Goal: Answer question/provide support

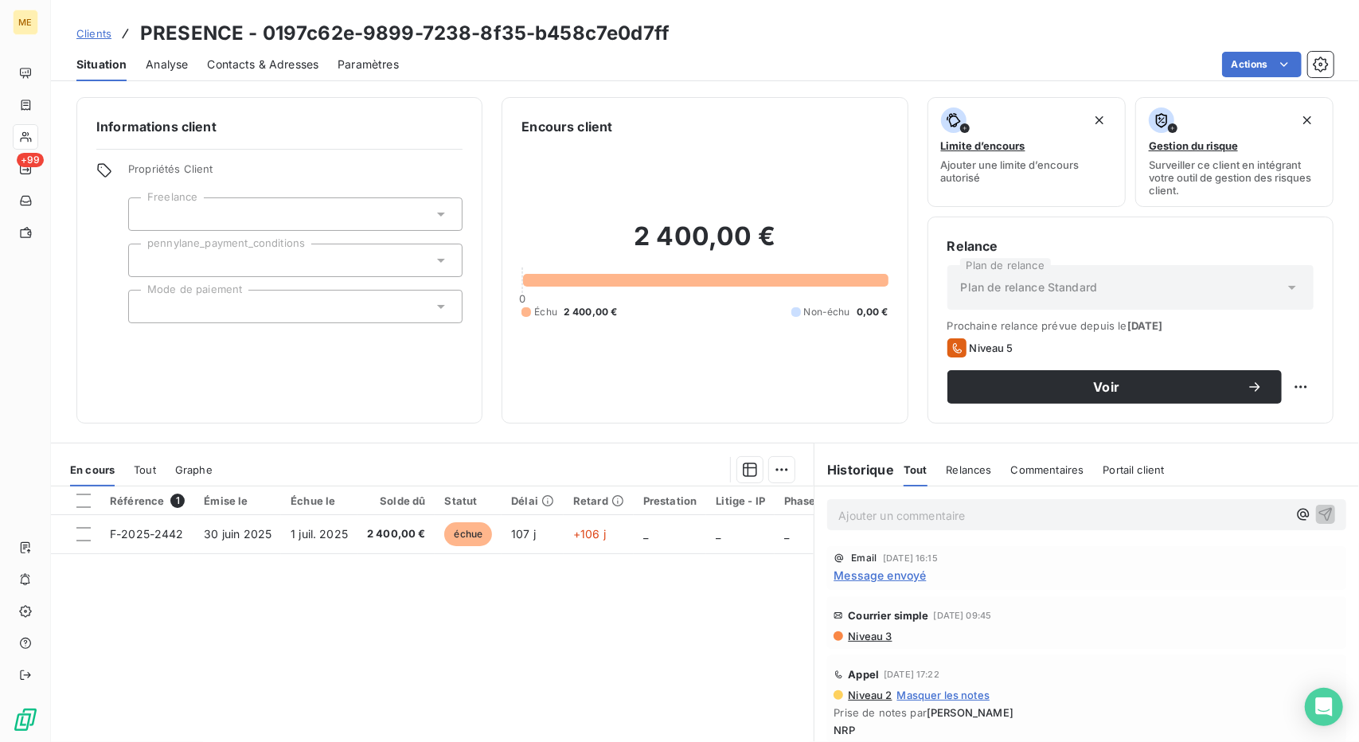
click at [86, 40] on link "Clients" at bounding box center [93, 33] width 35 height 16
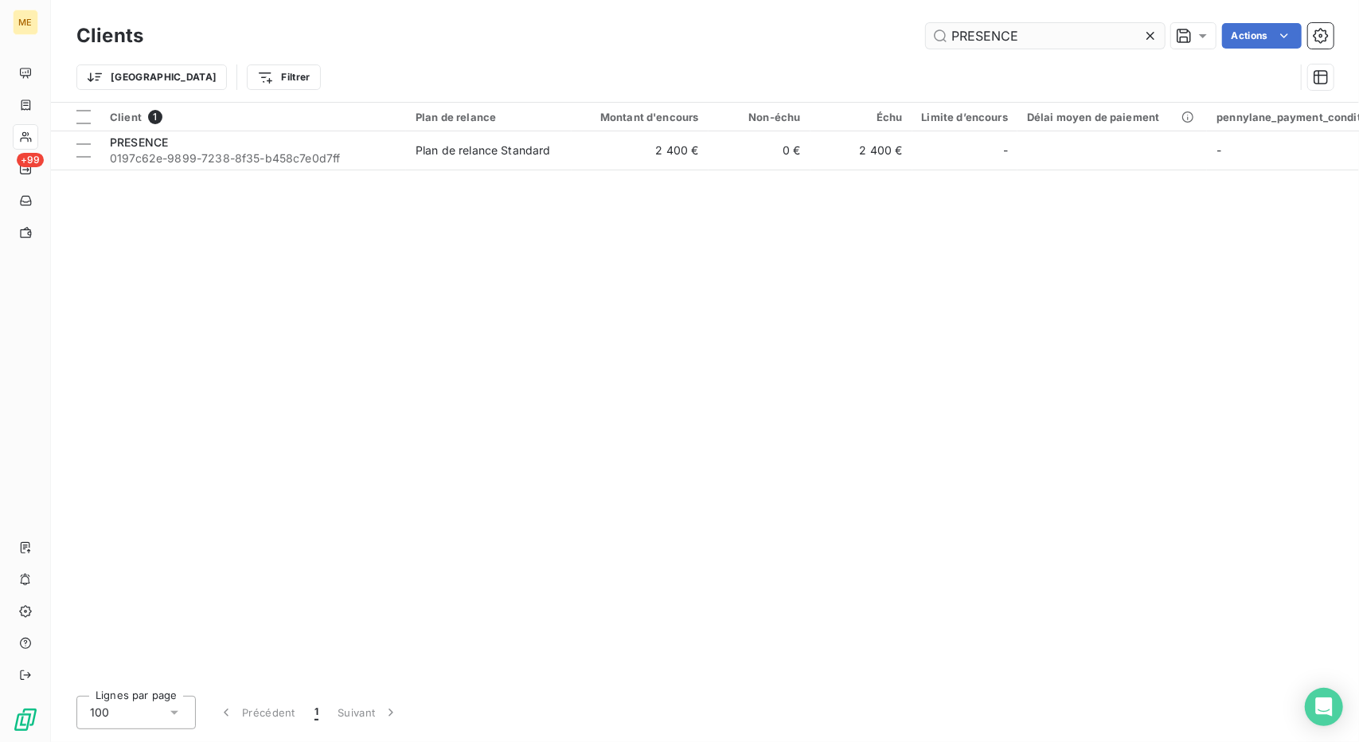
click at [981, 42] on input "PRESENCE" at bounding box center [1045, 35] width 239 height 25
type input "IZEMX"
click at [813, 174] on div "Client 1 Plan de relance Montant d'encours Non-échu Échu Limite d’encours Délai…" at bounding box center [705, 393] width 1308 height 580
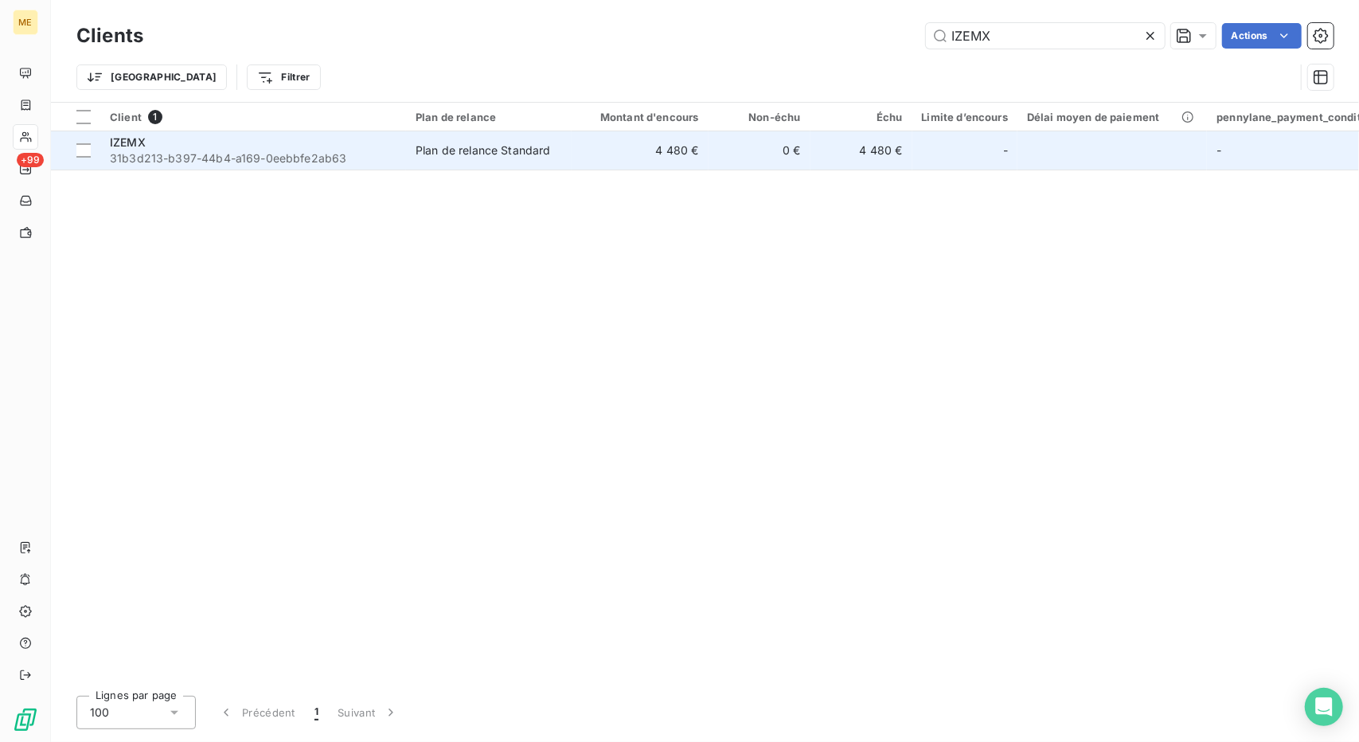
click at [828, 165] on td "4 480 €" at bounding box center [861, 150] width 102 height 38
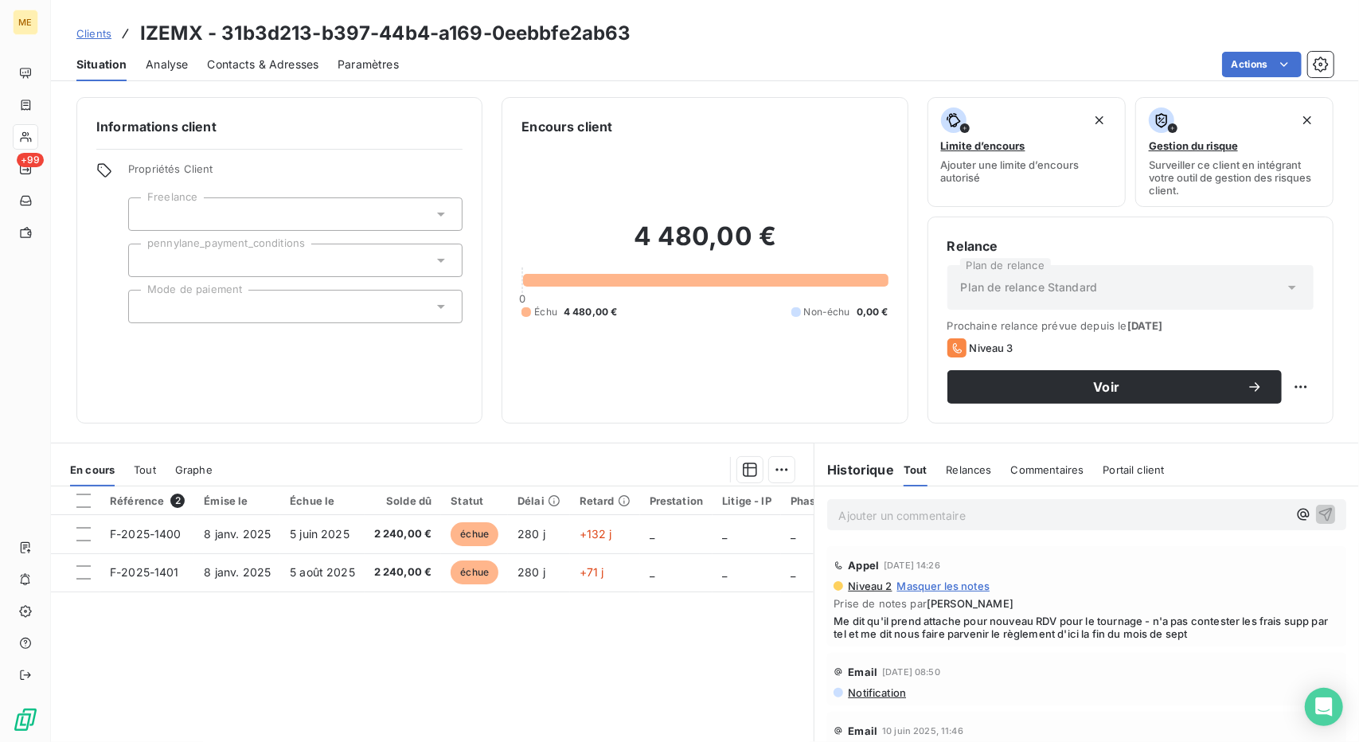
click at [242, 68] on span "Contacts & Adresses" at bounding box center [262, 65] width 111 height 16
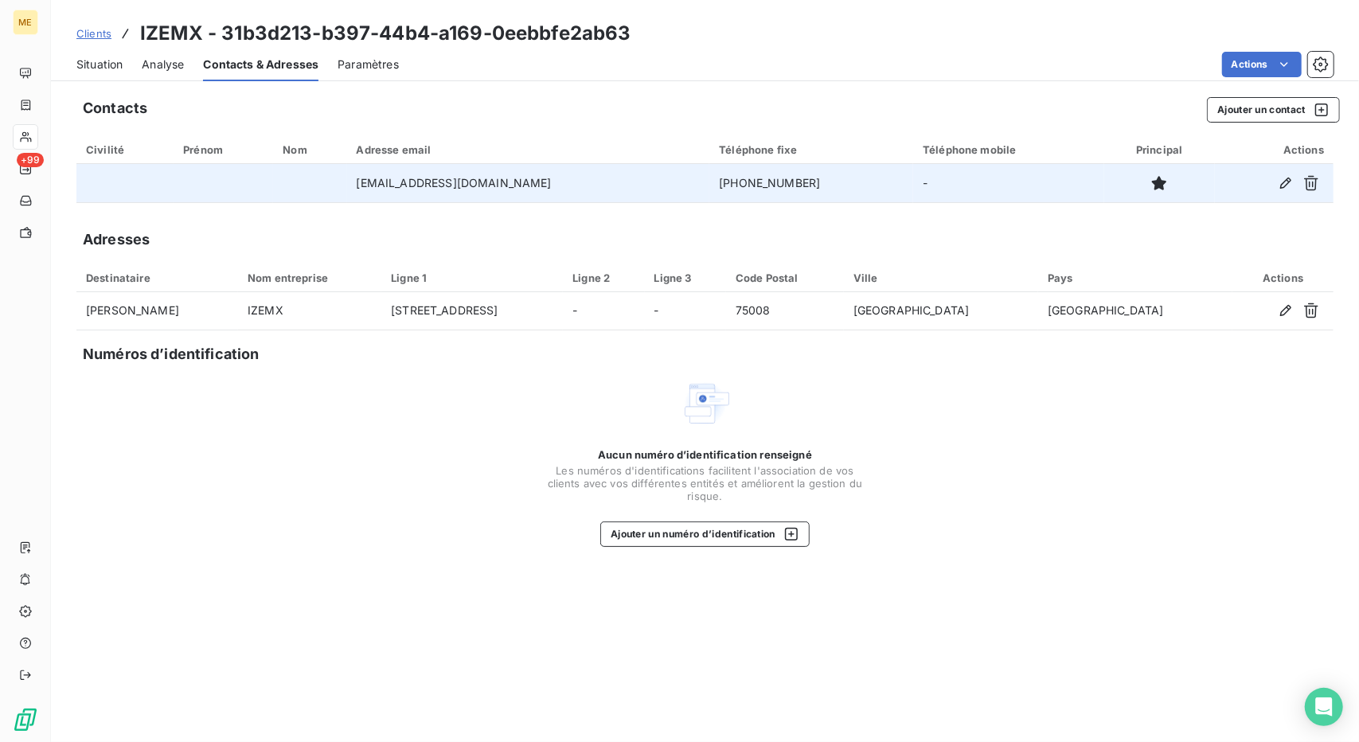
click at [709, 187] on td "[PHONE_NUMBER]" at bounding box center [811, 183] width 204 height 38
copy td "[PHONE_NUMBER]"
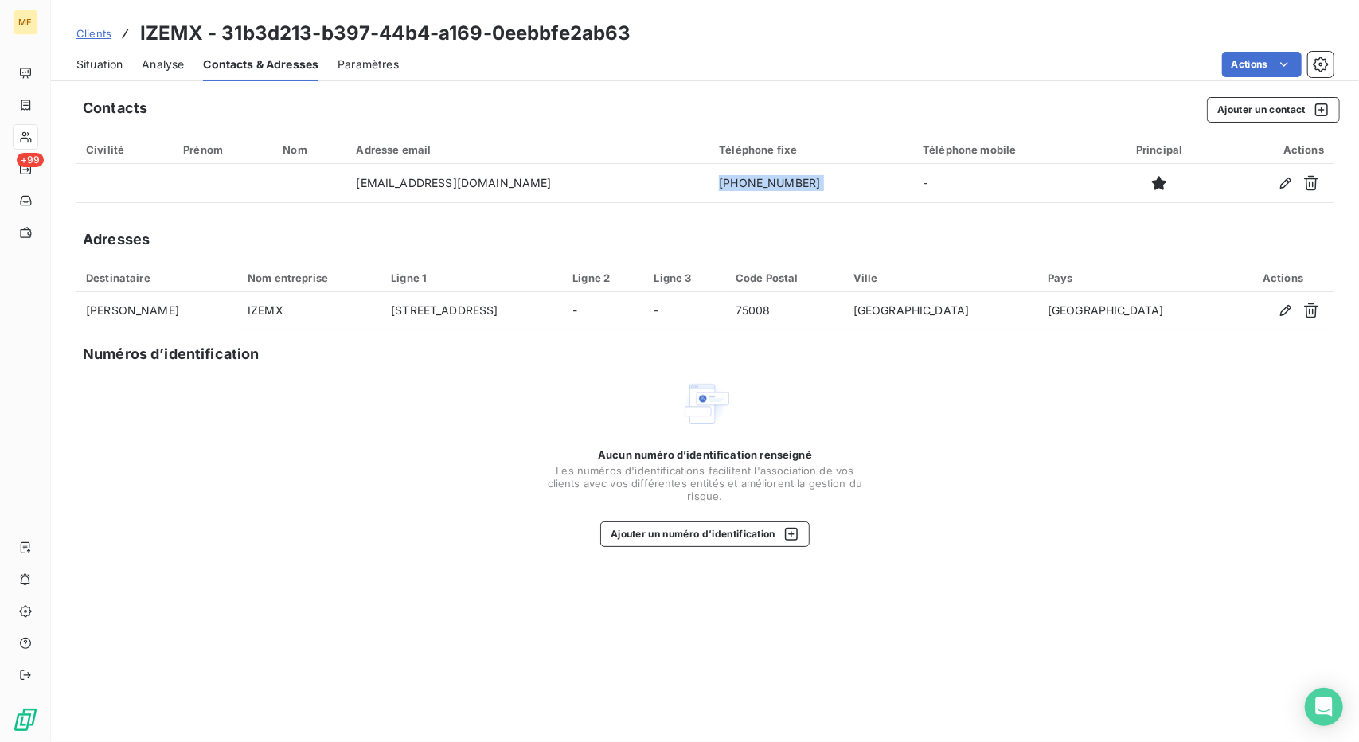
click at [84, 61] on span "Situation" at bounding box center [99, 65] width 46 height 16
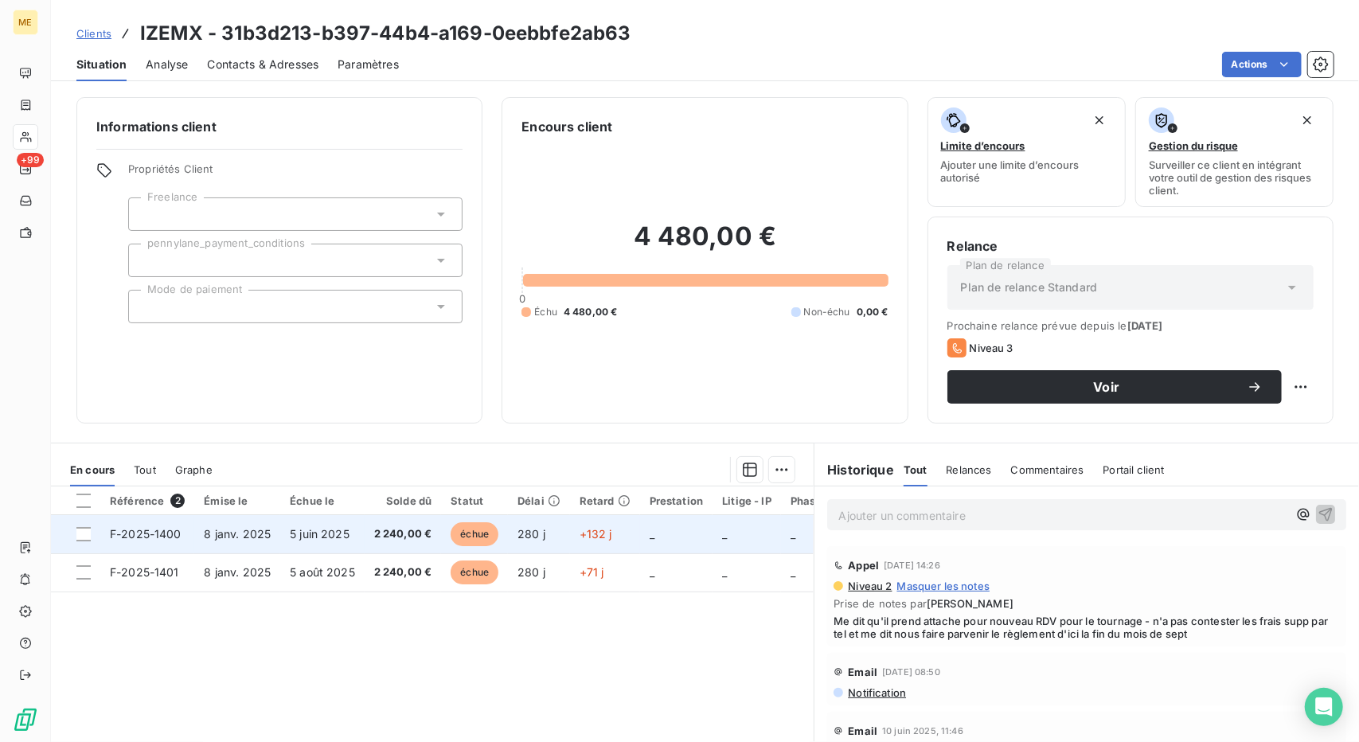
click at [374, 539] on span "2 240,00 €" at bounding box center [403, 534] width 58 height 16
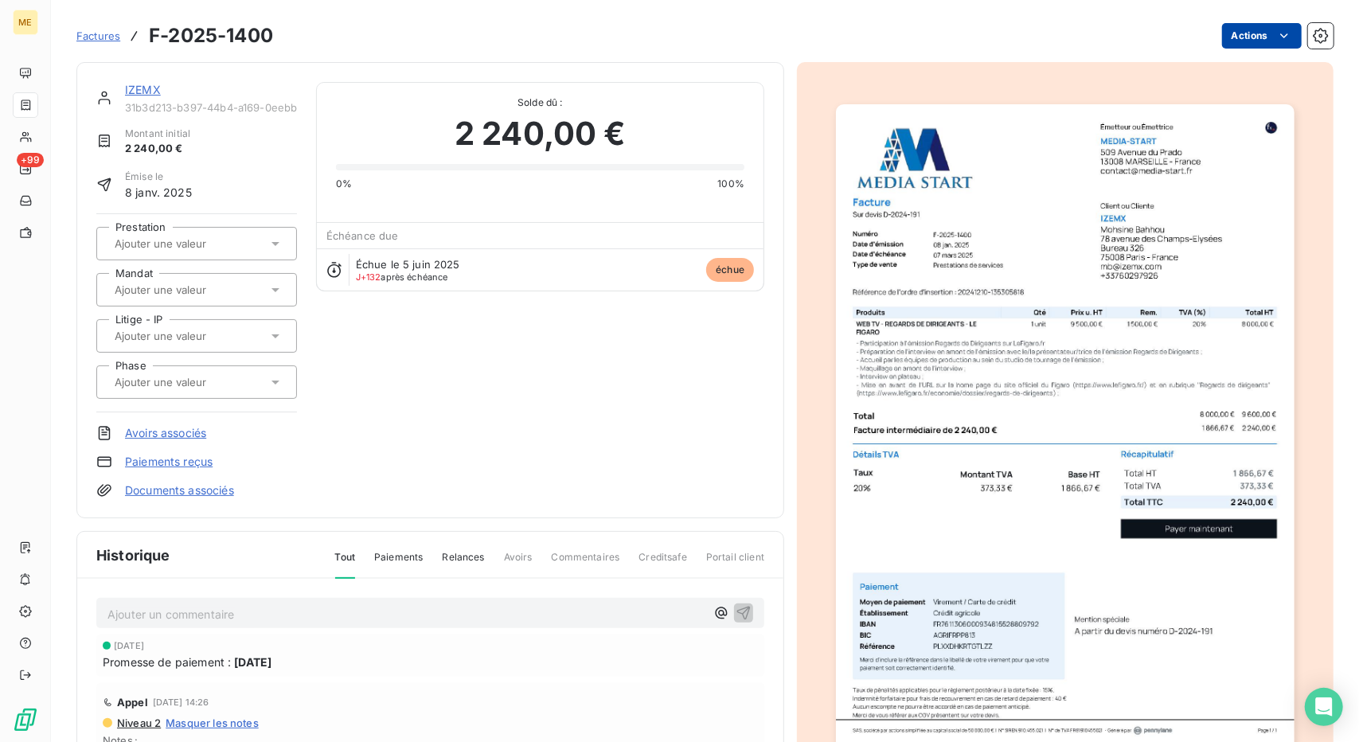
click at [1242, 39] on html "ME +99 Factures F-2025-1400 Actions IZEMX 31b3d213-b397-44b4-a169-0eebbfe2ab63 …" at bounding box center [679, 371] width 1359 height 742
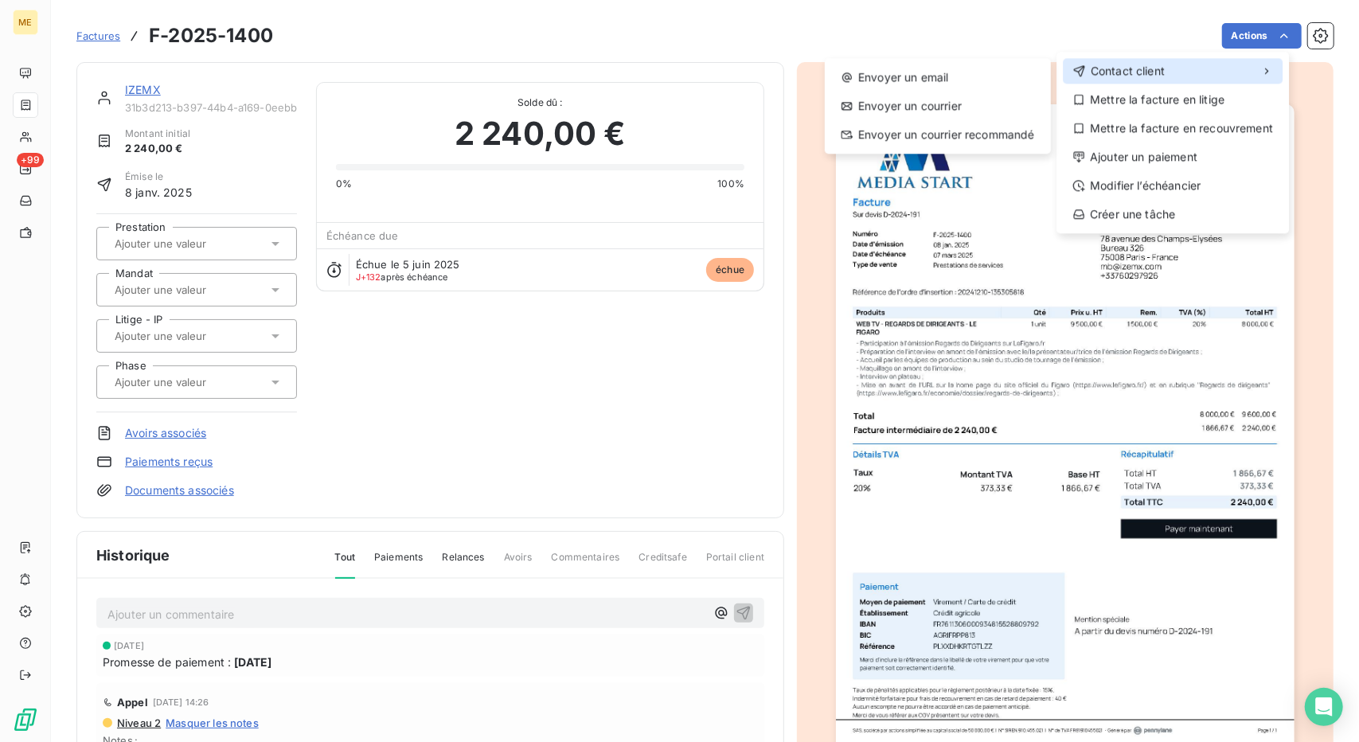
click at [1204, 68] on div "Contact client" at bounding box center [1172, 70] width 220 height 25
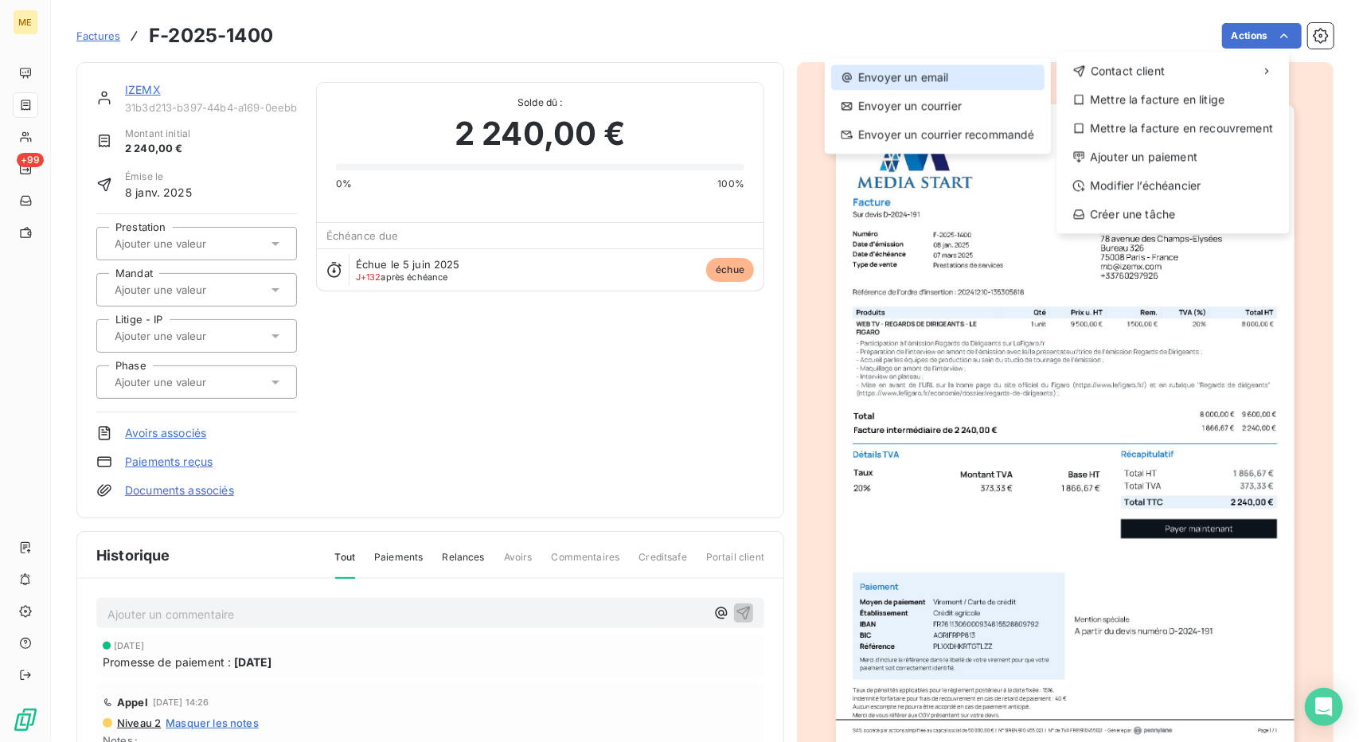
click at [1011, 77] on div "Envoyer un email" at bounding box center [937, 76] width 213 height 25
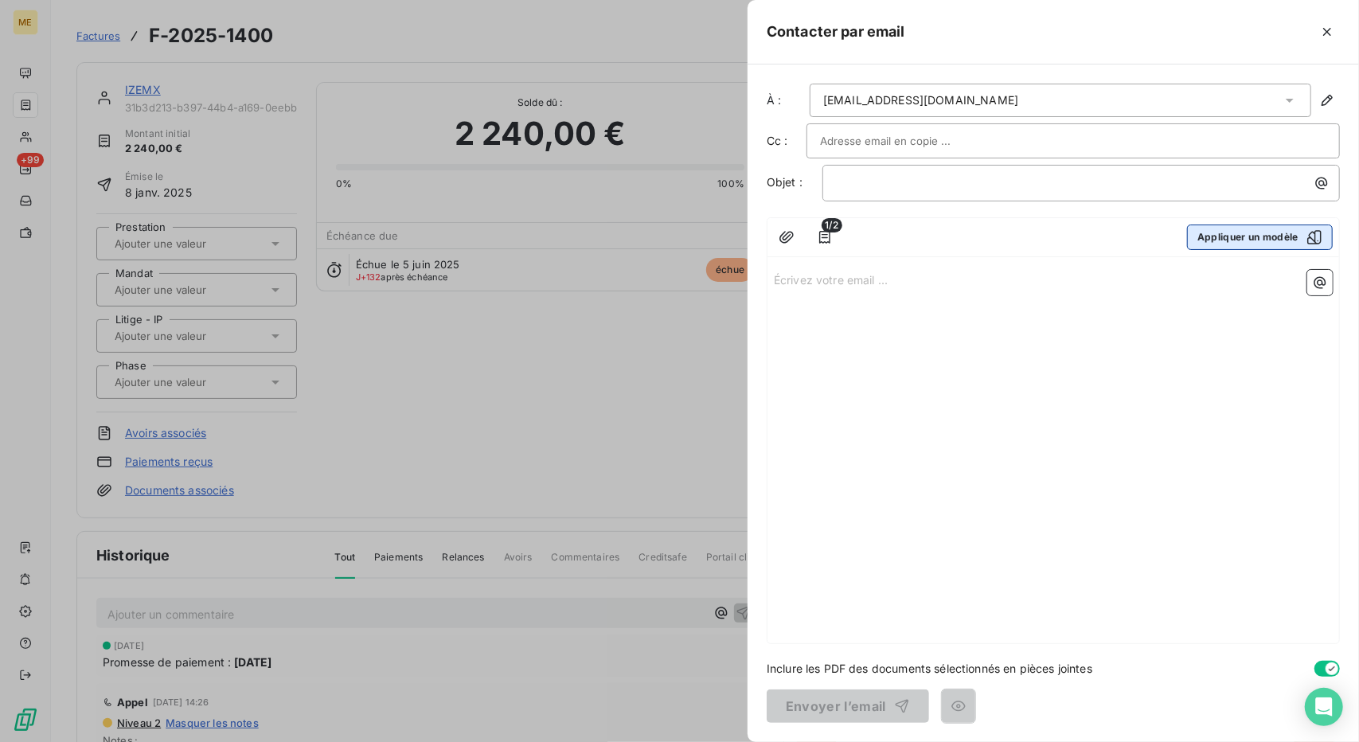
click at [1219, 237] on button "Appliquer un modèle" at bounding box center [1260, 236] width 146 height 25
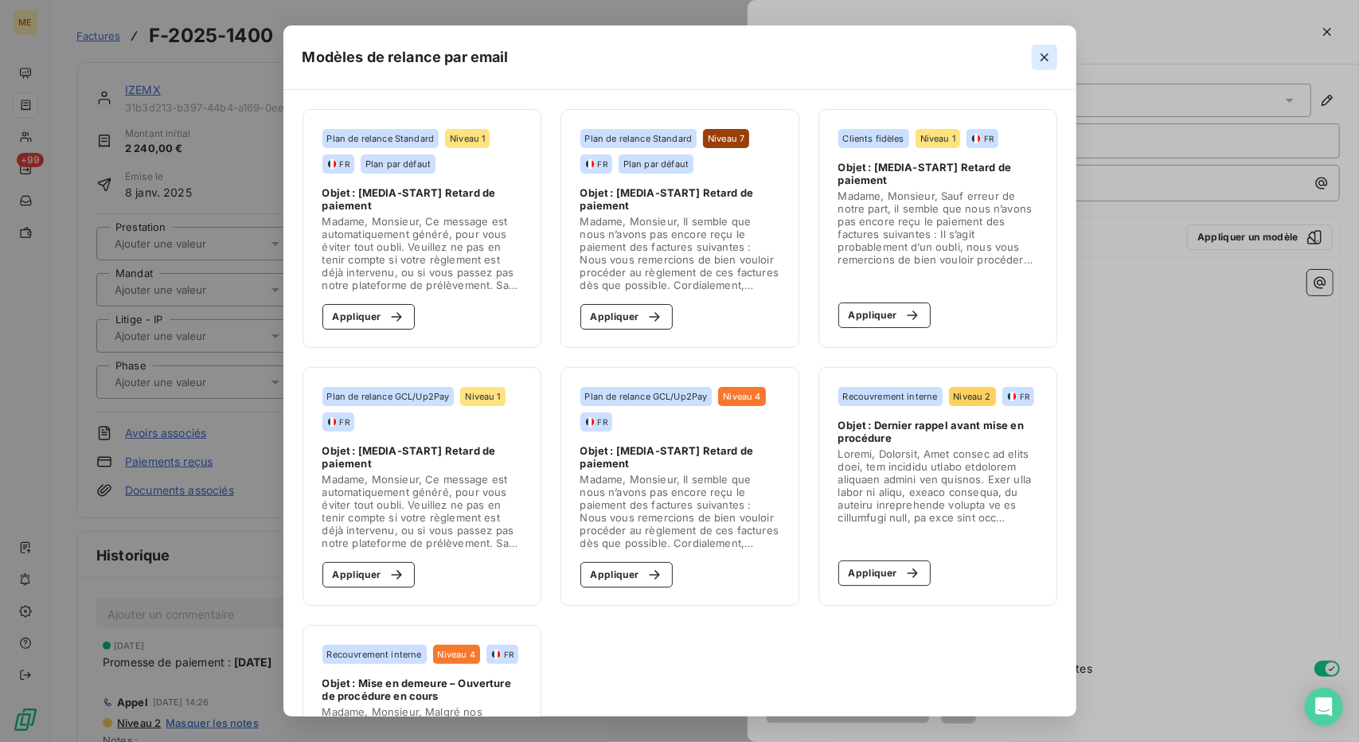
click at [1052, 61] on icon "button" at bounding box center [1044, 57] width 16 height 16
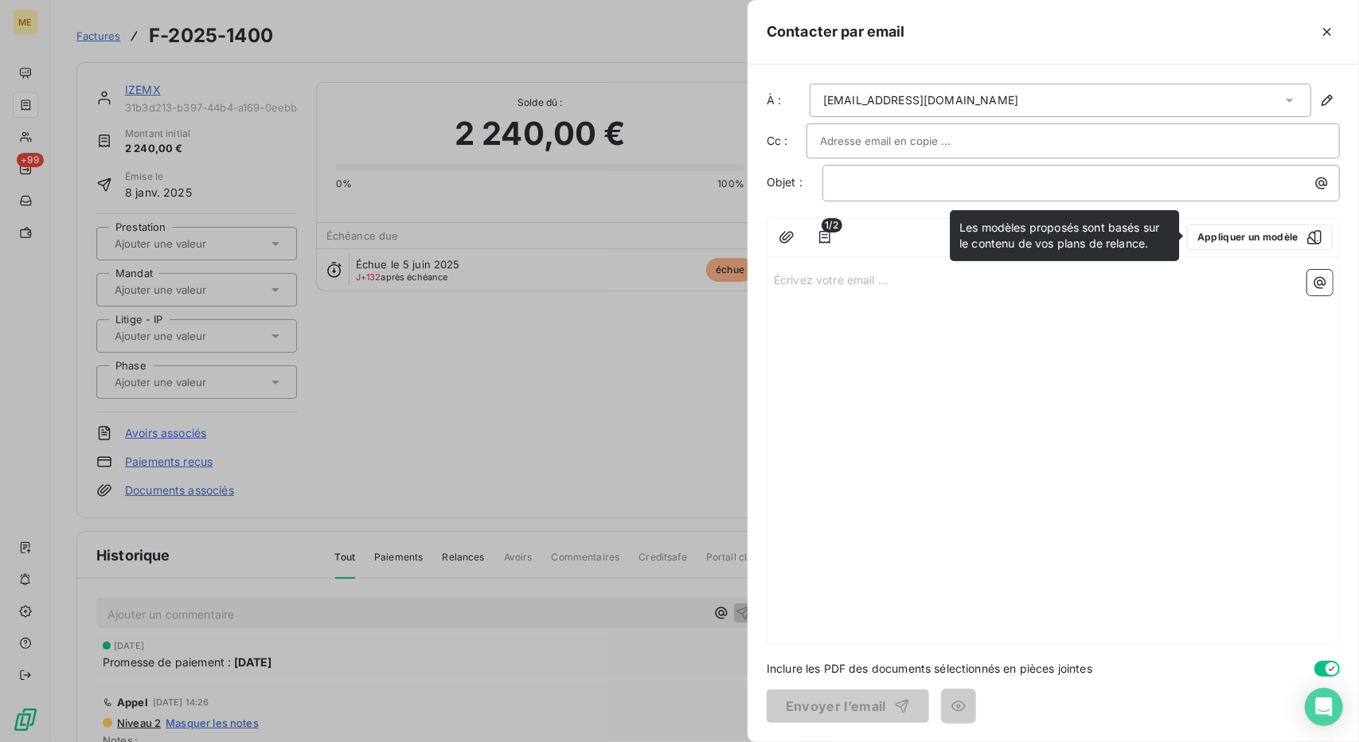
click at [540, 355] on div at bounding box center [679, 371] width 1359 height 742
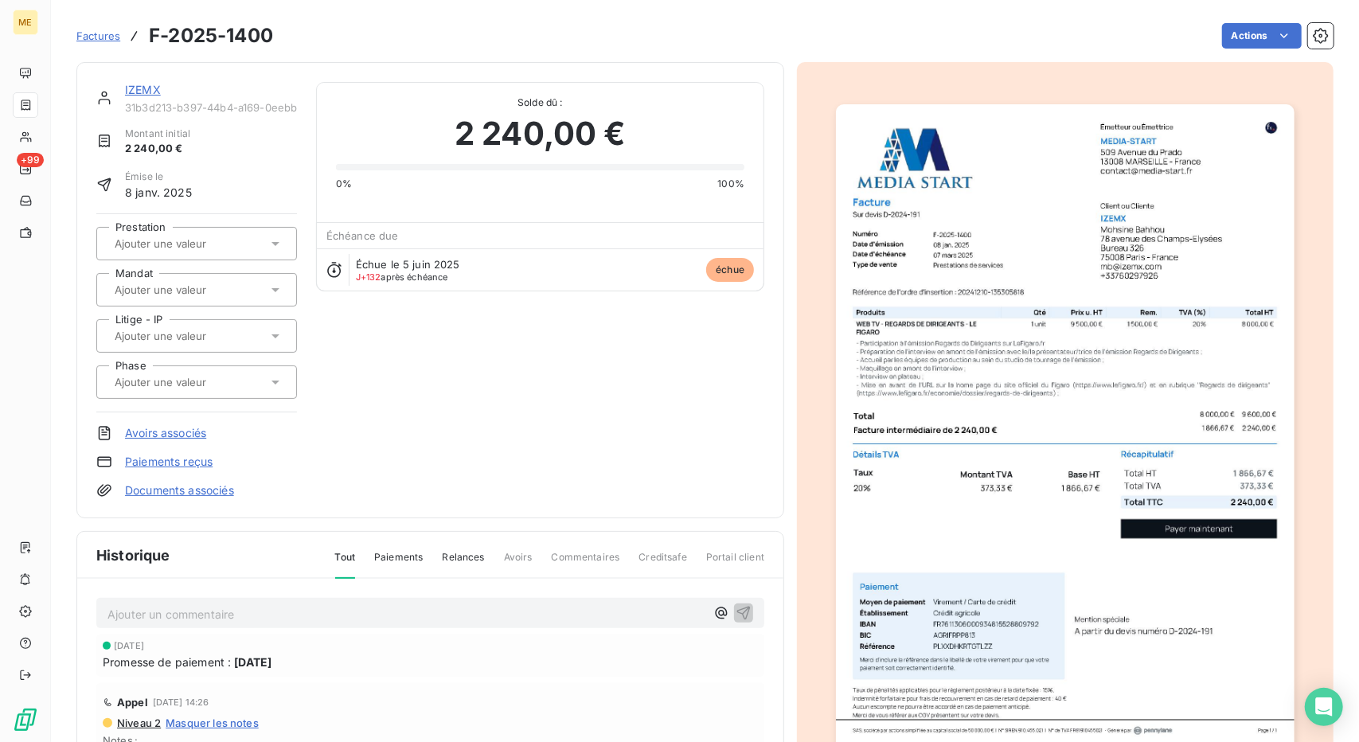
click at [979, 235] on img "button" at bounding box center [1065, 428] width 458 height 648
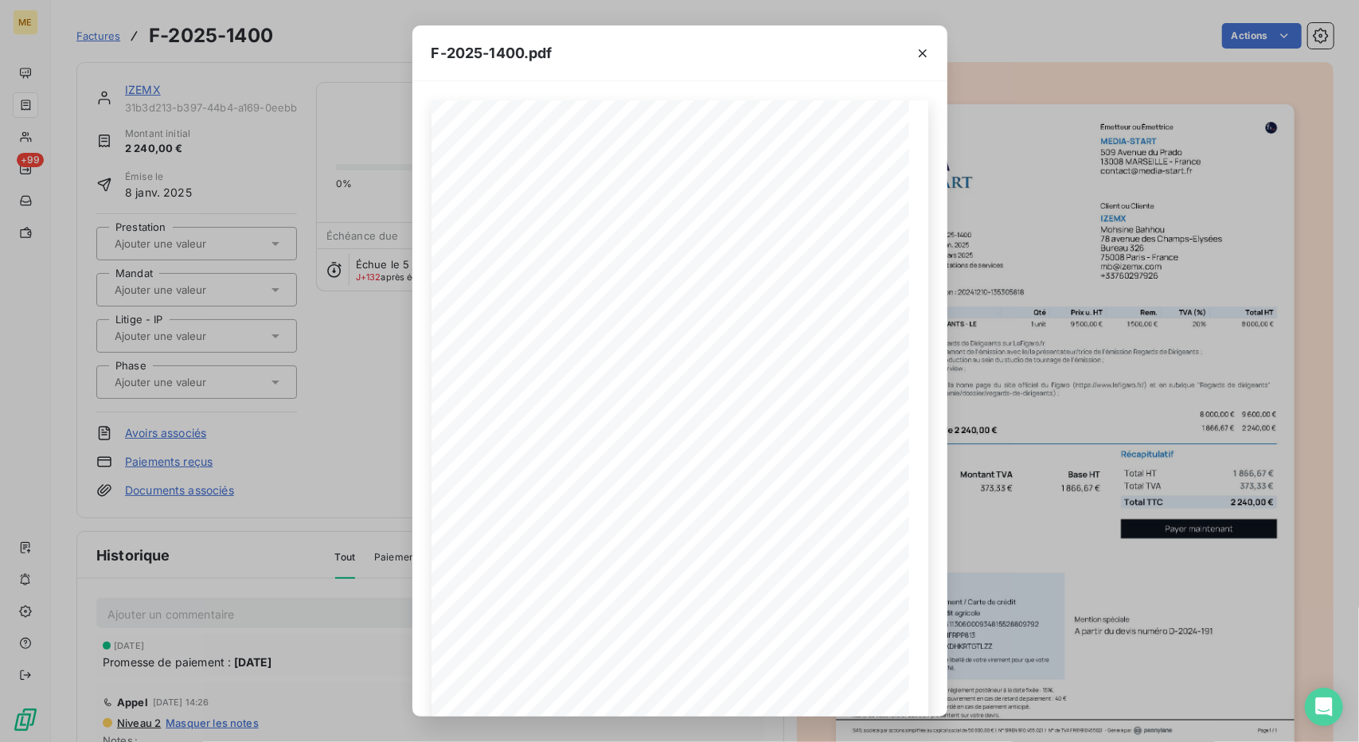
click at [518, 53] on span "F-2025-1400.pdf" at bounding box center [491, 52] width 121 height 21
drag, startPoint x: 525, startPoint y: 53, endPoint x: 399, endPoint y: 47, distance: 126.7
click at [399, 47] on div "F-2025-1400.pdf 1 866,67 ¬ 373,33 ¬ 2 240,00 ¬ Émetteur ou Émettrice MEDIA-STAR…" at bounding box center [679, 371] width 1359 height 742
copy span "F-2025-1400"
click at [418, 293] on div "1 866,67 ¬ 373,33 ¬ 2 240,00 ¬ Émetteur ou Émettrice MEDIA-START [STREET_ADDRES…" at bounding box center [679, 398] width 535 height 635
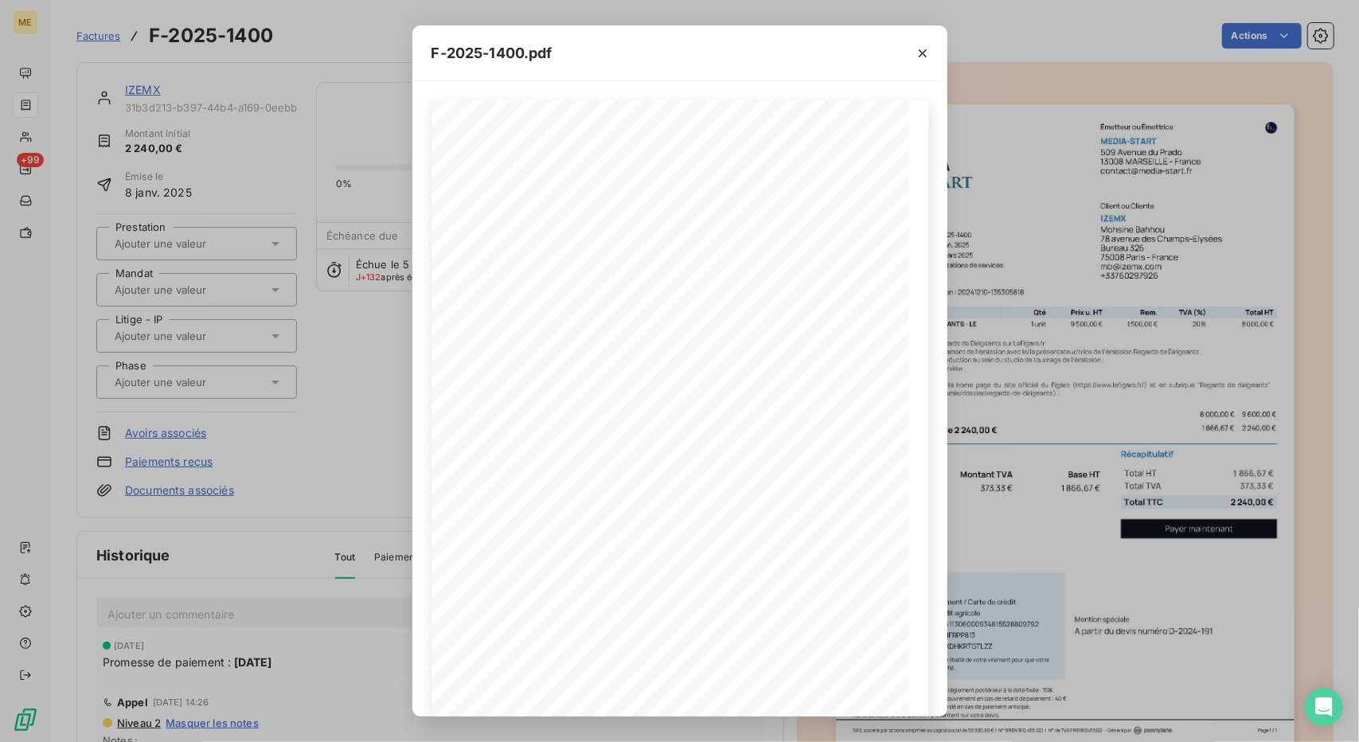
click at [375, 299] on div "F-2025-1400.pdf 1 866,67 ¬ 373,33 ¬ 2 240,00 ¬ Émetteur ou Émettrice MEDIA-STAR…" at bounding box center [679, 371] width 1359 height 742
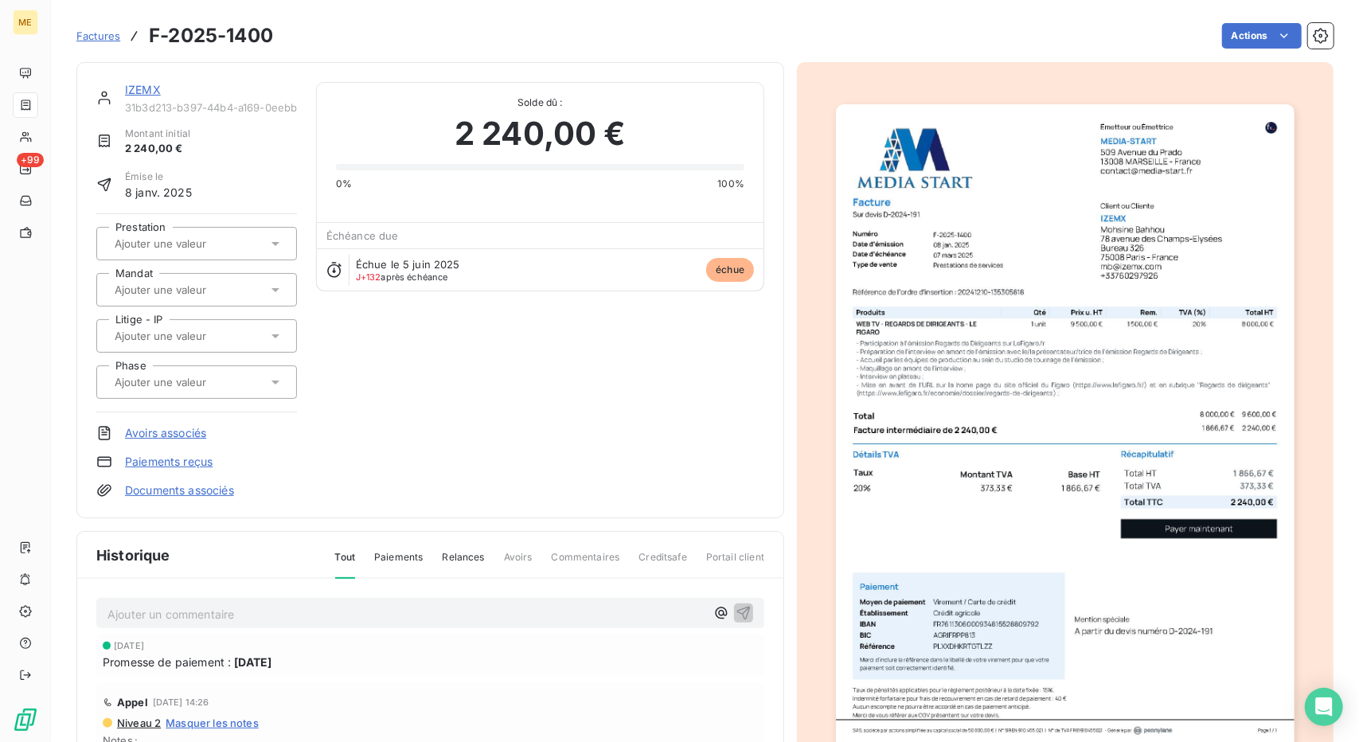
click at [146, 90] on link "IZEMX" at bounding box center [143, 90] width 36 height 14
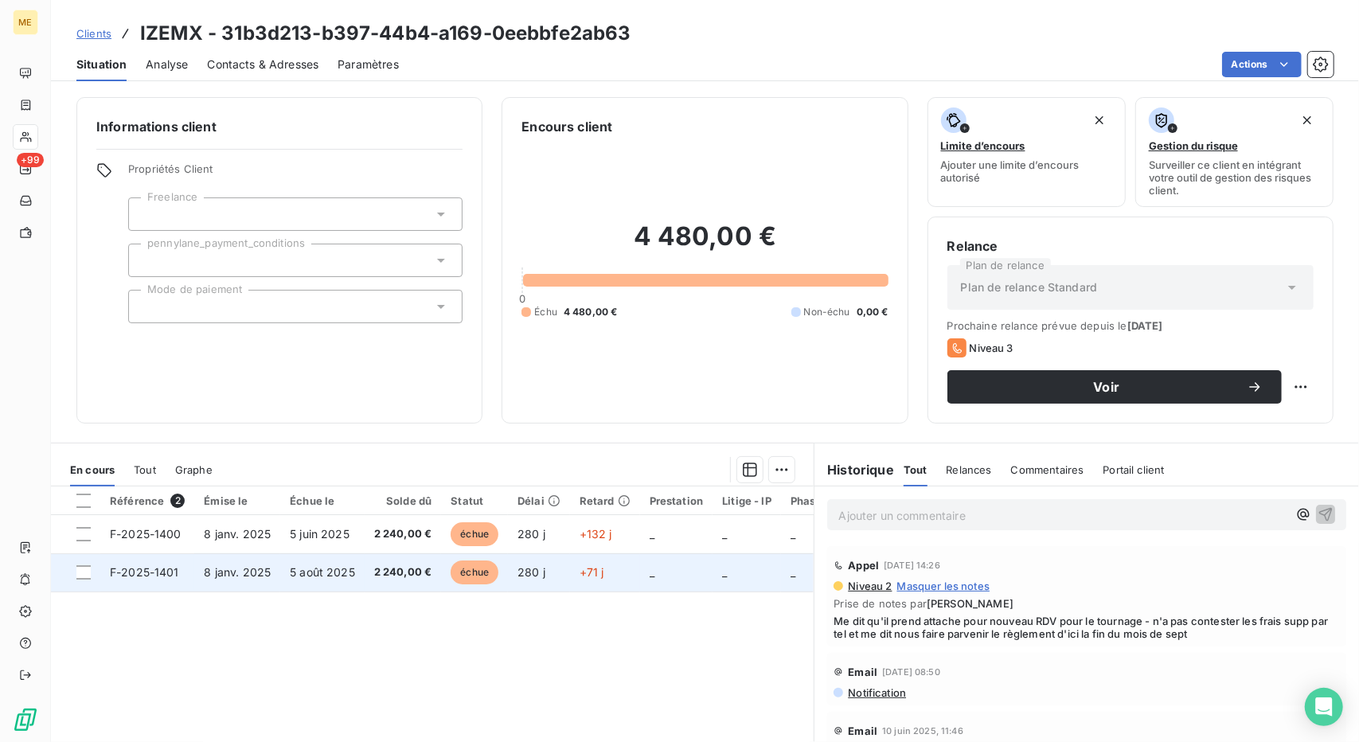
click at [307, 557] on td "5 août 2025" at bounding box center [322, 572] width 84 height 38
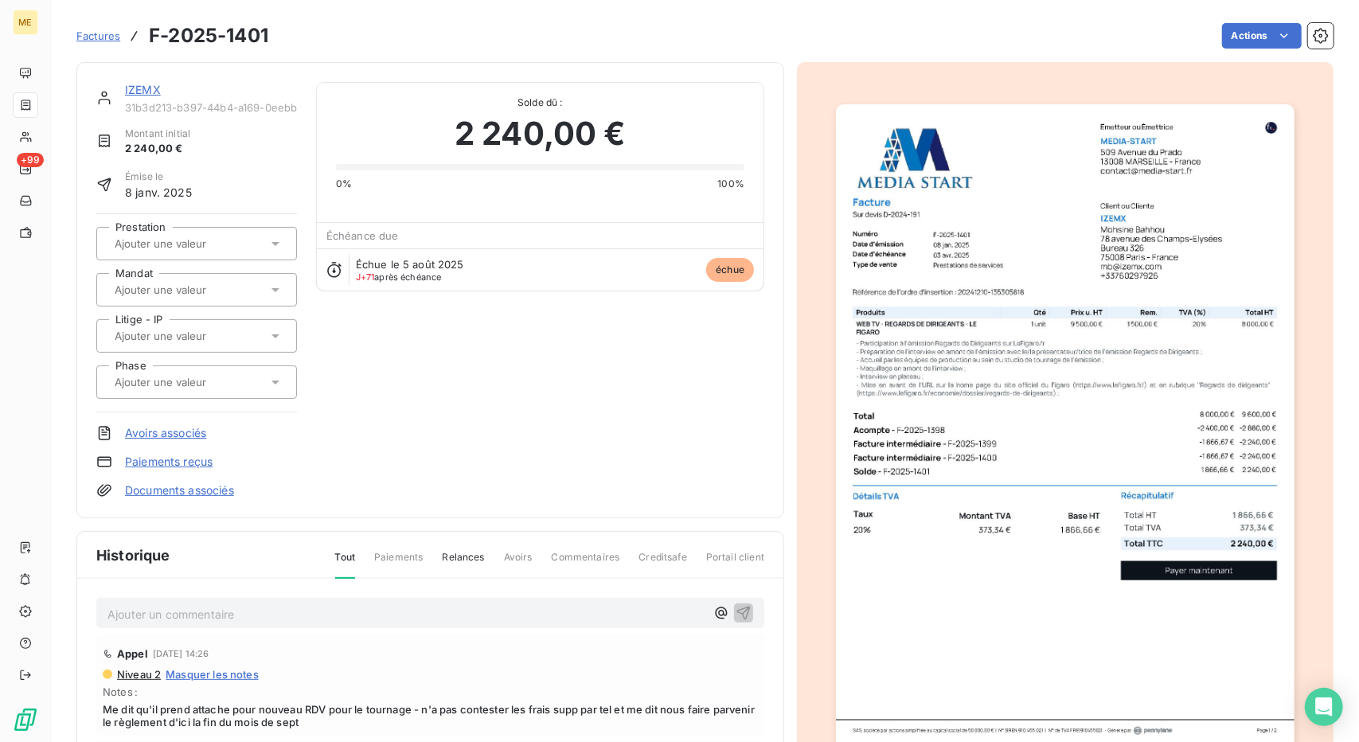
click at [1103, 131] on img "button" at bounding box center [1065, 428] width 458 height 648
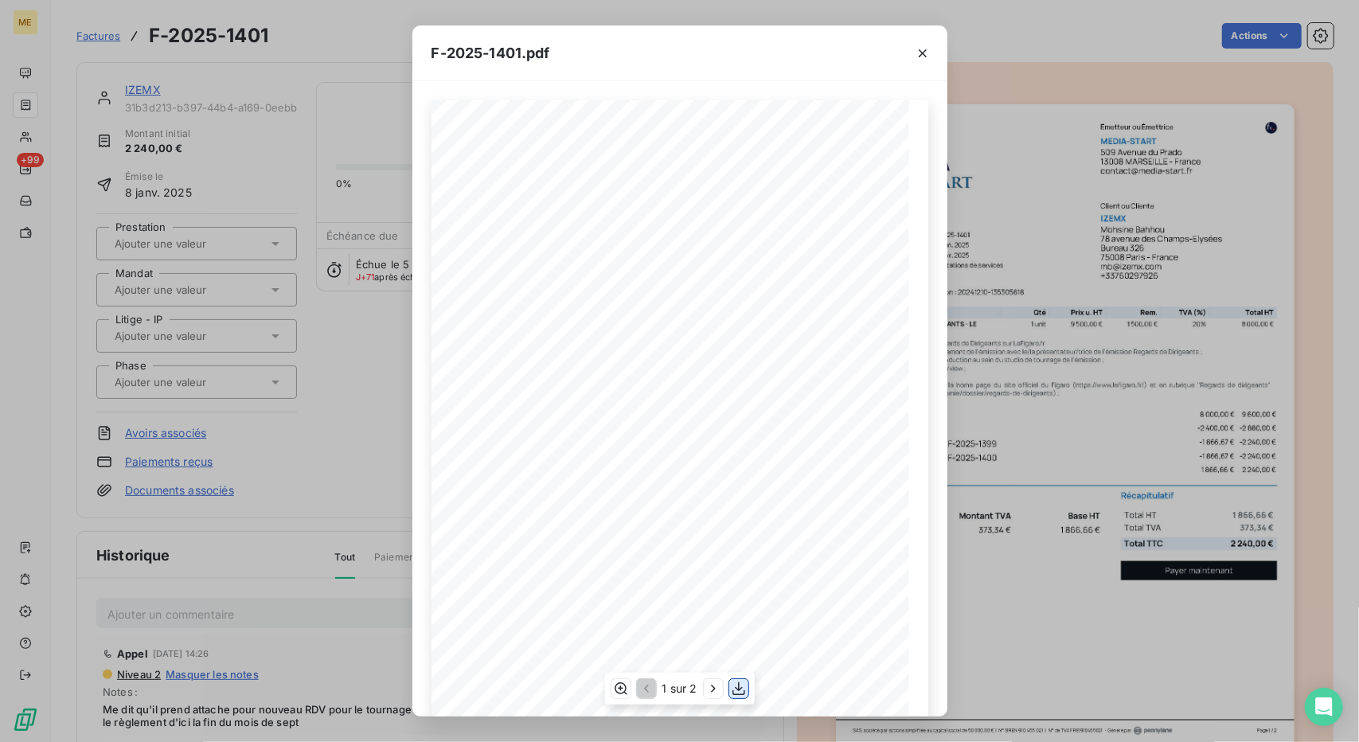
click at [747, 695] on button "button" at bounding box center [738, 688] width 19 height 19
click at [1012, 396] on div "F-2025-1401.pdf 1 866,66 ¬ 373,34 ¬ 2 240,00 ¬ Émetteur ou Émettrice MEDIA-STAR…" at bounding box center [679, 371] width 1359 height 742
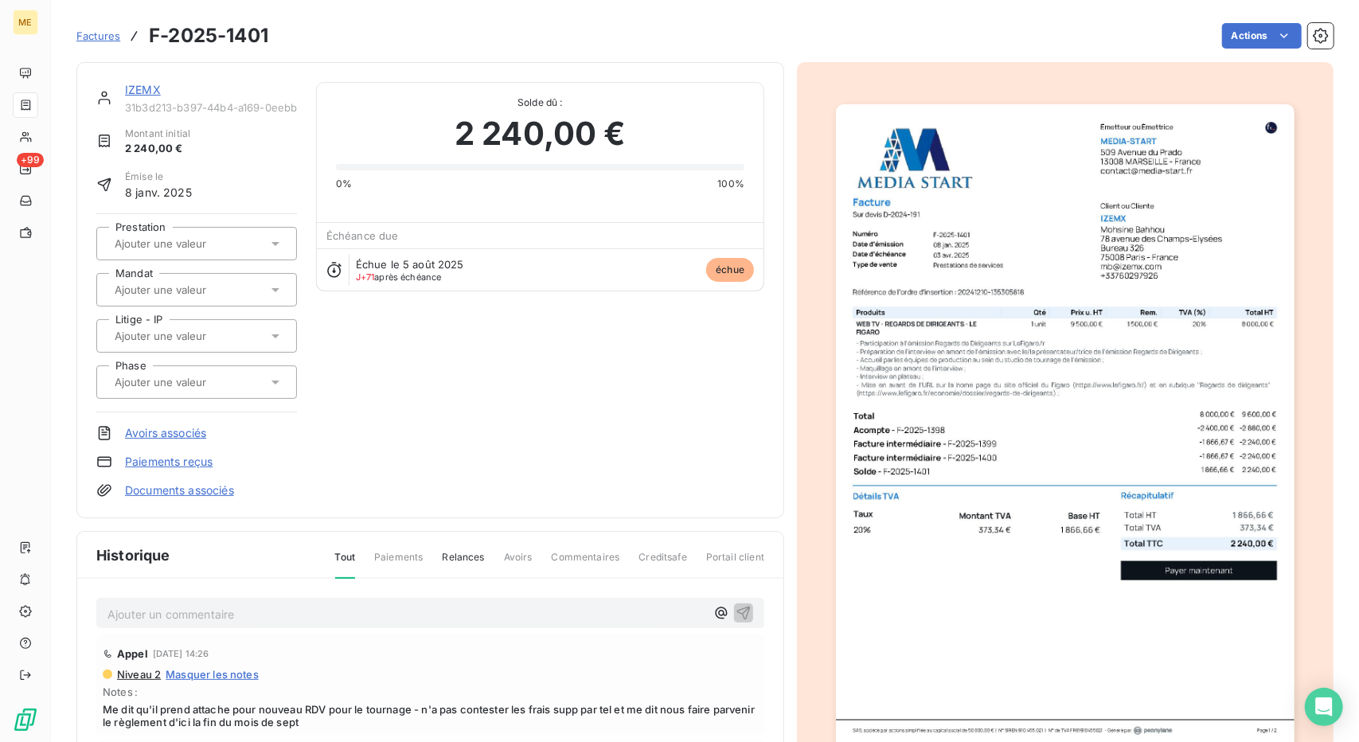
click at [129, 83] on link "IZEMX" at bounding box center [143, 90] width 36 height 14
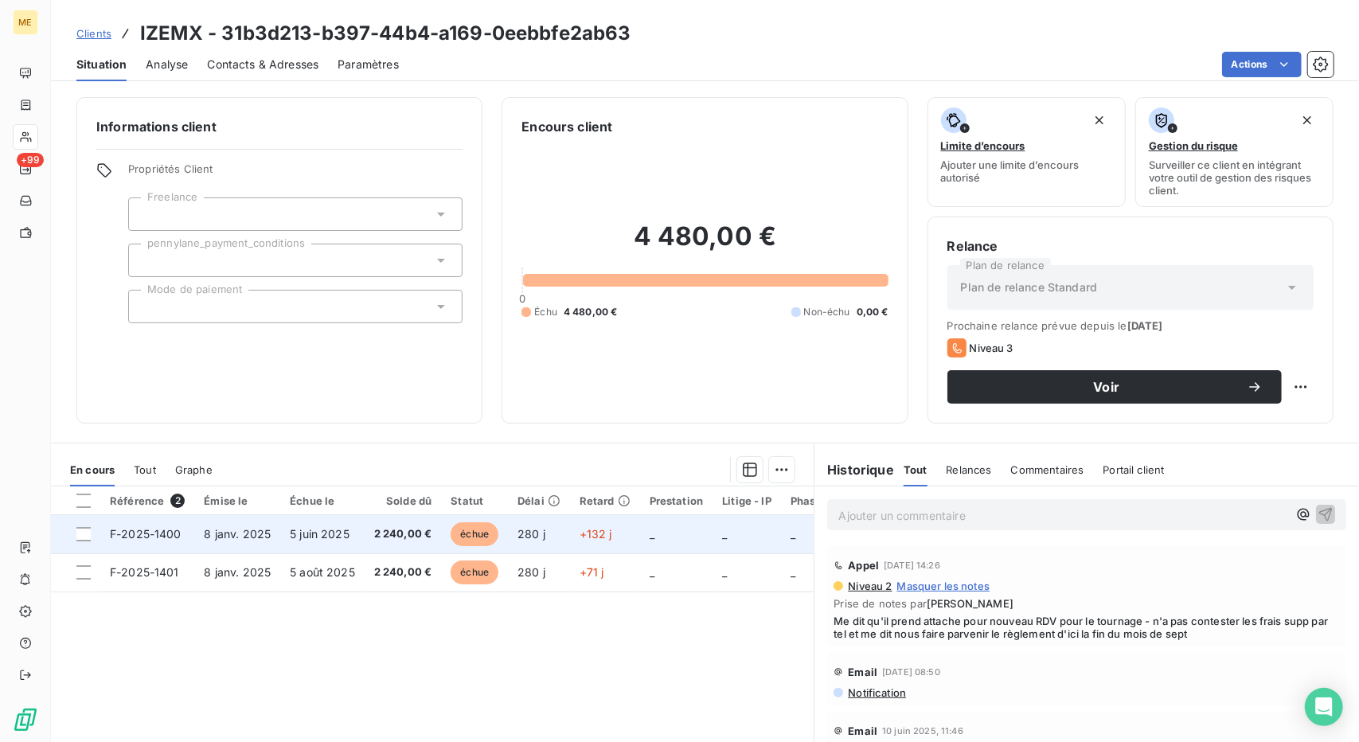
click at [361, 542] on td "5 juin 2025" at bounding box center [322, 534] width 84 height 38
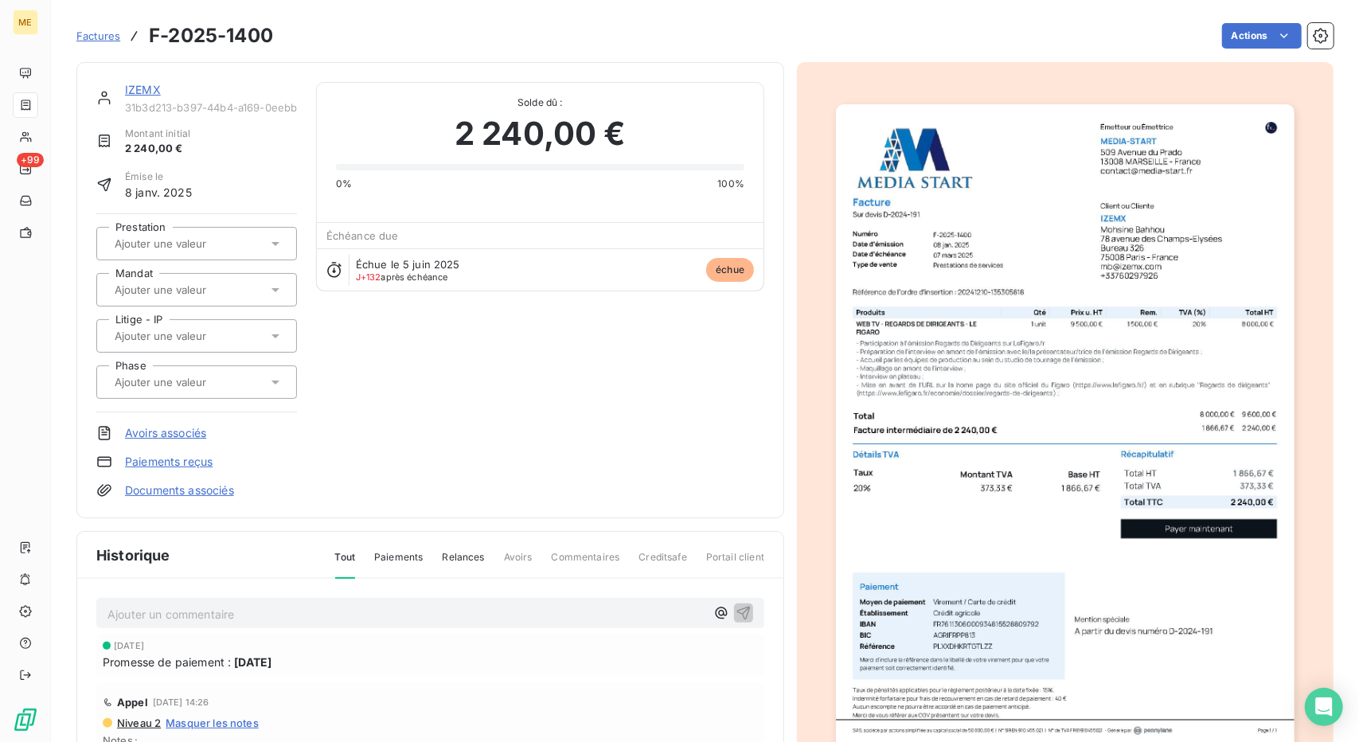
click at [1001, 458] on img "button" at bounding box center [1065, 428] width 458 height 648
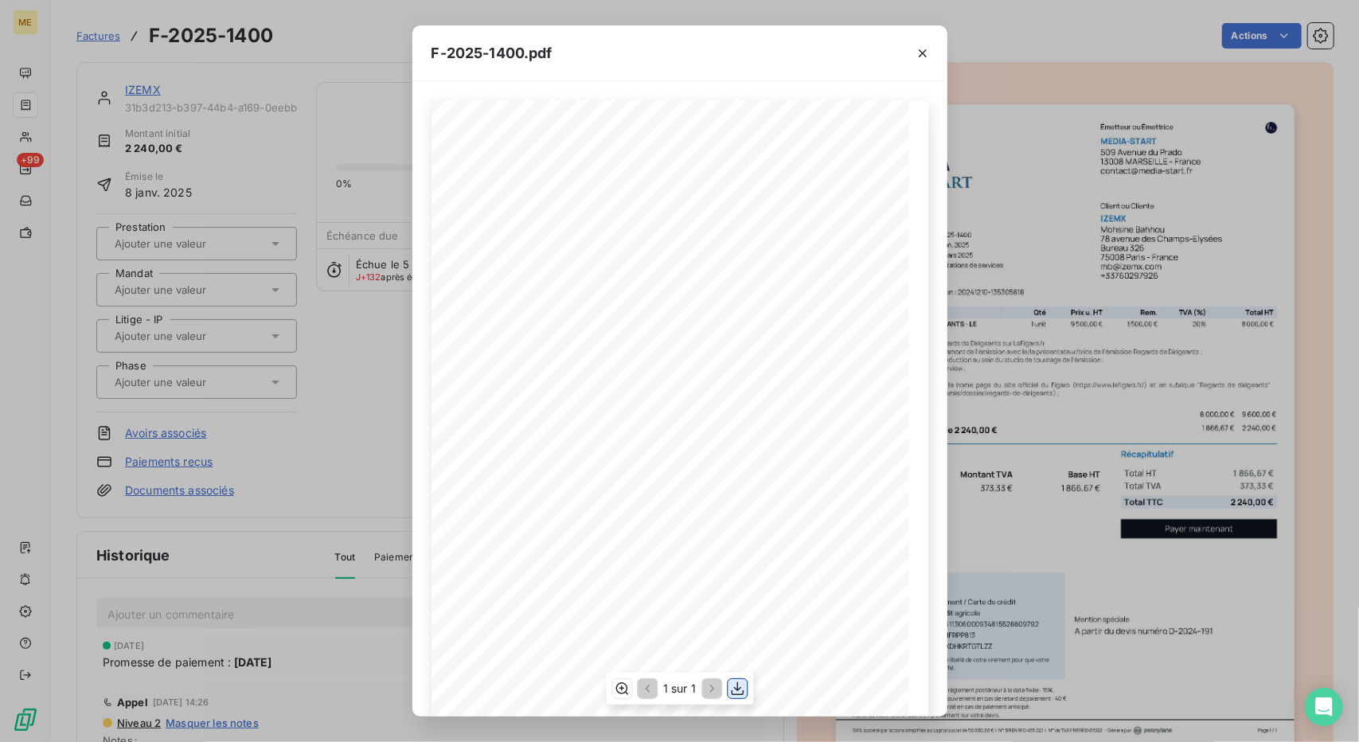
click at [742, 692] on icon "button" at bounding box center [737, 689] width 13 height 14
click at [1123, 580] on div "F-2025-1400.pdf 1 866,67 ¬ 373,33 ¬ 2 240,00 ¬ Émetteur ou Émettrice MEDIA-STAR…" at bounding box center [679, 371] width 1359 height 742
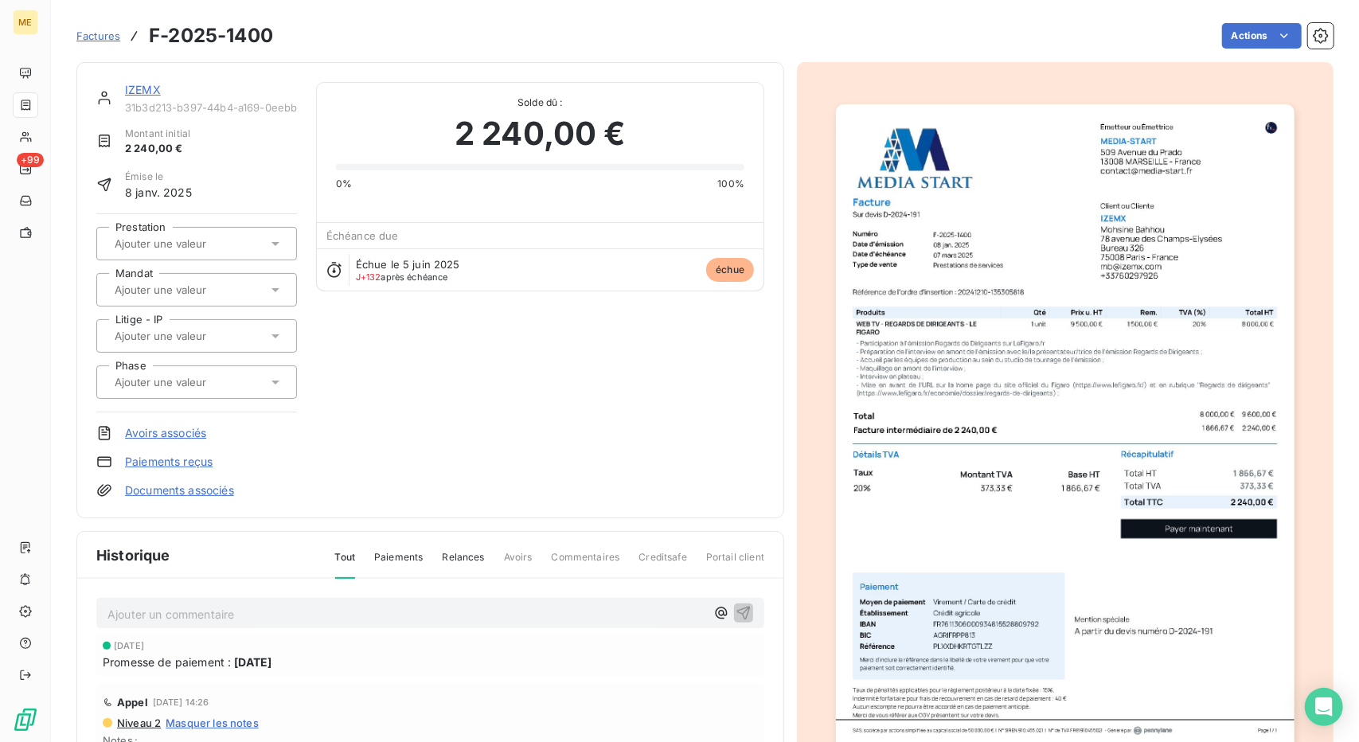
click at [139, 90] on link "IZEMX" at bounding box center [143, 90] width 36 height 14
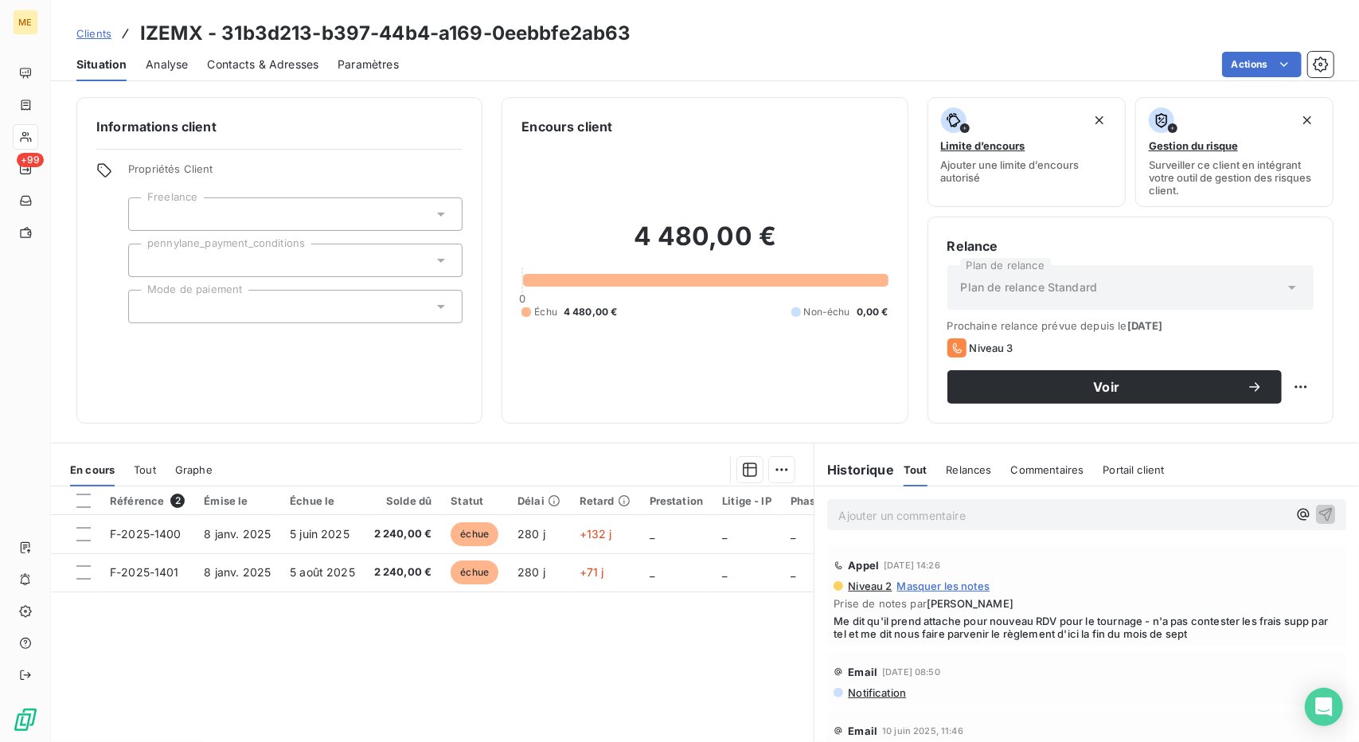
click at [102, 29] on span "Clients" at bounding box center [93, 33] width 35 height 13
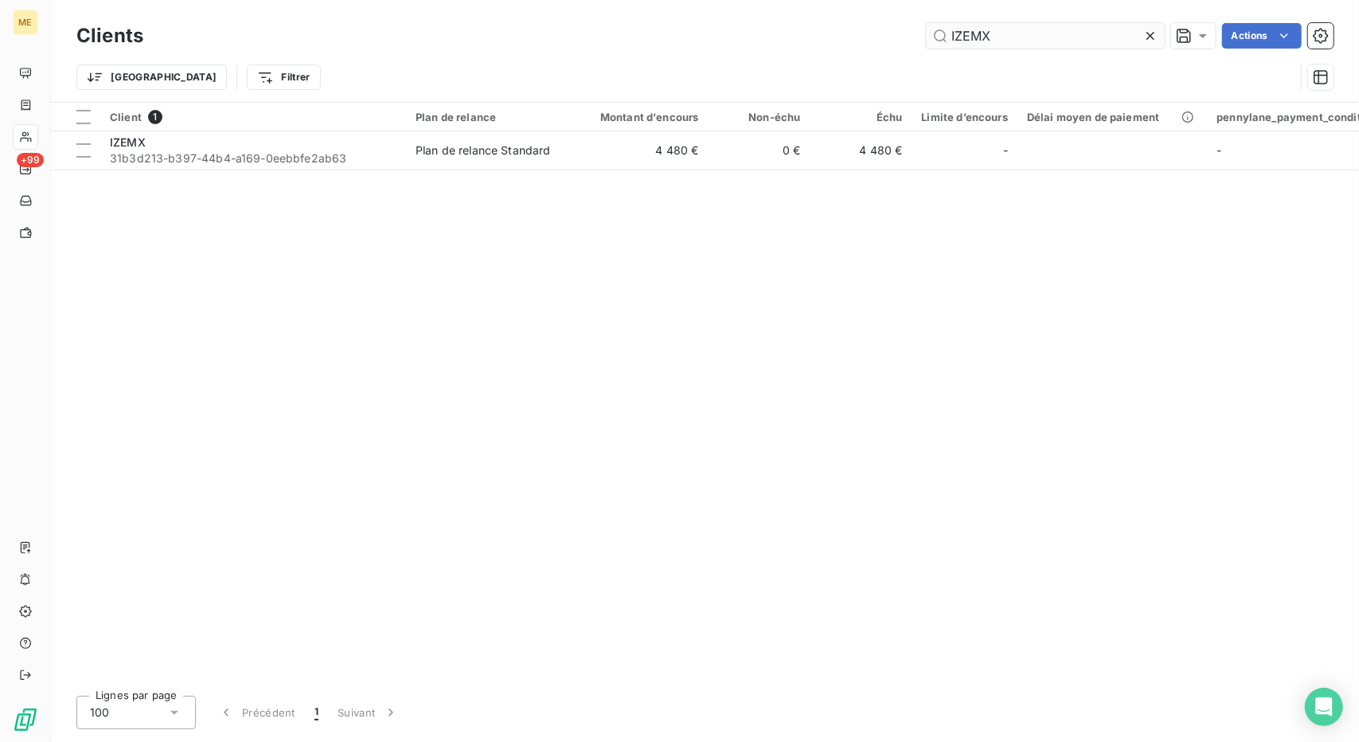
click at [970, 33] on input "IZEMX" at bounding box center [1045, 35] width 239 height 25
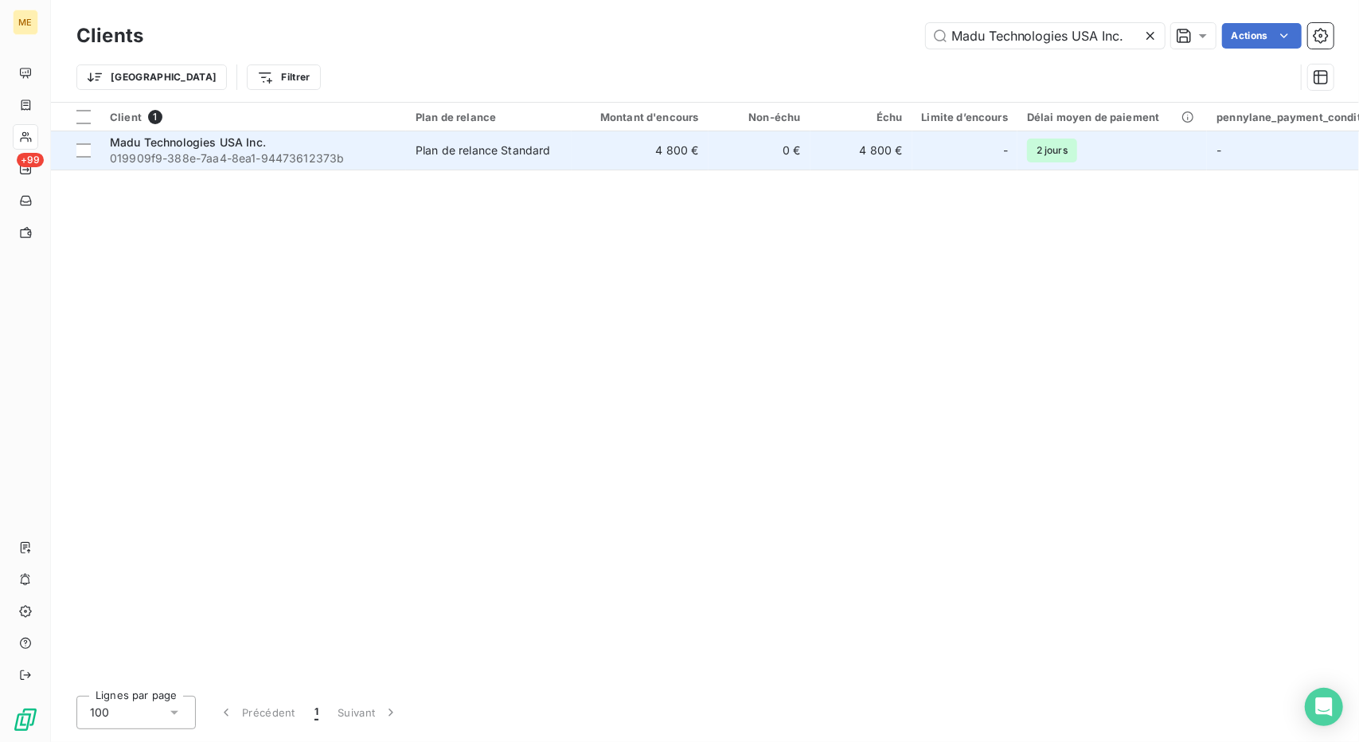
type input "Madu Technologies USA Inc."
click at [735, 142] on td "0 €" at bounding box center [759, 150] width 102 height 38
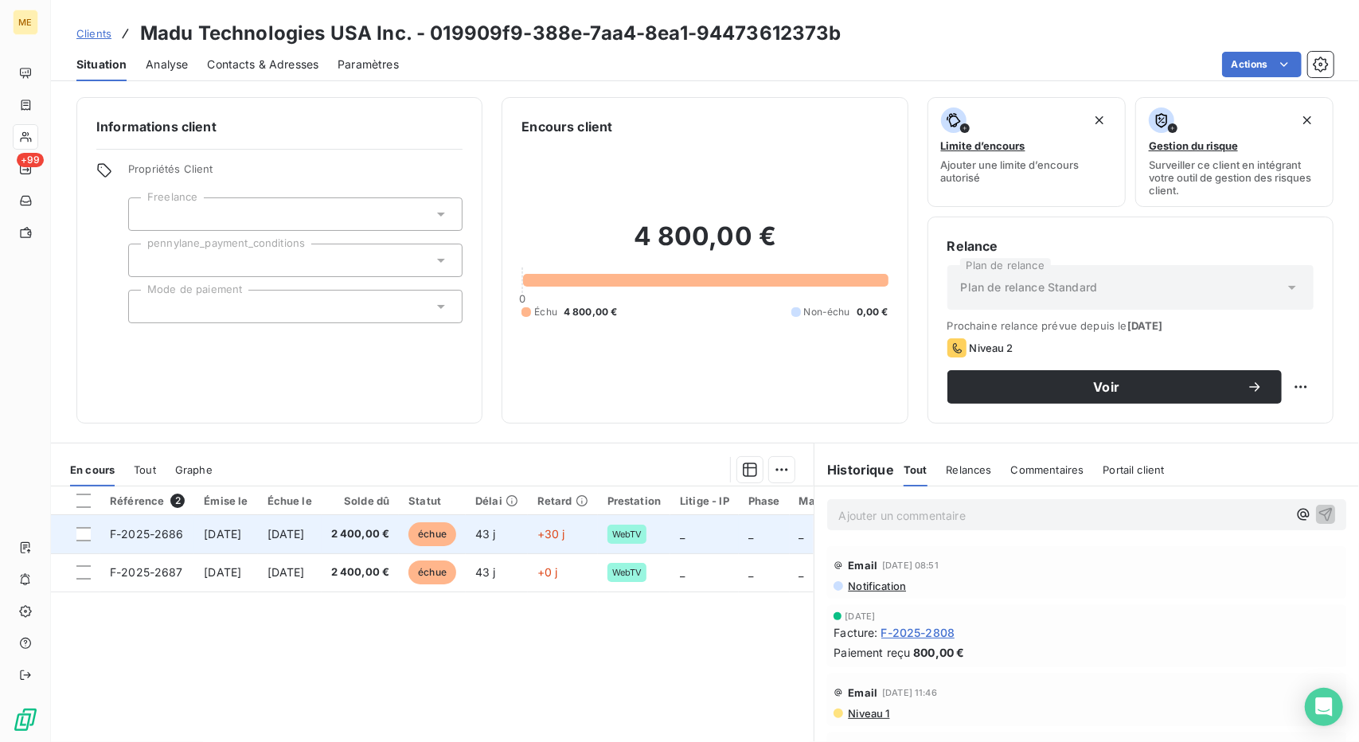
click at [241, 535] on span "[DATE]" at bounding box center [222, 534] width 37 height 14
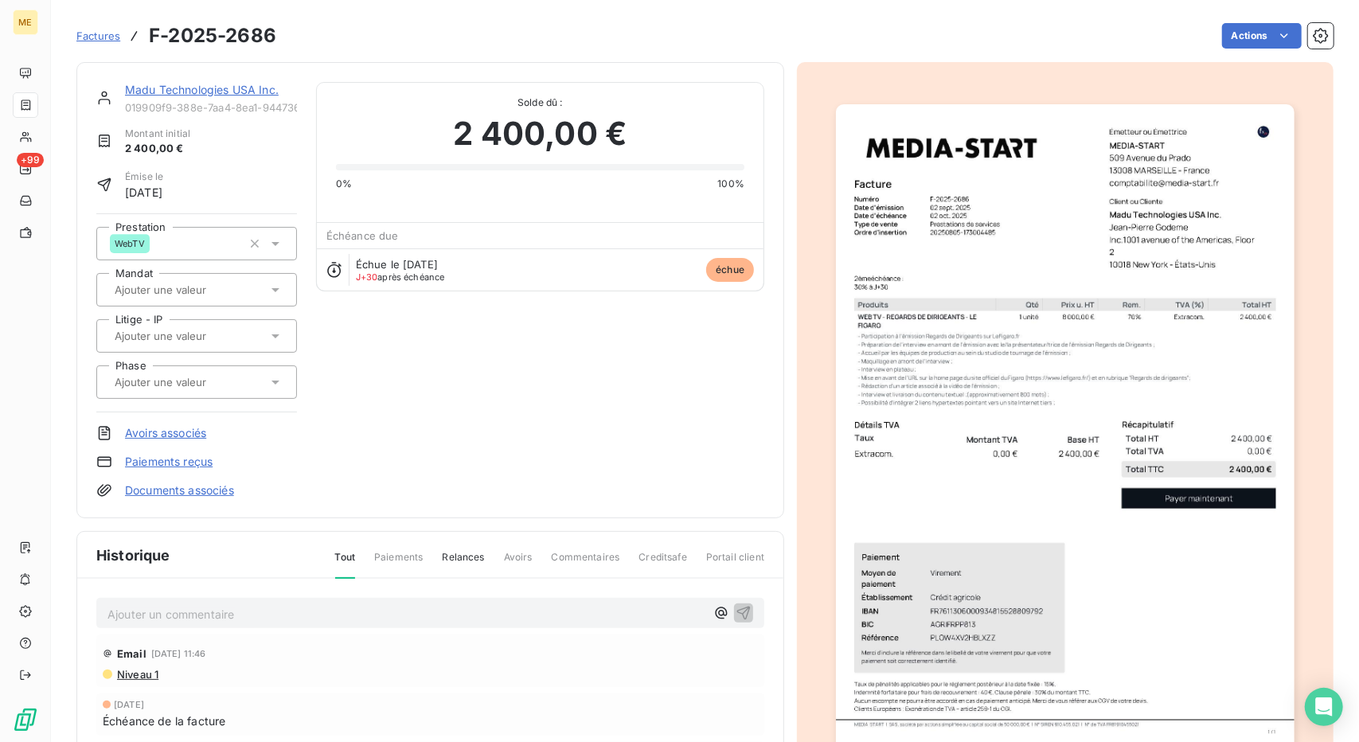
click at [190, 87] on link "Madu Technologies USA Inc." at bounding box center [202, 90] width 154 height 14
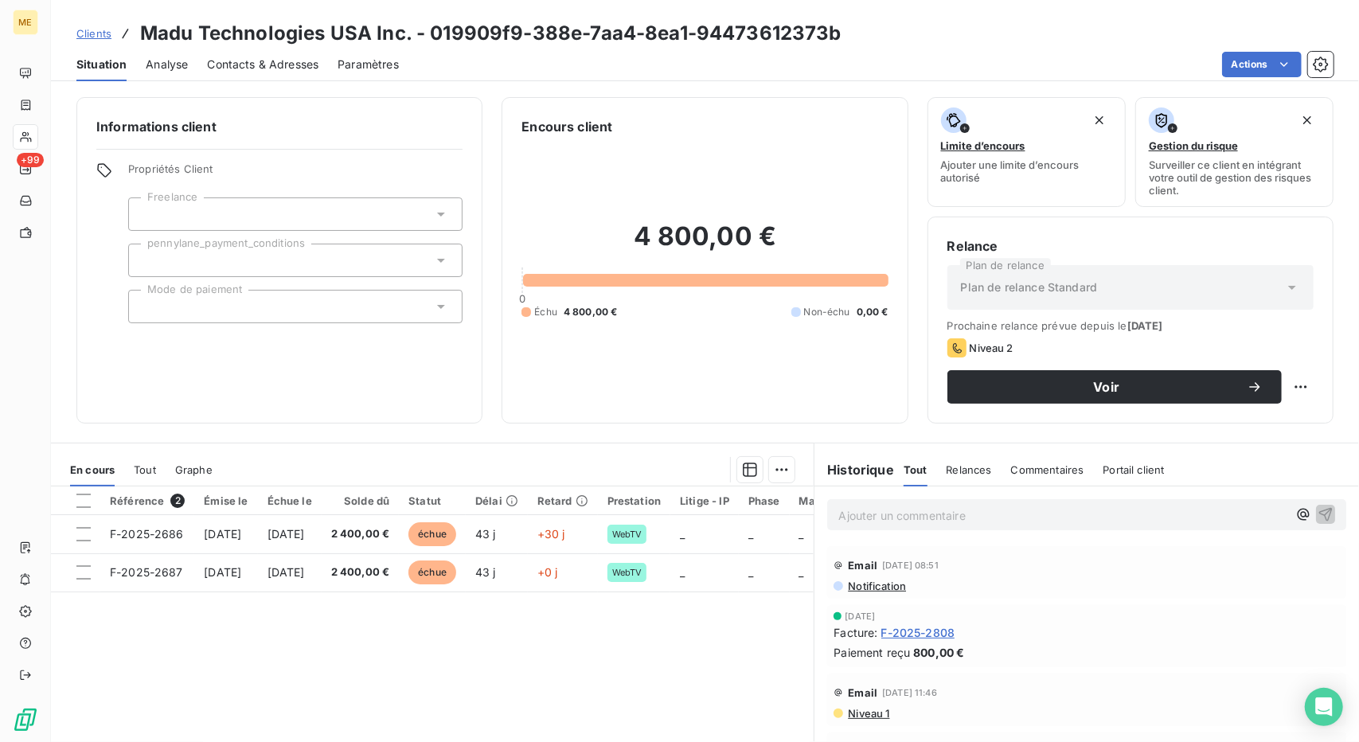
click at [285, 64] on span "Contacts & Adresses" at bounding box center [262, 65] width 111 height 16
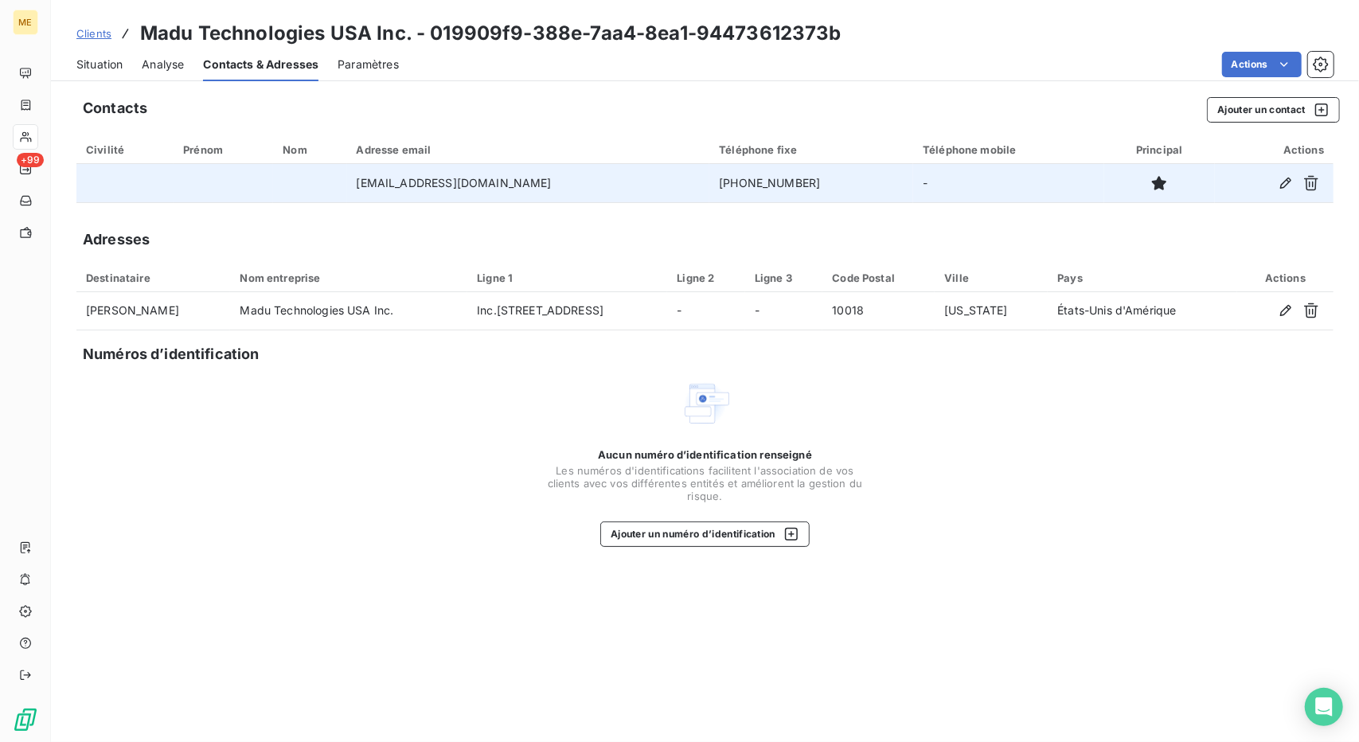
click at [709, 182] on td "[PHONE_NUMBER]" at bounding box center [811, 183] width 204 height 38
copy td "[PHONE_NUMBER]"
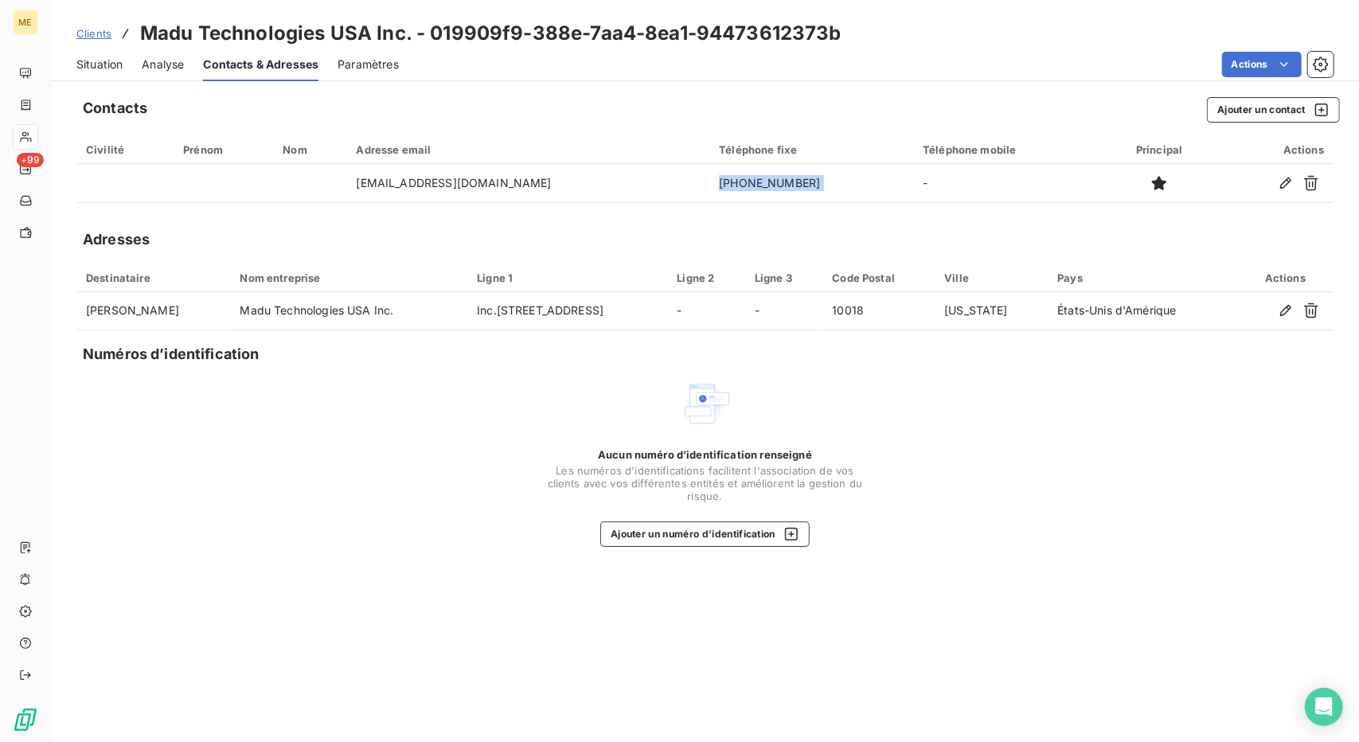
click at [107, 64] on span "Situation" at bounding box center [99, 65] width 46 height 16
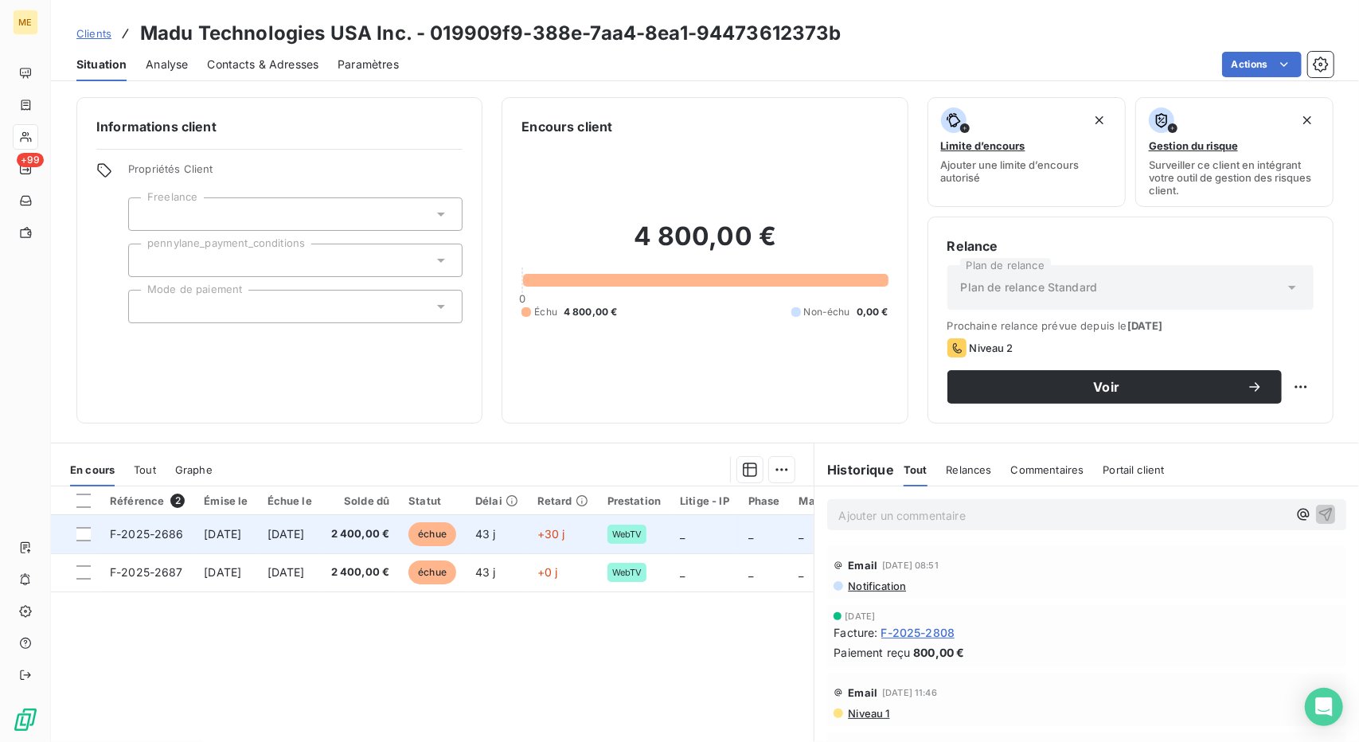
click at [374, 532] on td "2 400,00 €" at bounding box center [361, 534] width 78 height 38
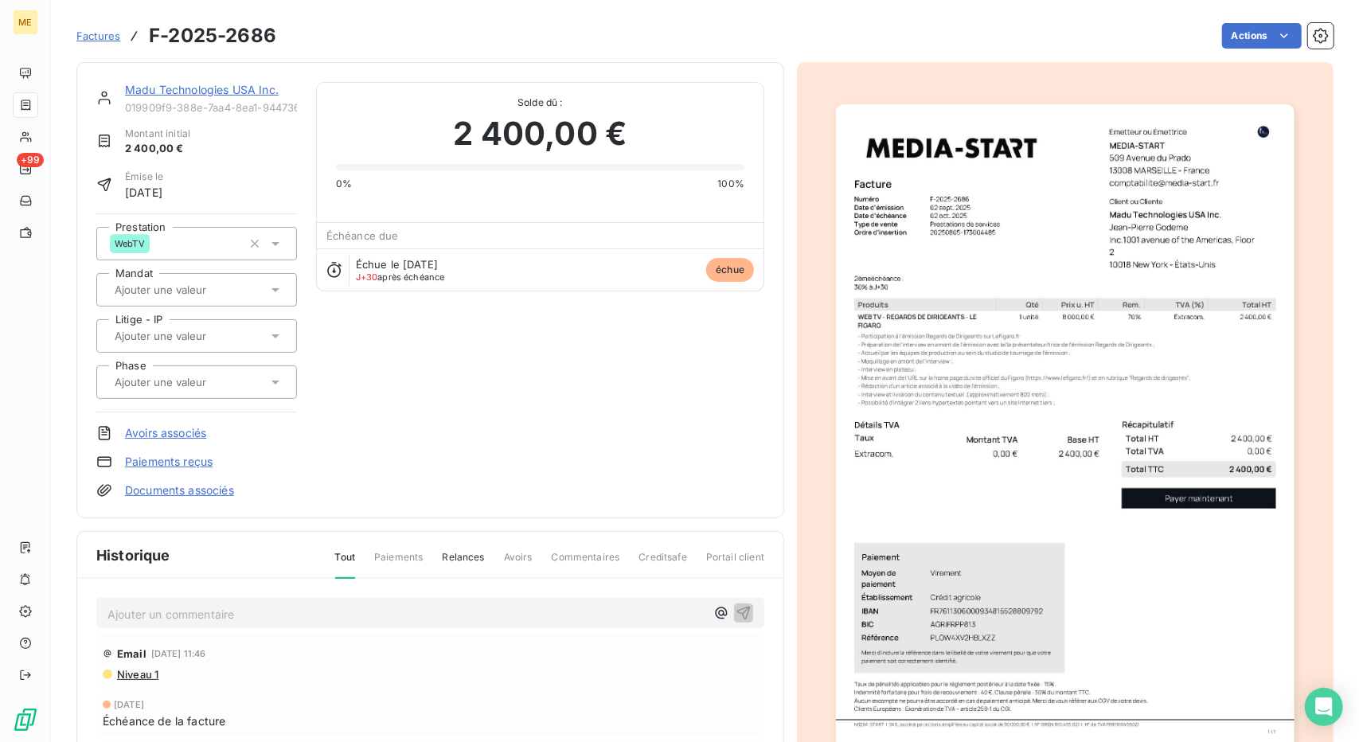
click at [902, 154] on img "button" at bounding box center [1065, 428] width 458 height 648
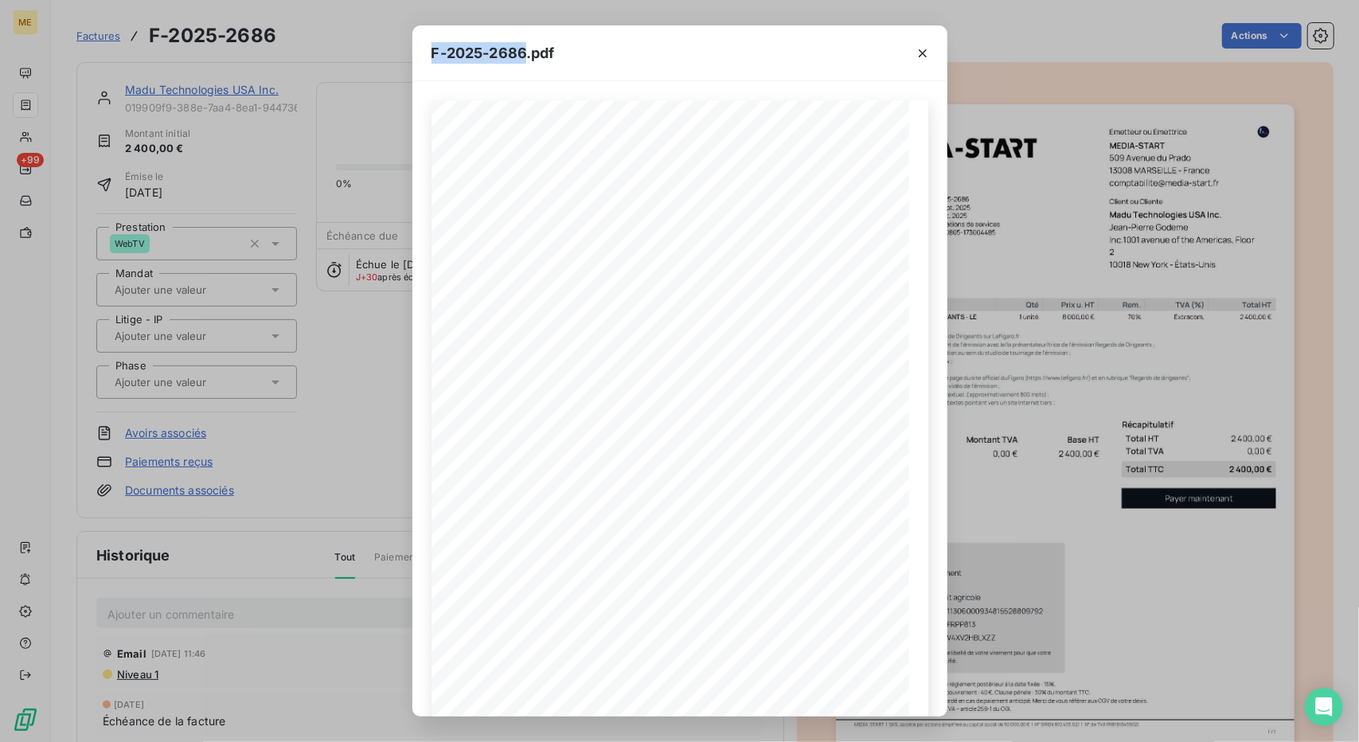
drag, startPoint x: 526, startPoint y: 47, endPoint x: 419, endPoint y: 48, distance: 107.4
click at [419, 48] on div "F-2025-2686.pdf" at bounding box center [679, 53] width 535 height 56
copy span "F-2025-2686"
click at [276, 227] on div "F-2025-2686.pdf 2 400,00 € 0,00 € 2 400,00 € 01990a36- b30d- 7a05- 80e5- 8d13f2…" at bounding box center [679, 371] width 1359 height 742
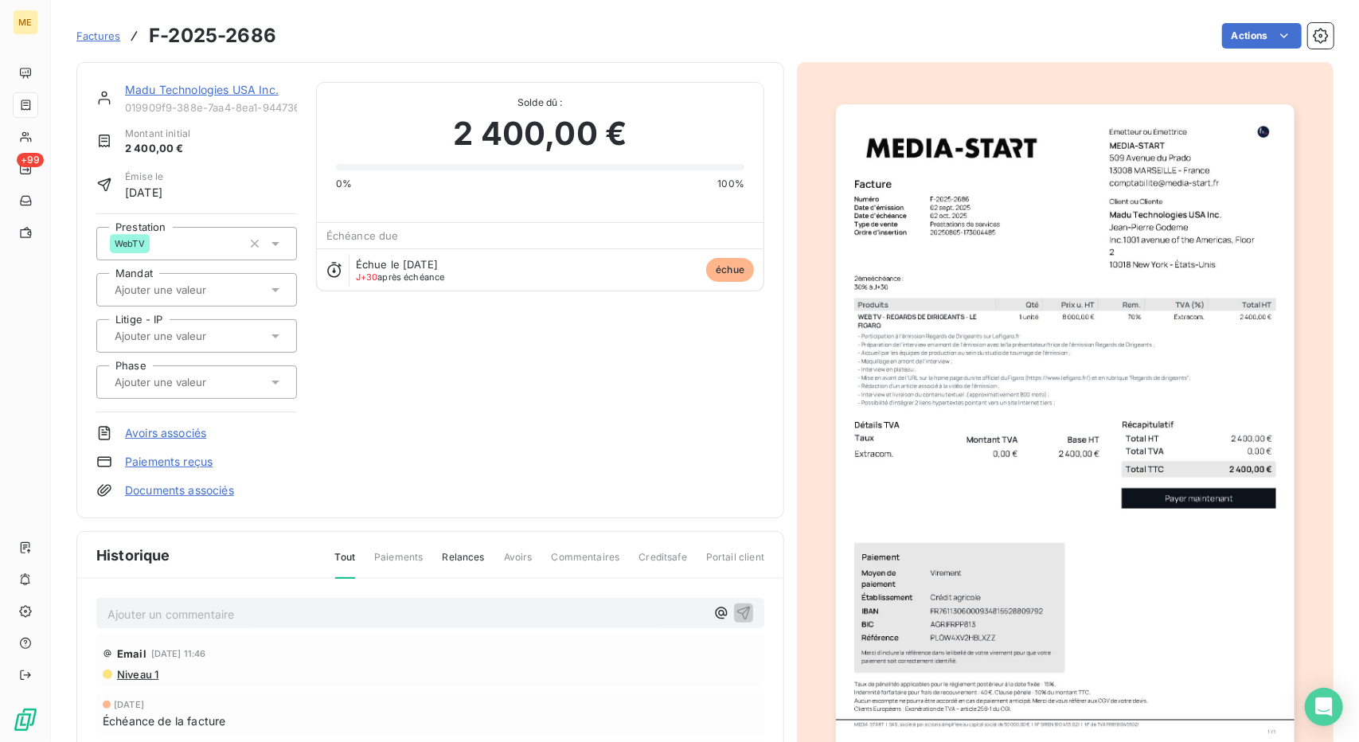
click at [177, 99] on div "Madu Technologies USA Inc. 019909f9-388e-7aa4-8ea1-94473612373b" at bounding box center [211, 98] width 172 height 32
click at [186, 95] on link "Madu Technologies USA Inc." at bounding box center [202, 90] width 154 height 14
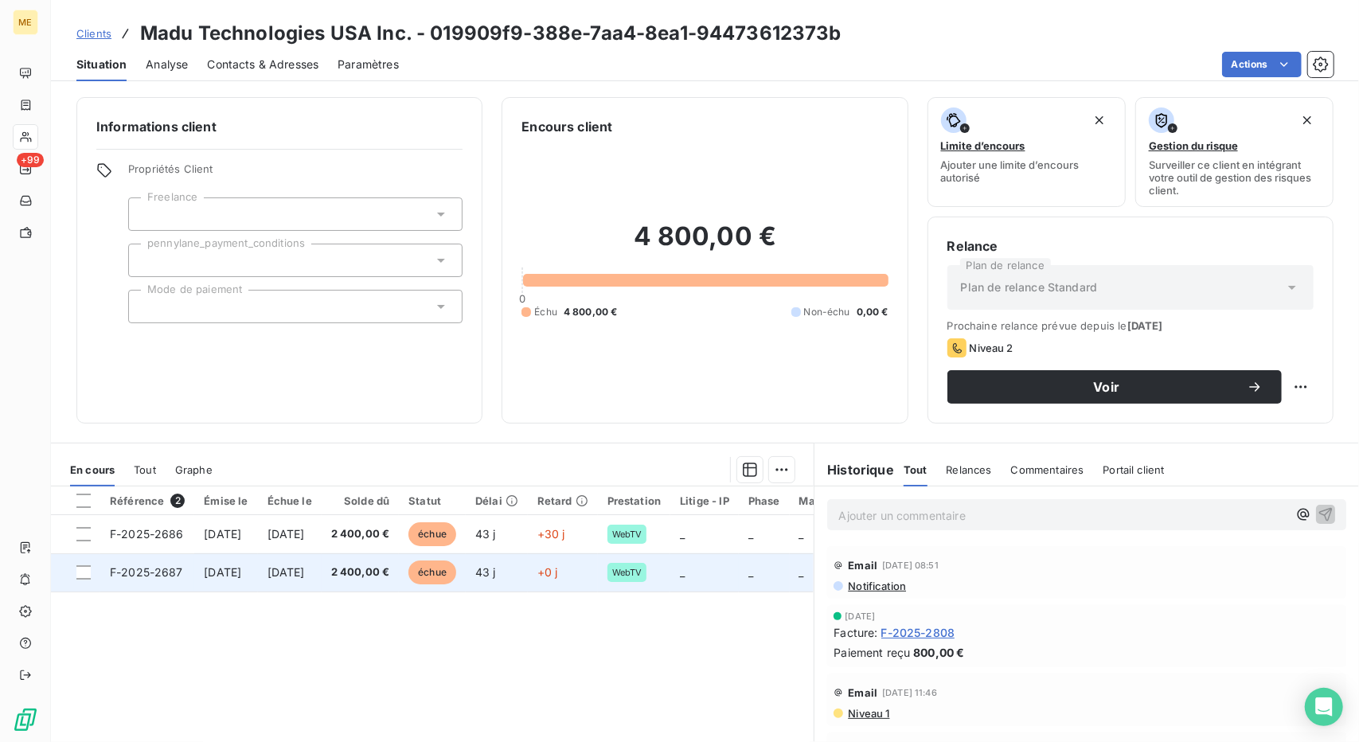
click at [305, 575] on span "[DATE]" at bounding box center [285, 572] width 37 height 14
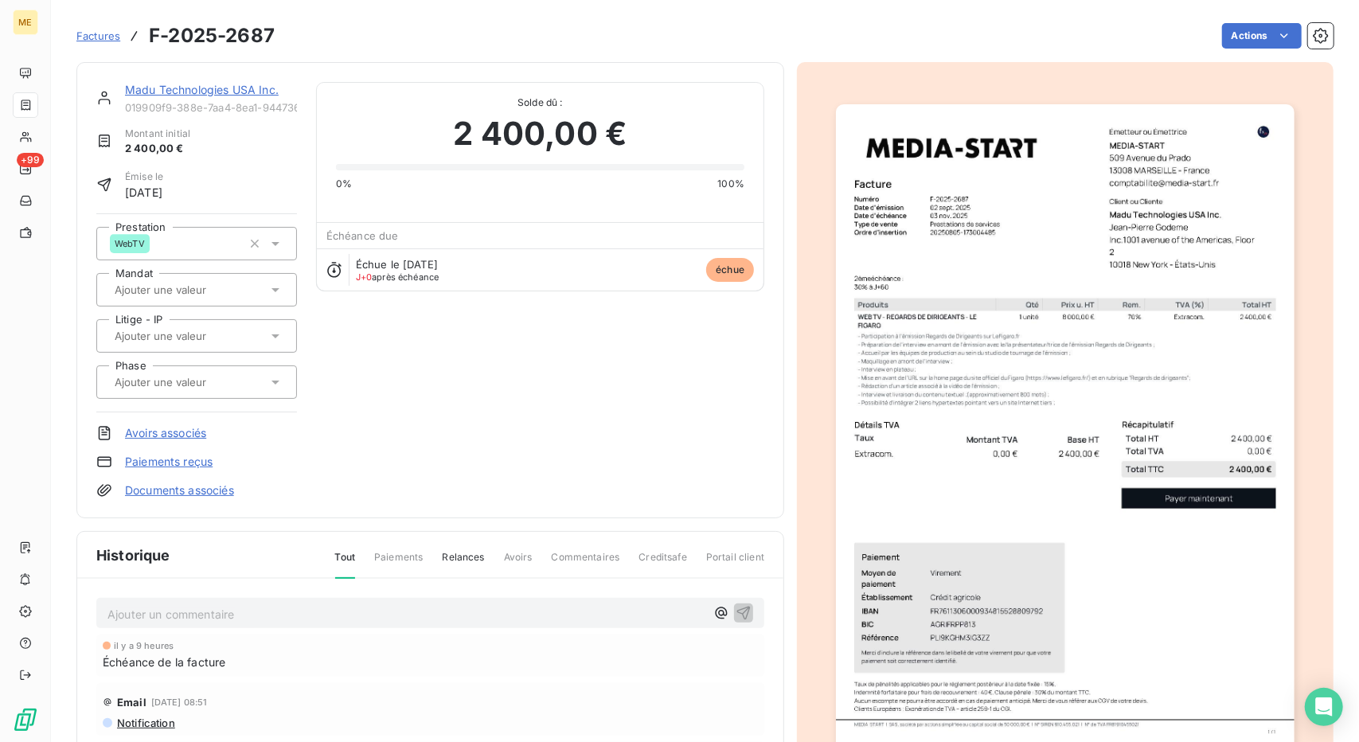
click at [210, 85] on link "Madu Technologies USA Inc." at bounding box center [202, 90] width 154 height 14
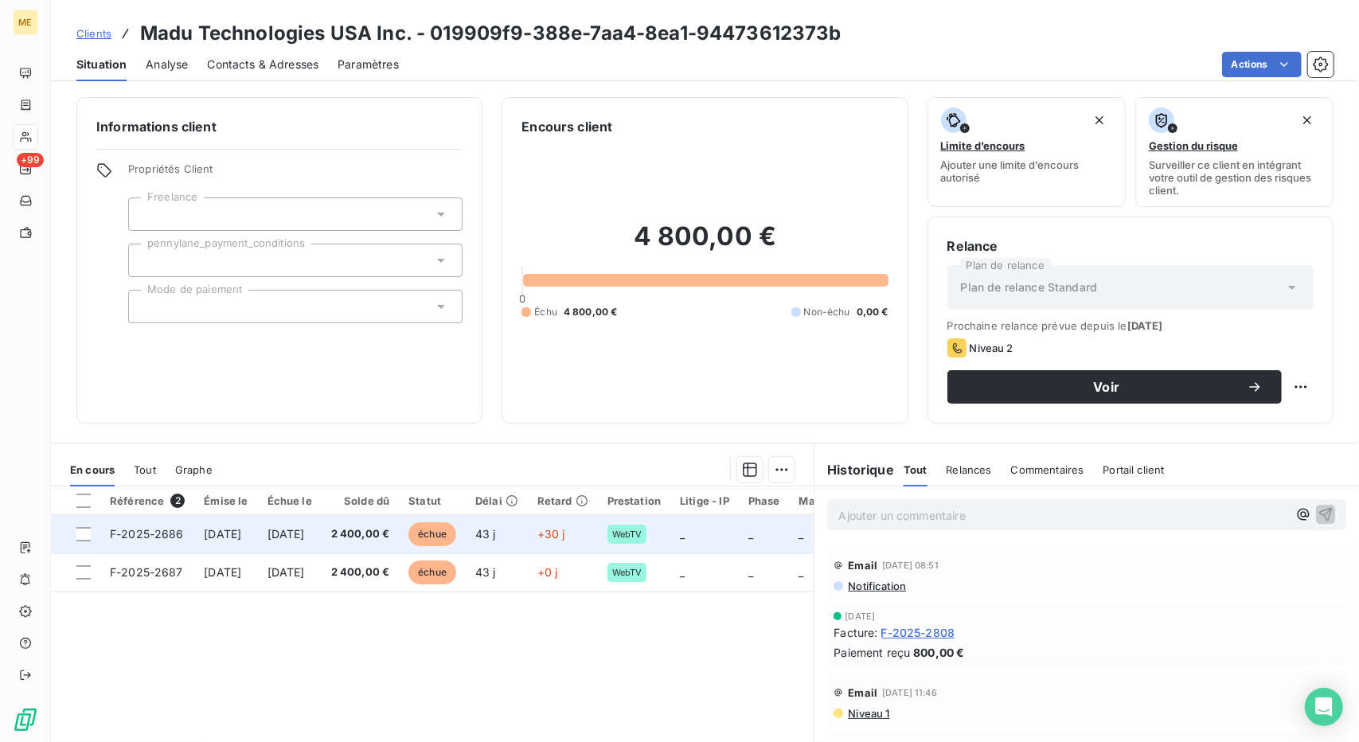
click at [374, 534] on td "2 400,00 €" at bounding box center [361, 534] width 78 height 38
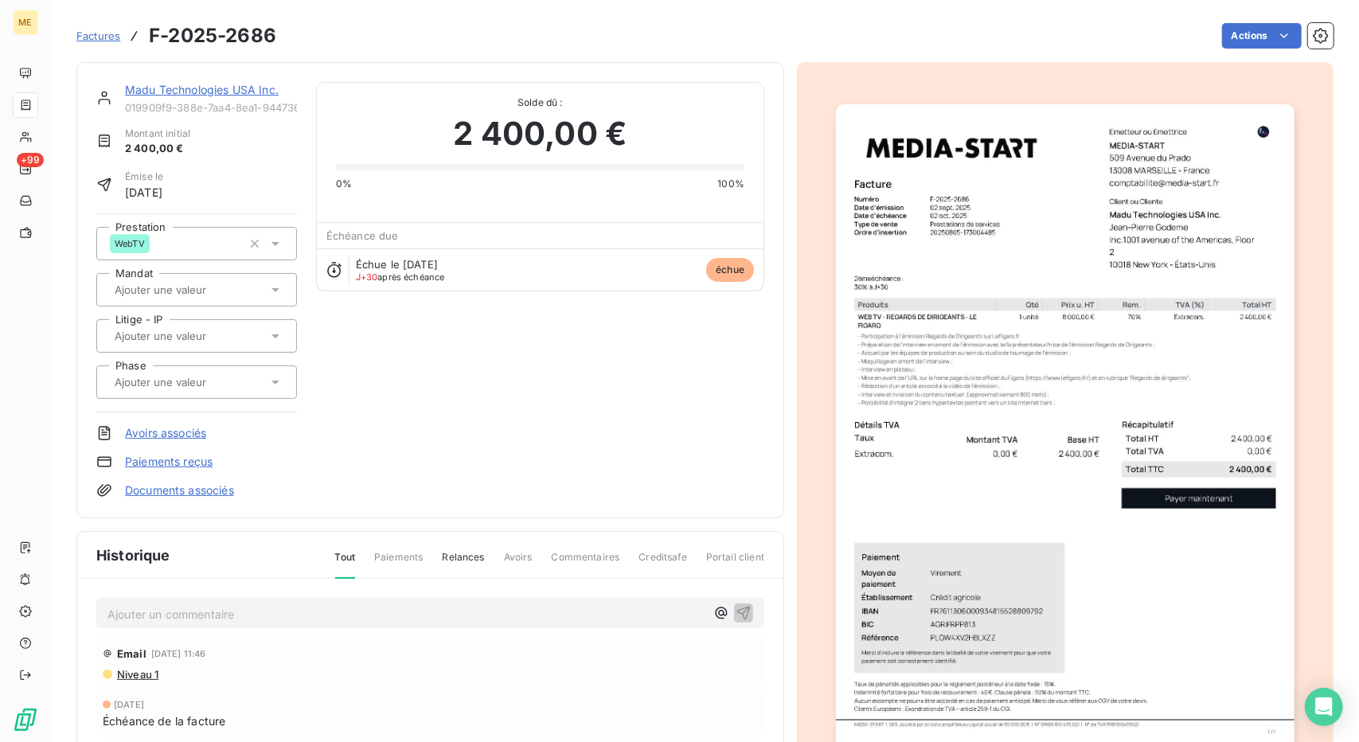
click at [949, 406] on img "button" at bounding box center [1065, 428] width 458 height 648
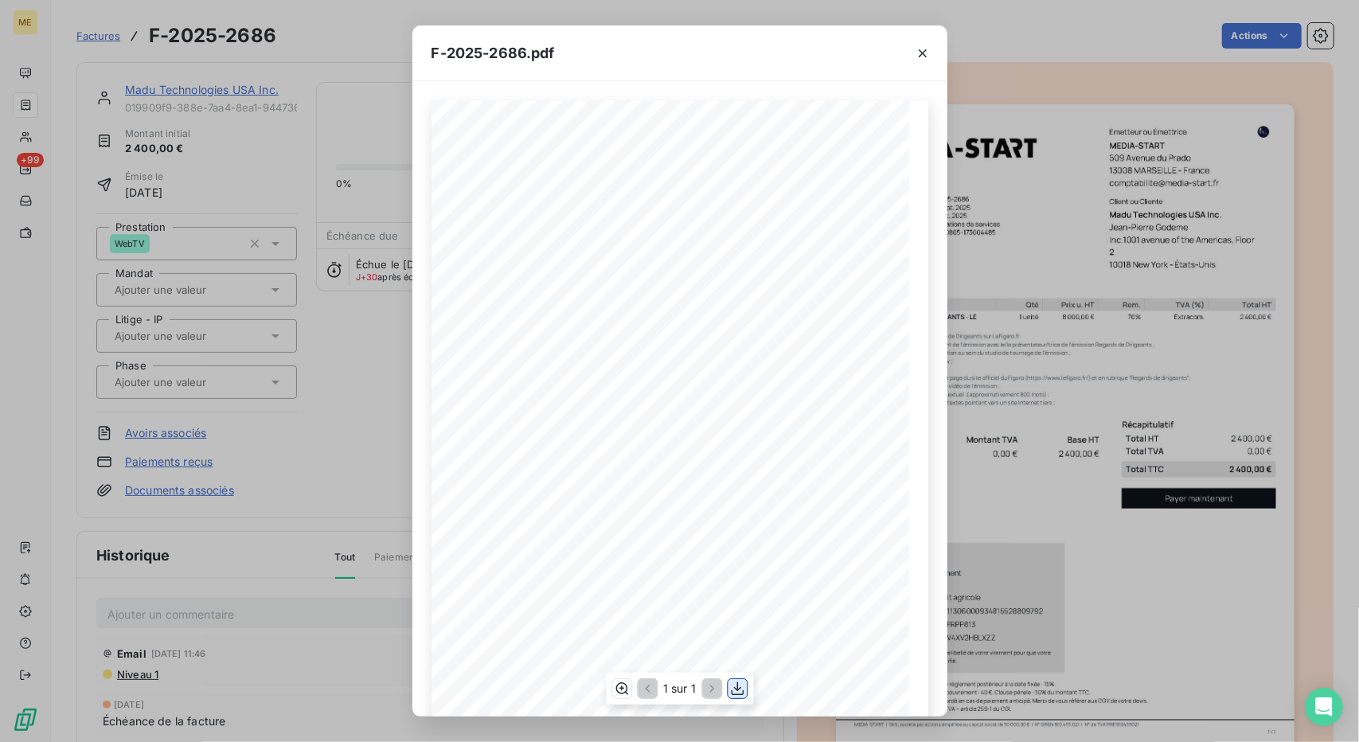
click at [739, 697] on button "button" at bounding box center [736, 688] width 19 height 19
click at [1111, 408] on div "F-2025-2686.pdf 2 400,00 € 0,00 € 2 400,00 € 01990a36- b30d- 7a05- 80e5- 8d13f2…" at bounding box center [679, 371] width 1359 height 742
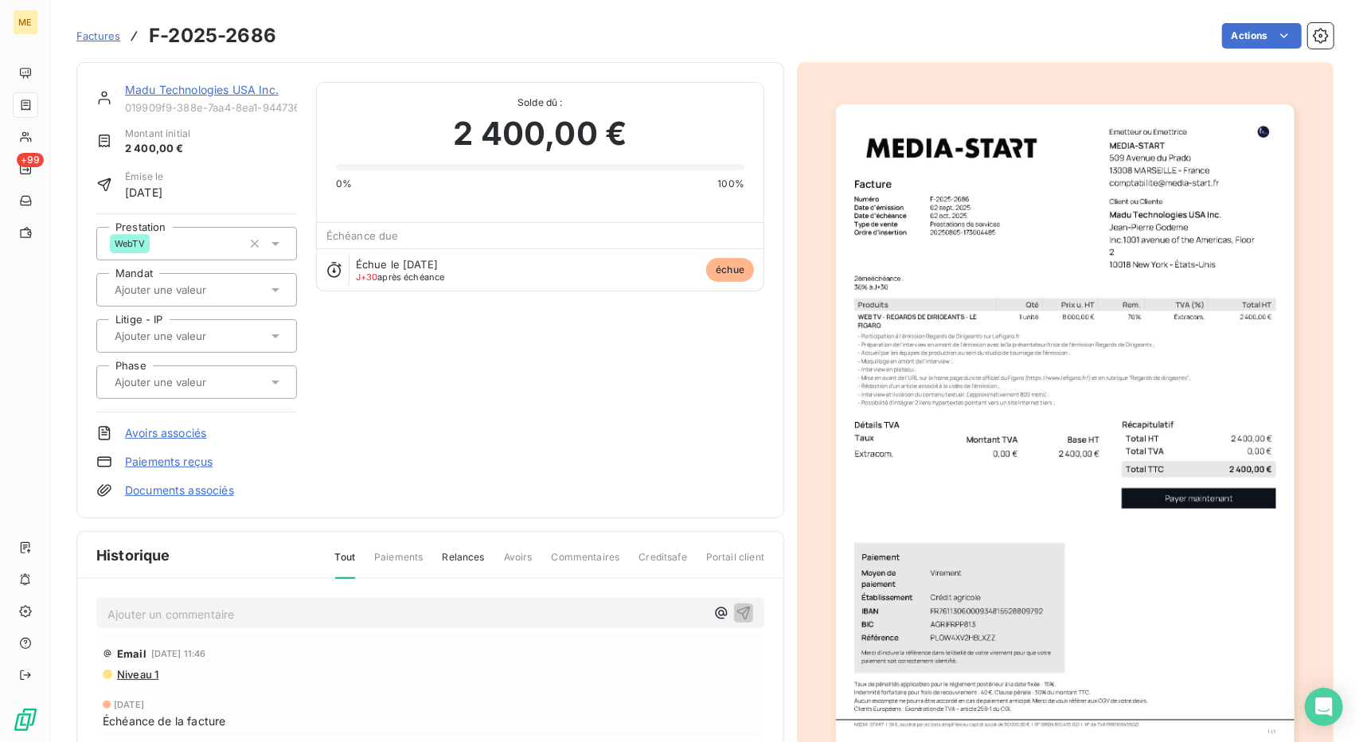
click at [189, 92] on link "Madu Technologies USA Inc." at bounding box center [202, 90] width 154 height 14
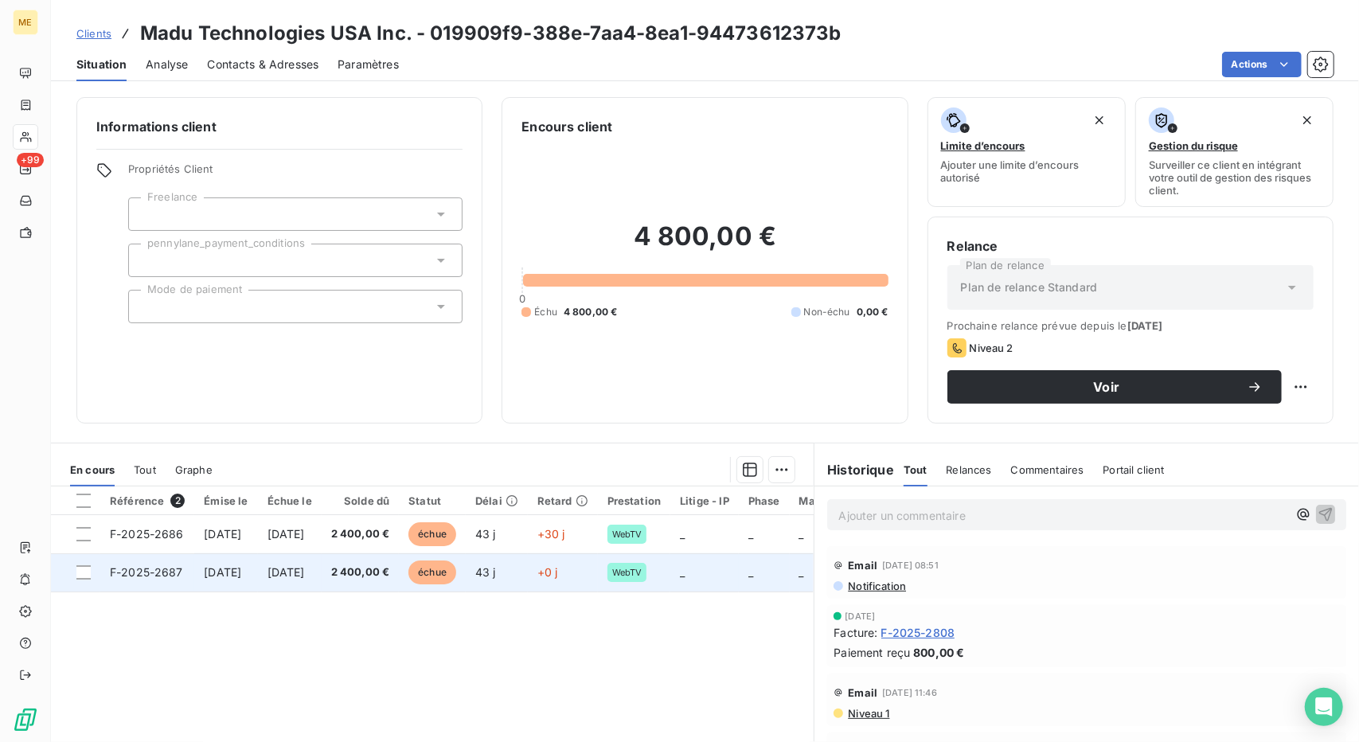
click at [305, 565] on span "[DATE]" at bounding box center [285, 572] width 37 height 14
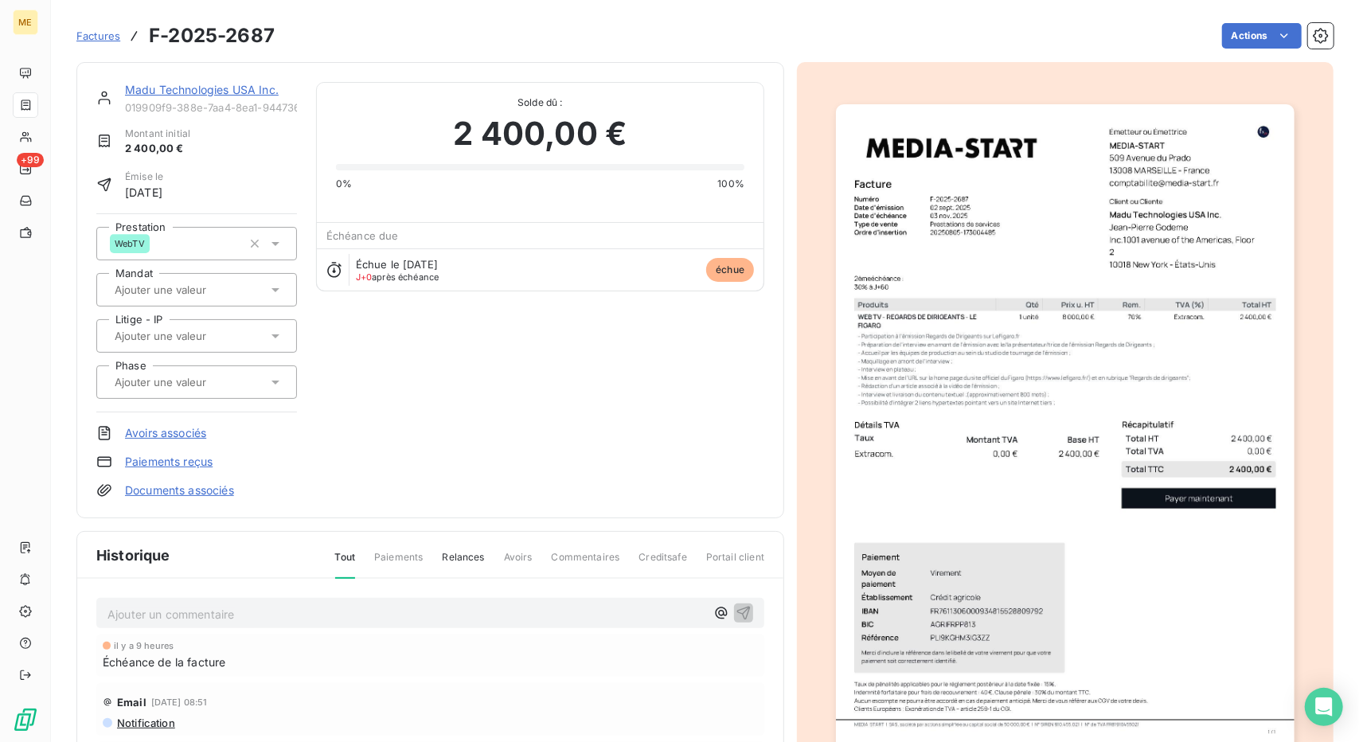
click at [1078, 450] on img "button" at bounding box center [1065, 428] width 458 height 648
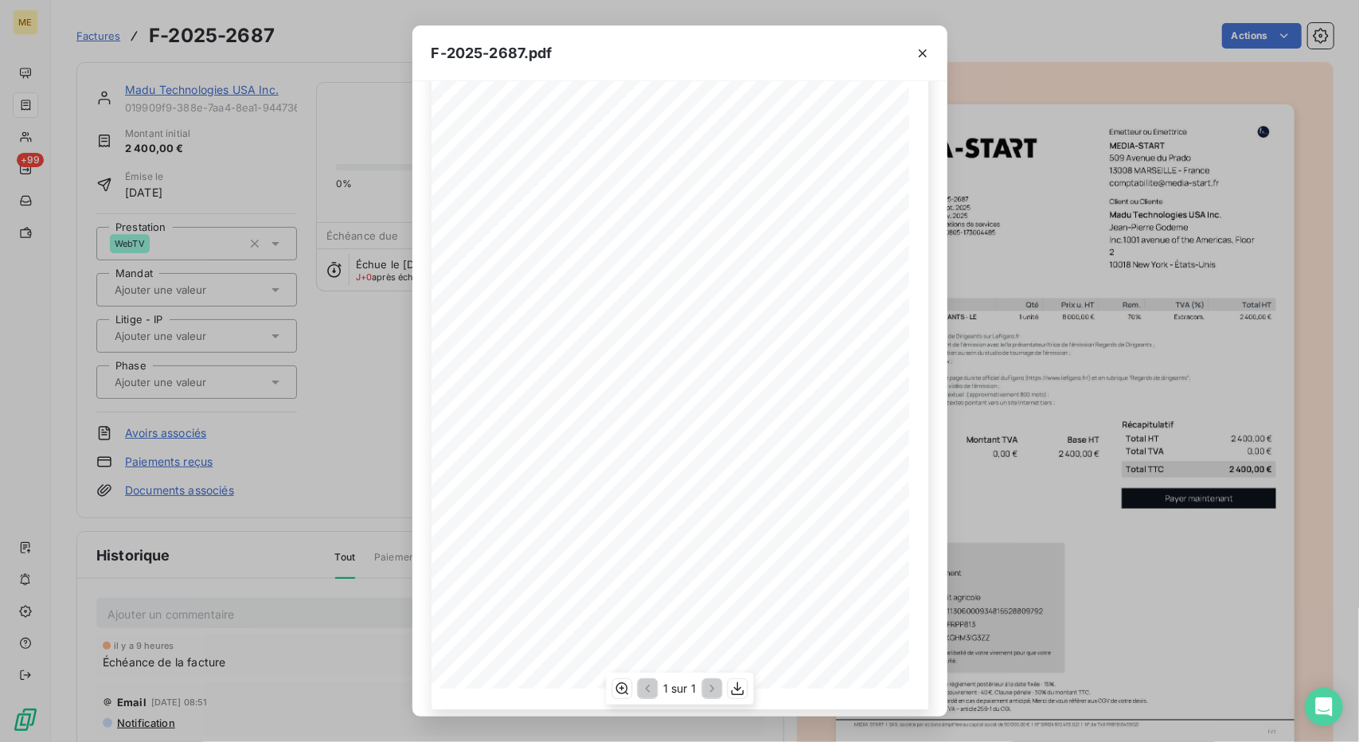
scroll to position [92, 0]
click at [729, 688] on icon "button" at bounding box center [737, 688] width 16 height 16
click at [1008, 308] on div "F-2025-2687.pdf 2 400,00 € 0,00 € 2 400,00 € 01990a37- 01d9- 79b2- 8c72- 2a1e89…" at bounding box center [679, 371] width 1359 height 742
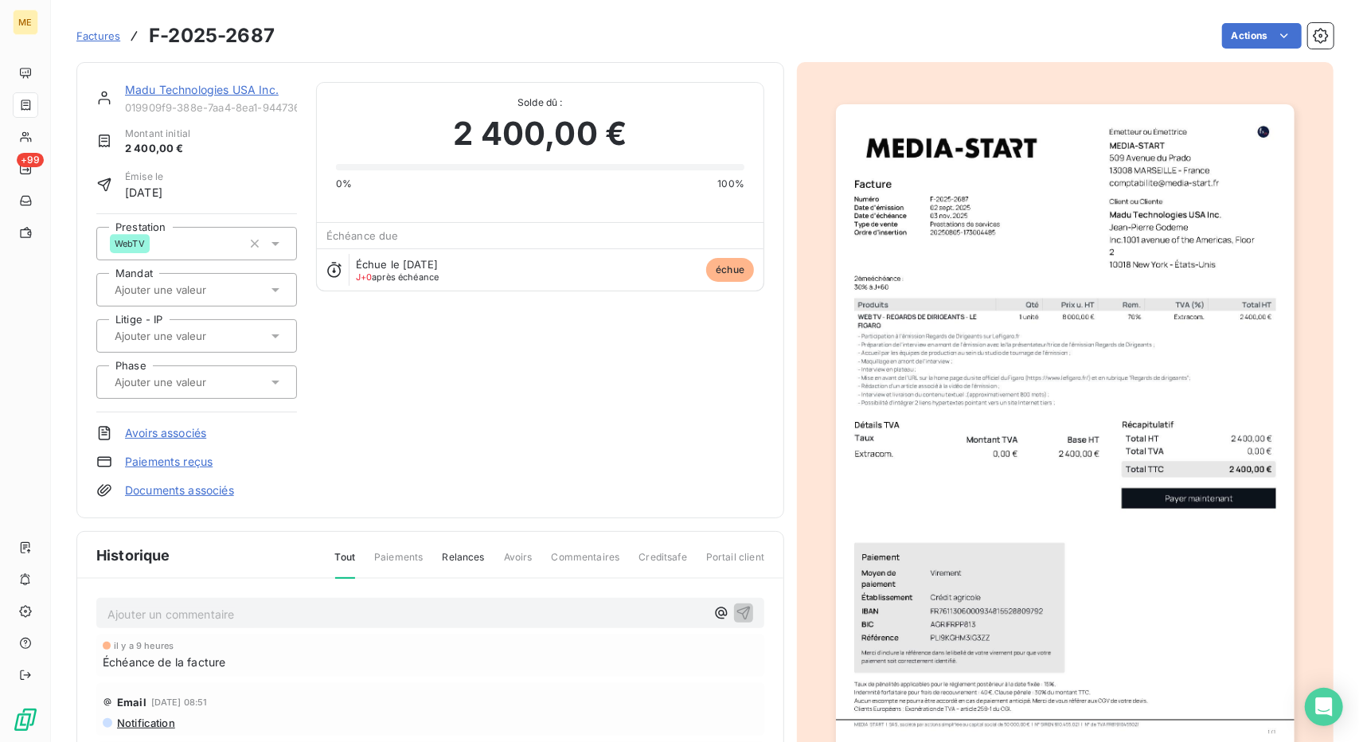
click at [161, 92] on link "Madu Technologies USA Inc." at bounding box center [202, 90] width 154 height 14
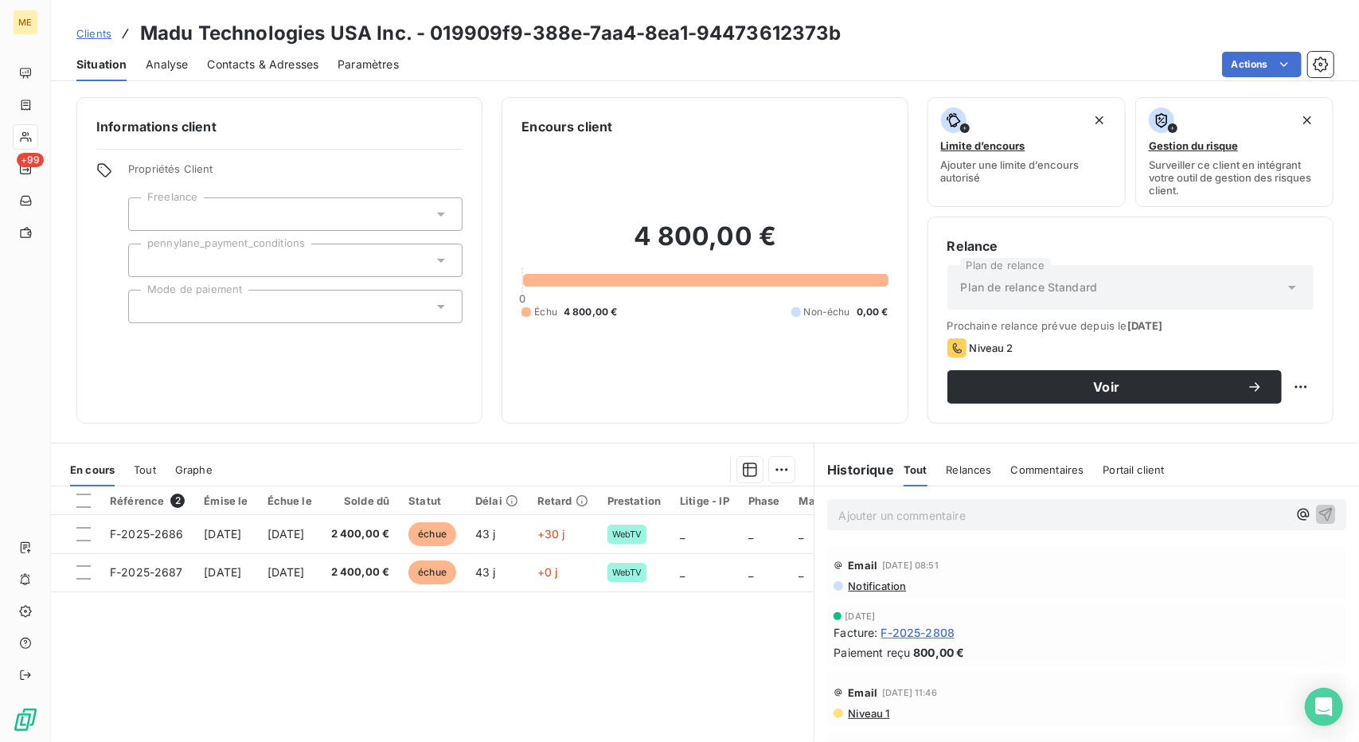
click at [93, 41] on div "Clients Madu Technologies USA Inc. - 019909f9-388e-7aa4-8ea1-94473612373b" at bounding box center [458, 33] width 765 height 29
click at [97, 37] on span "Clients" at bounding box center [93, 33] width 35 height 13
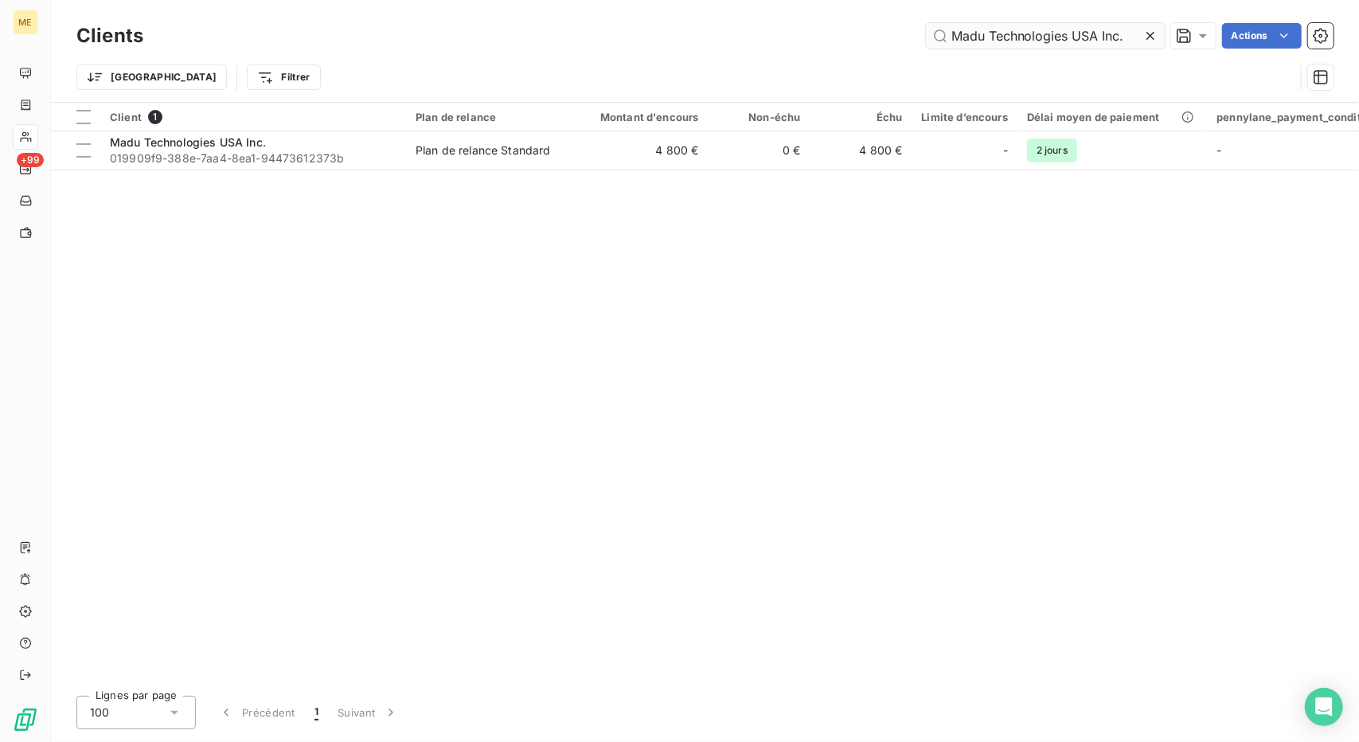
click at [977, 41] on input "Madu Technologies USA Inc." at bounding box center [1045, 35] width 239 height 25
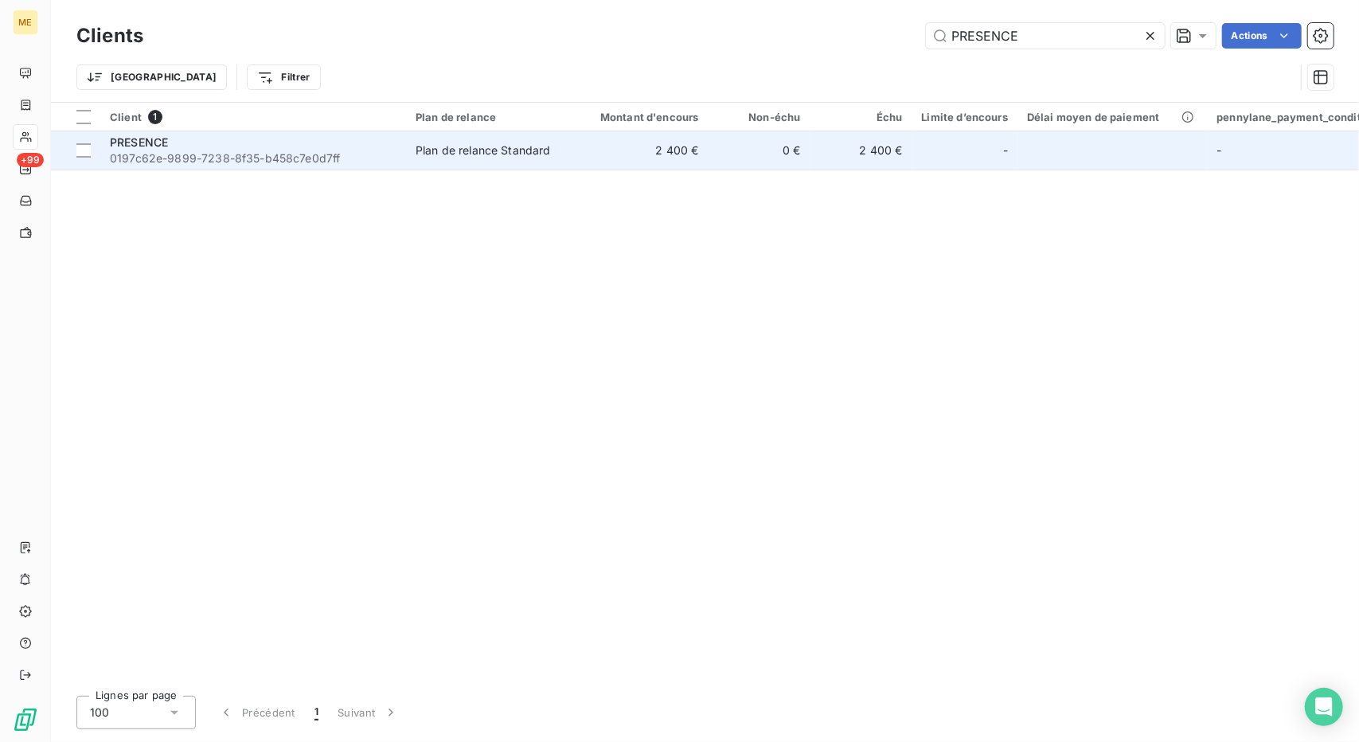
type input "PRESENCE"
click at [607, 159] on td "2 400 €" at bounding box center [639, 150] width 137 height 38
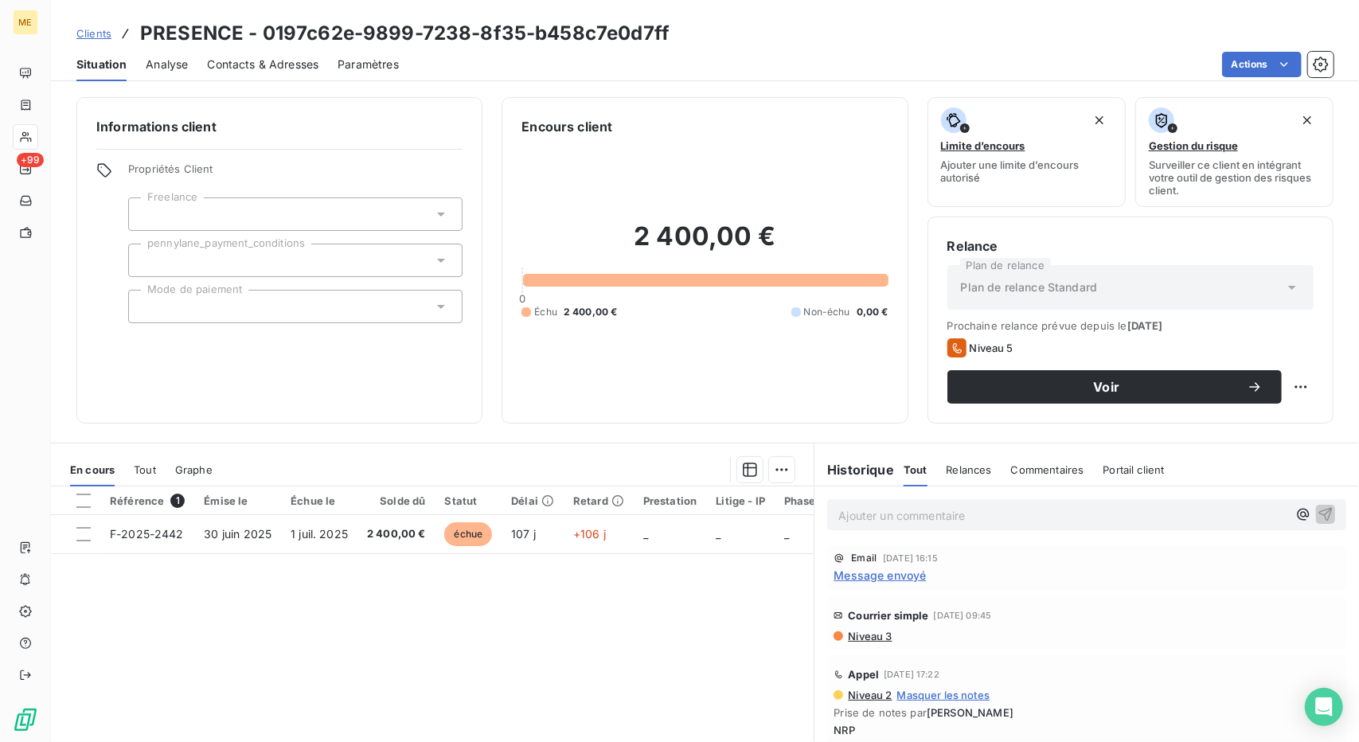
click at [282, 80] on div "Situation Analyse Contacts & Adresses Paramètres Actions" at bounding box center [705, 64] width 1308 height 33
click at [287, 68] on span "Contacts & Adresses" at bounding box center [262, 65] width 111 height 16
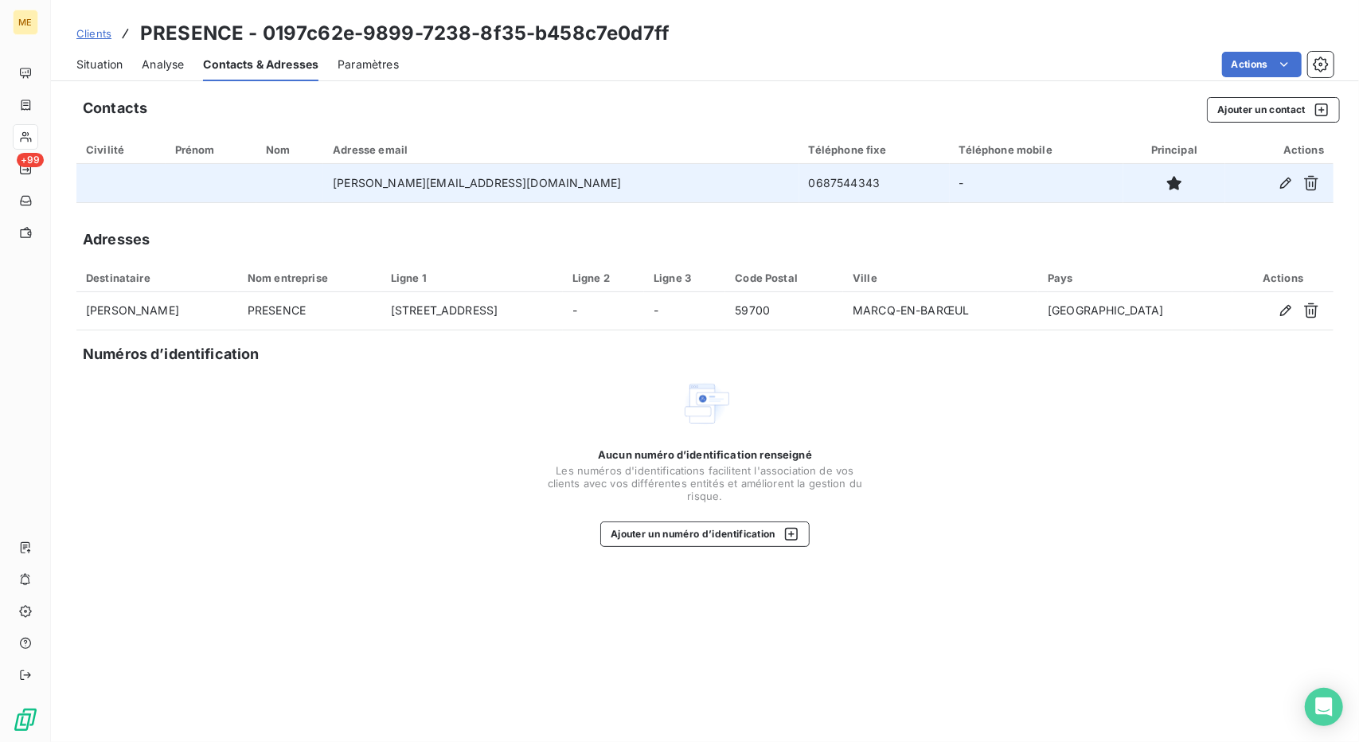
click at [799, 178] on td "0687544343" at bounding box center [874, 183] width 150 height 38
copy td "0687544343"
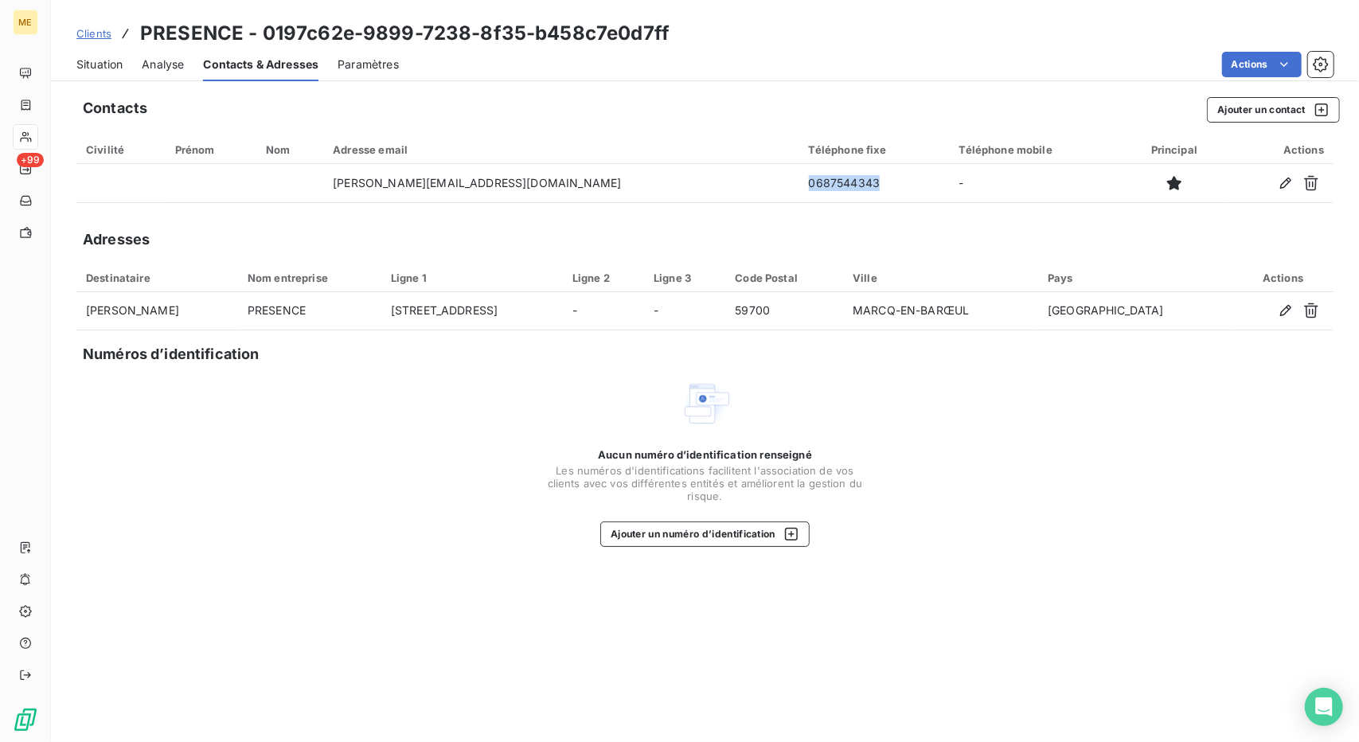
click at [89, 63] on span "Situation" at bounding box center [99, 65] width 46 height 16
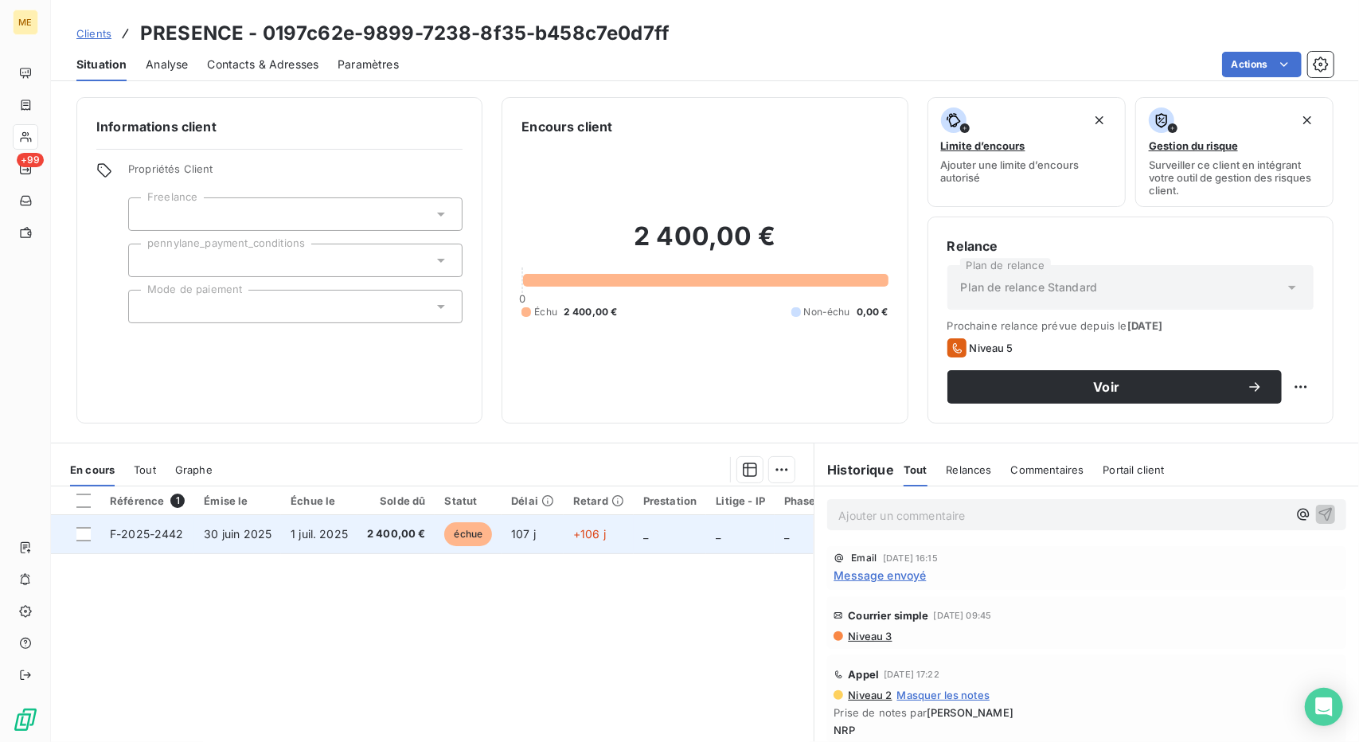
click at [263, 531] on span "30 juin 2025" at bounding box center [238, 534] width 68 height 14
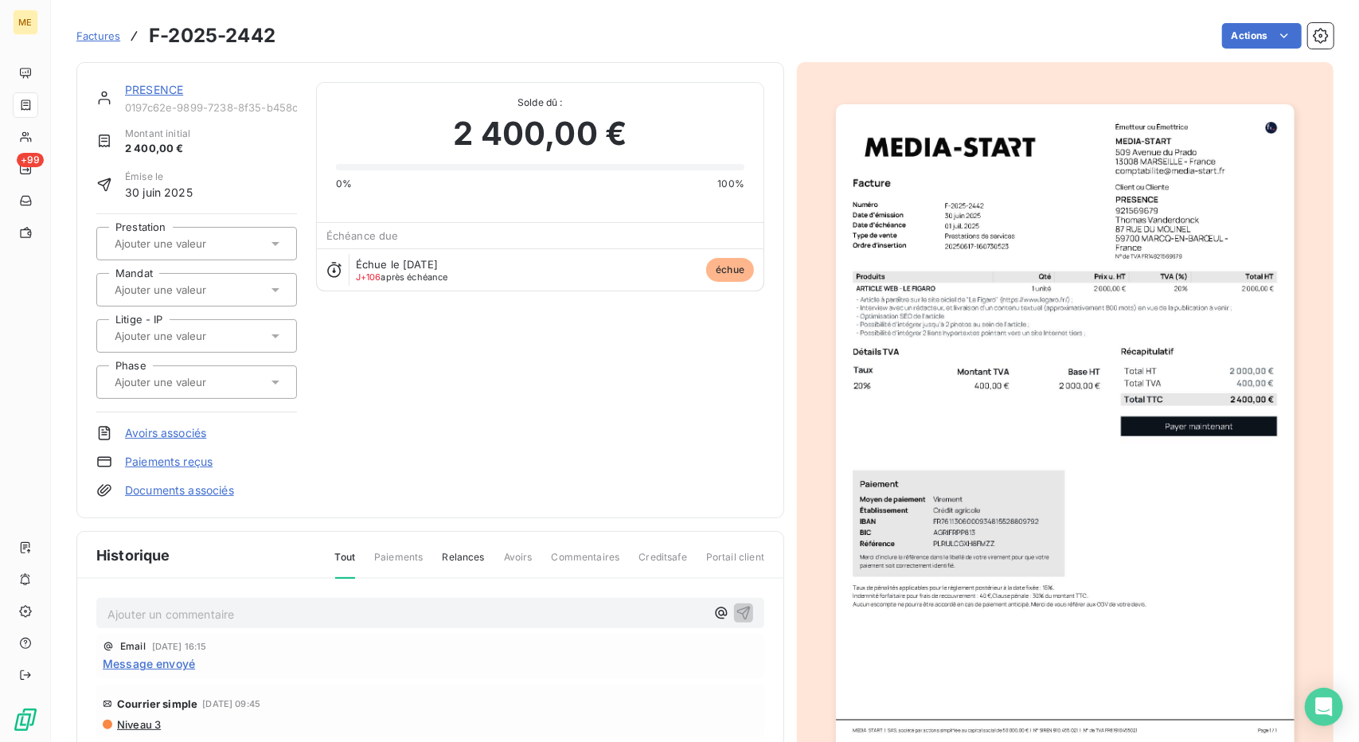
click at [955, 238] on img "button" at bounding box center [1065, 428] width 458 height 648
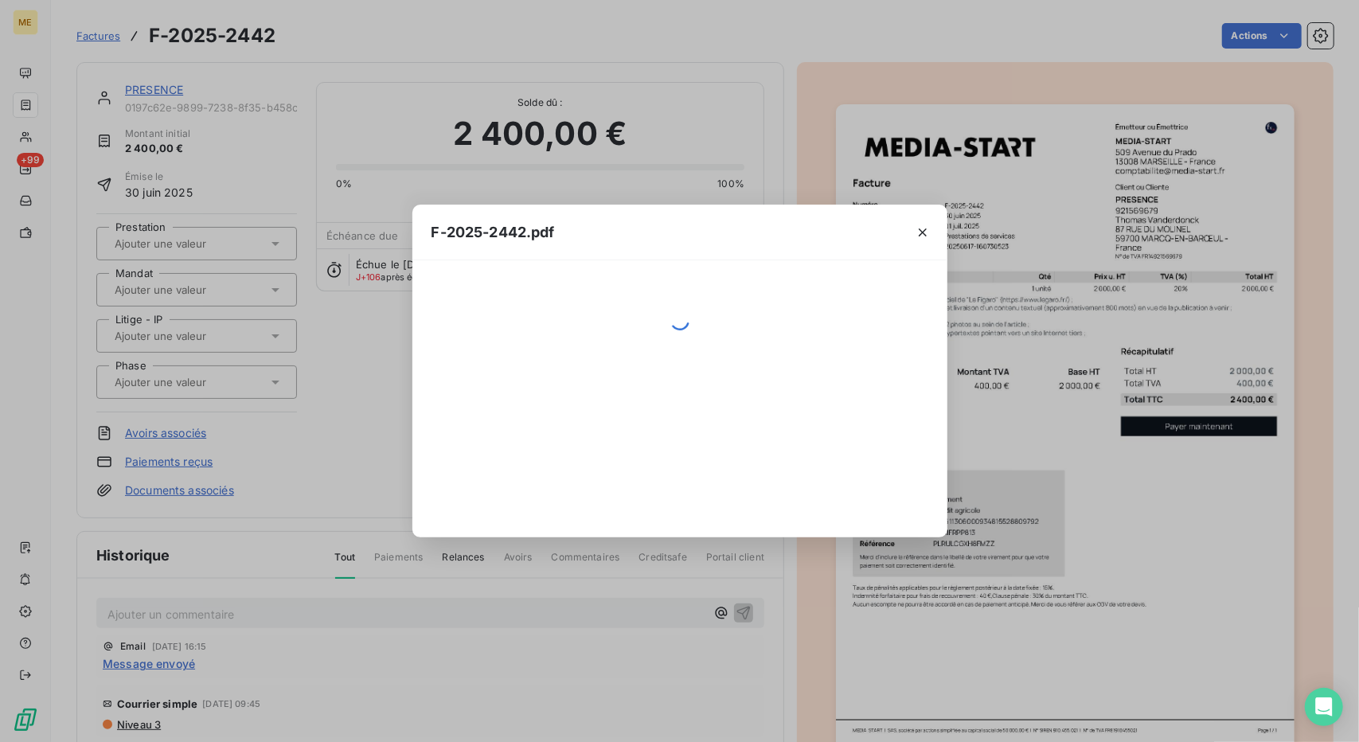
click at [302, 30] on div "F-2025-2442.pdf" at bounding box center [679, 371] width 1359 height 742
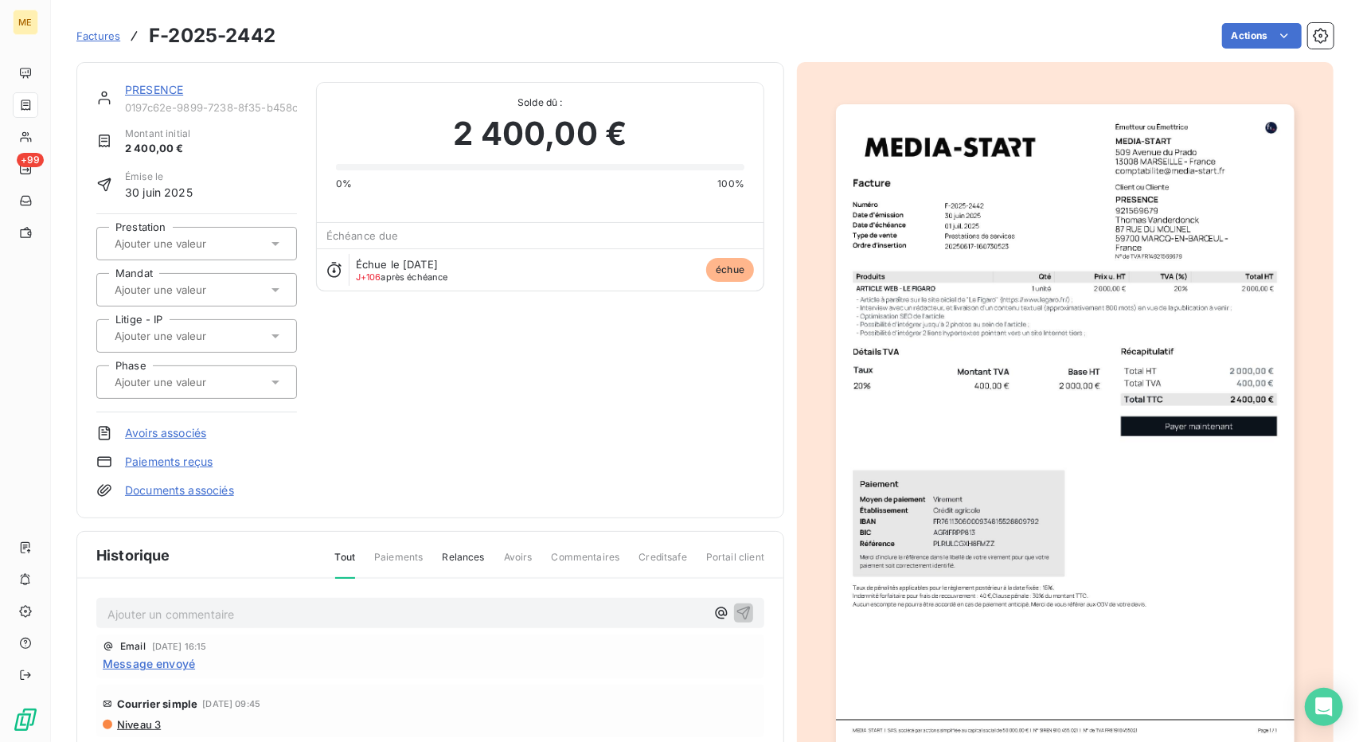
click at [259, 33] on h3 "F-2025-2442" at bounding box center [212, 35] width 127 height 29
copy section "F-2025-2442 Actions"
click at [945, 362] on img "button" at bounding box center [1065, 428] width 458 height 648
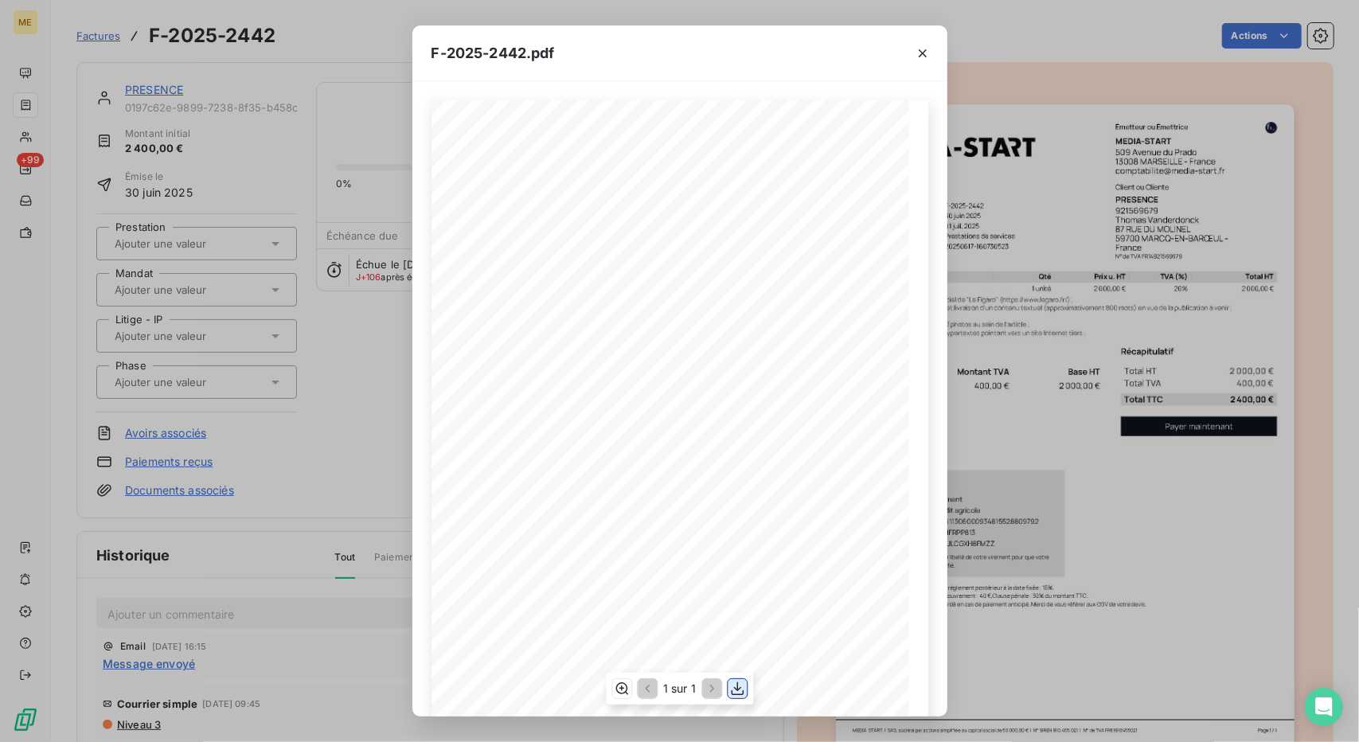
click at [736, 686] on icon "button" at bounding box center [737, 688] width 16 height 16
click at [1188, 396] on div "F-2025-2442.pdf 2 000,00 € 400,00 € 2 400,00 € 0197c62f- 278b- 786f- bbba- 410c…" at bounding box center [679, 371] width 1359 height 742
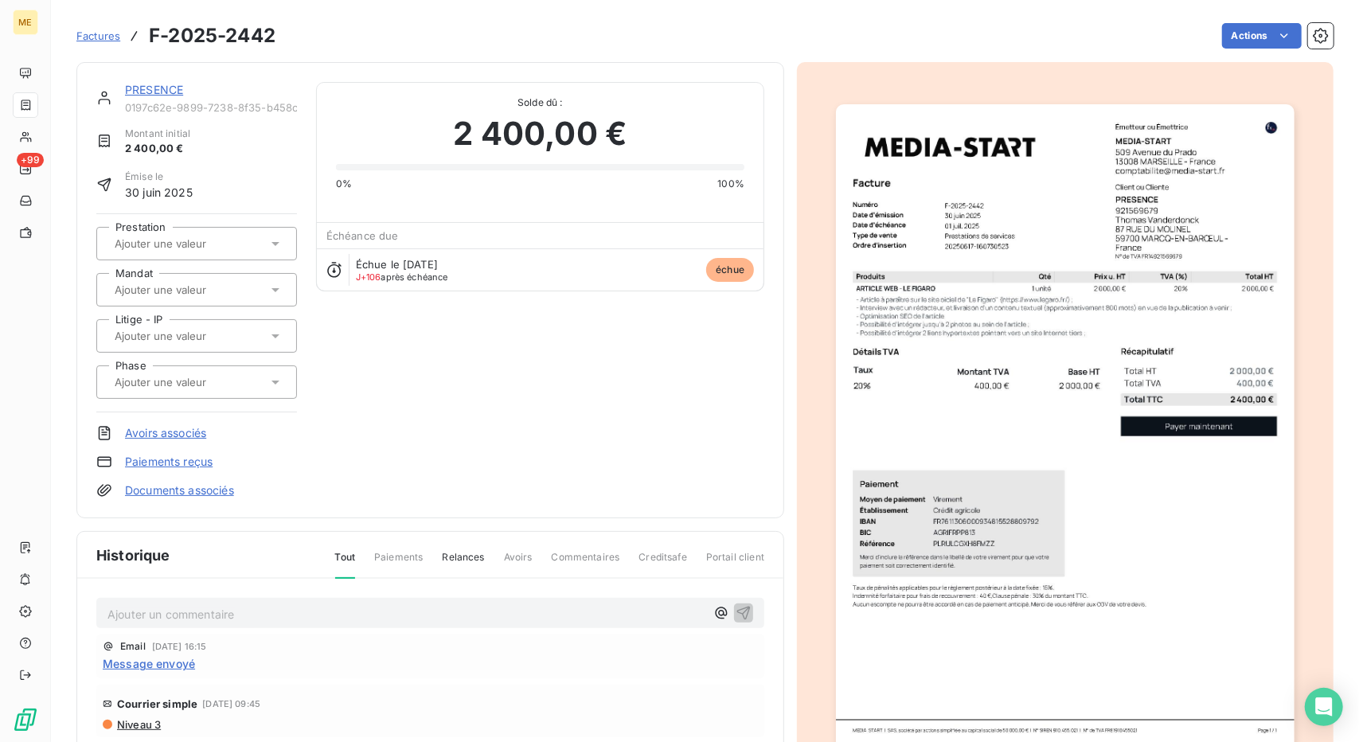
click at [135, 84] on link "PRESENCE" at bounding box center [154, 90] width 58 height 14
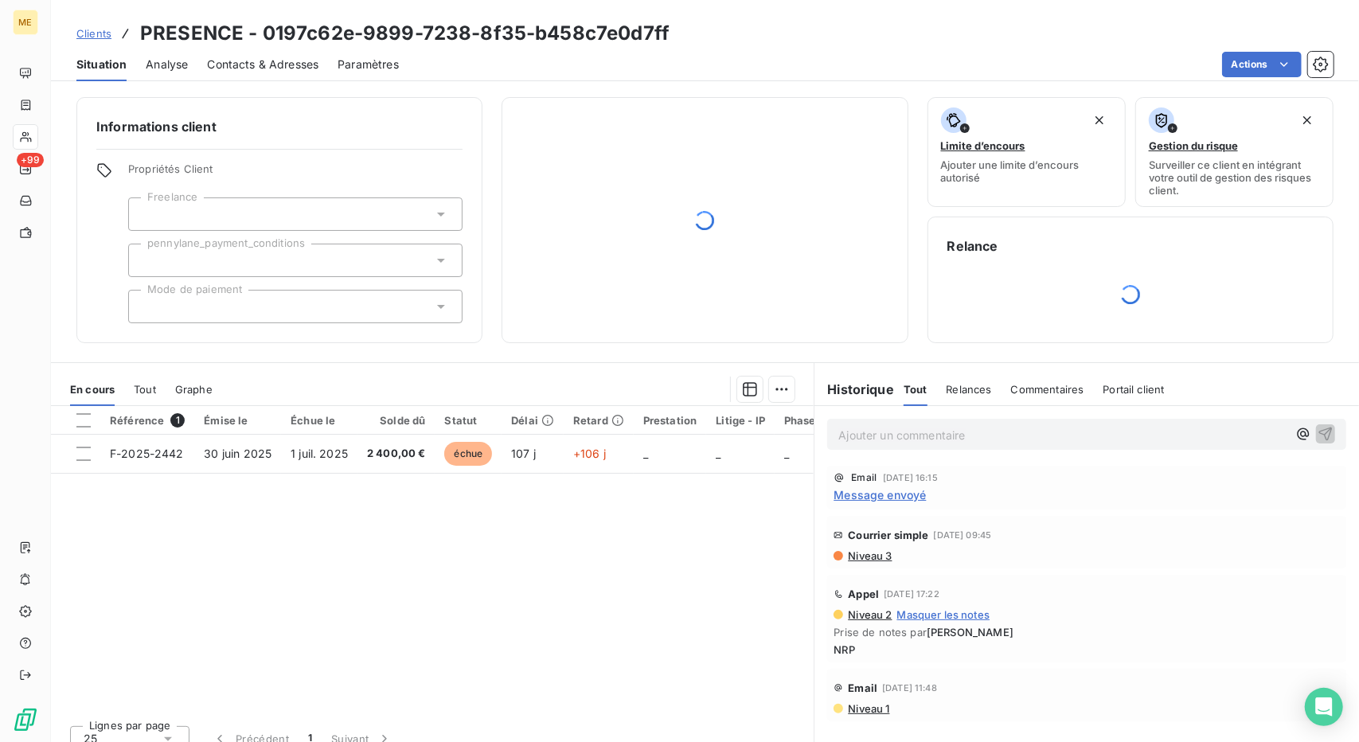
click at [100, 28] on span "Clients" at bounding box center [93, 33] width 35 height 13
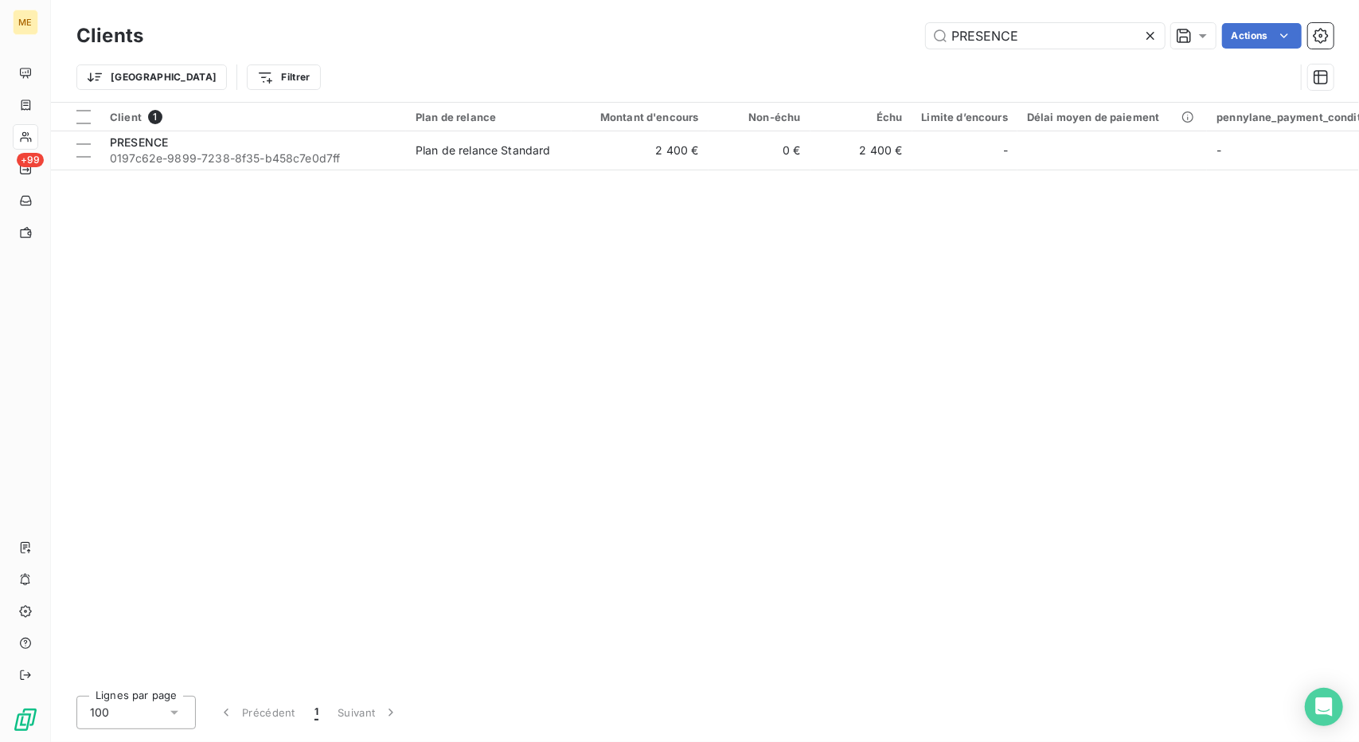
click at [1006, 21] on div "Clients PRESENCE Actions" at bounding box center [704, 35] width 1257 height 33
click at [996, 28] on input "PRESENCE" at bounding box center [1045, 35] width 239 height 25
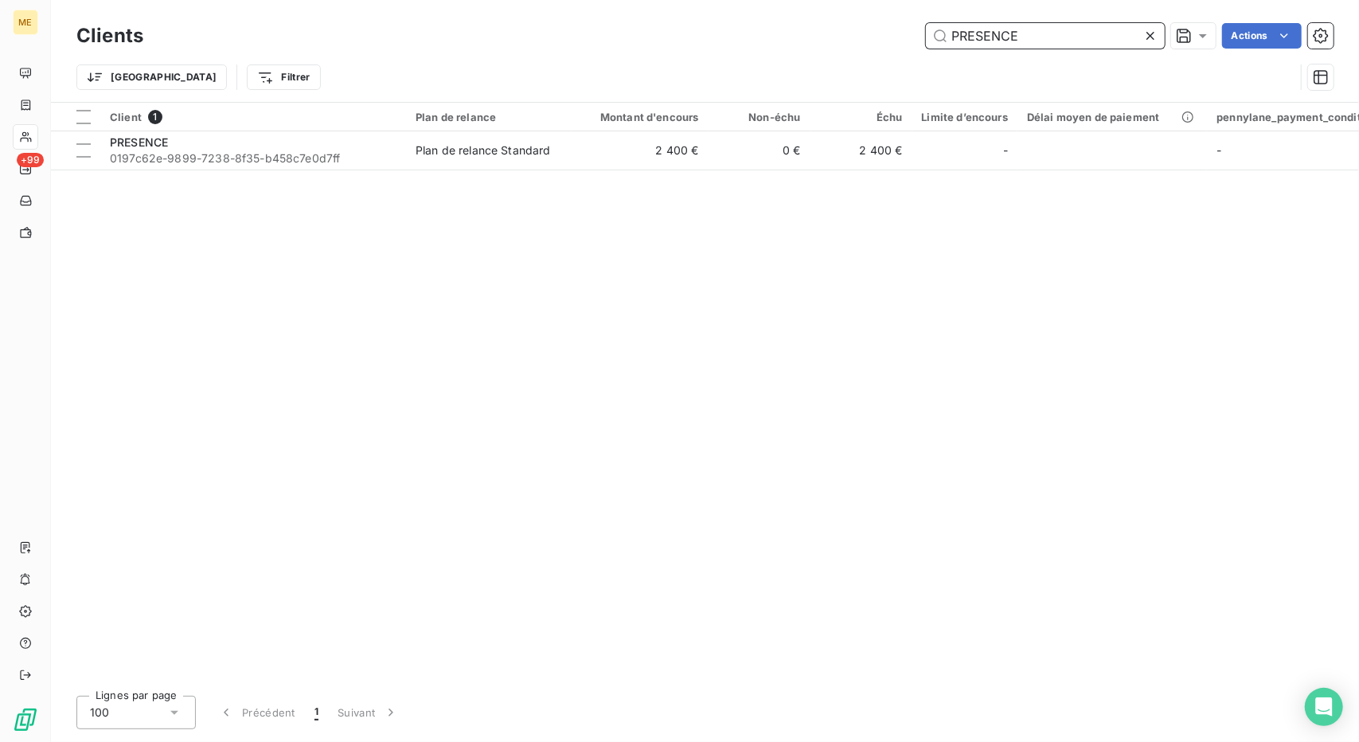
click at [996, 28] on input "PRESENCE" at bounding box center [1045, 35] width 239 height 25
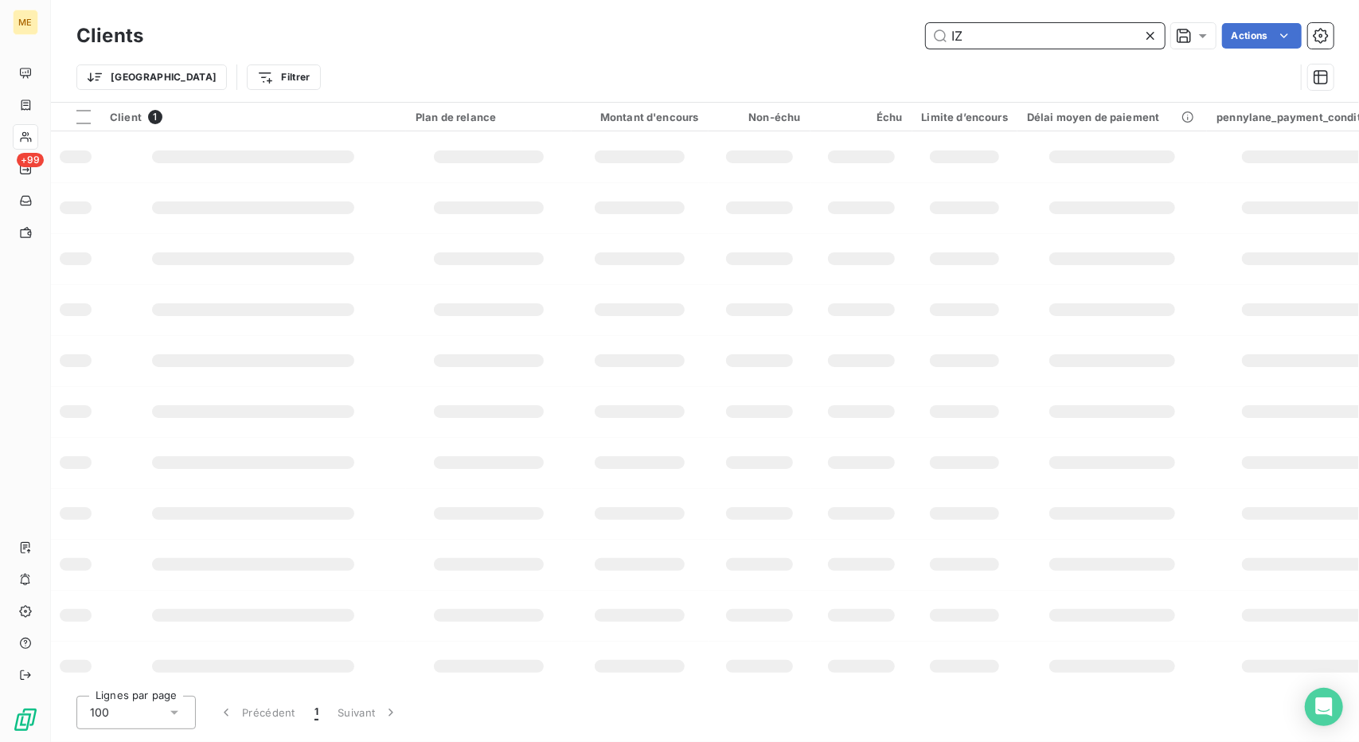
type input "I"
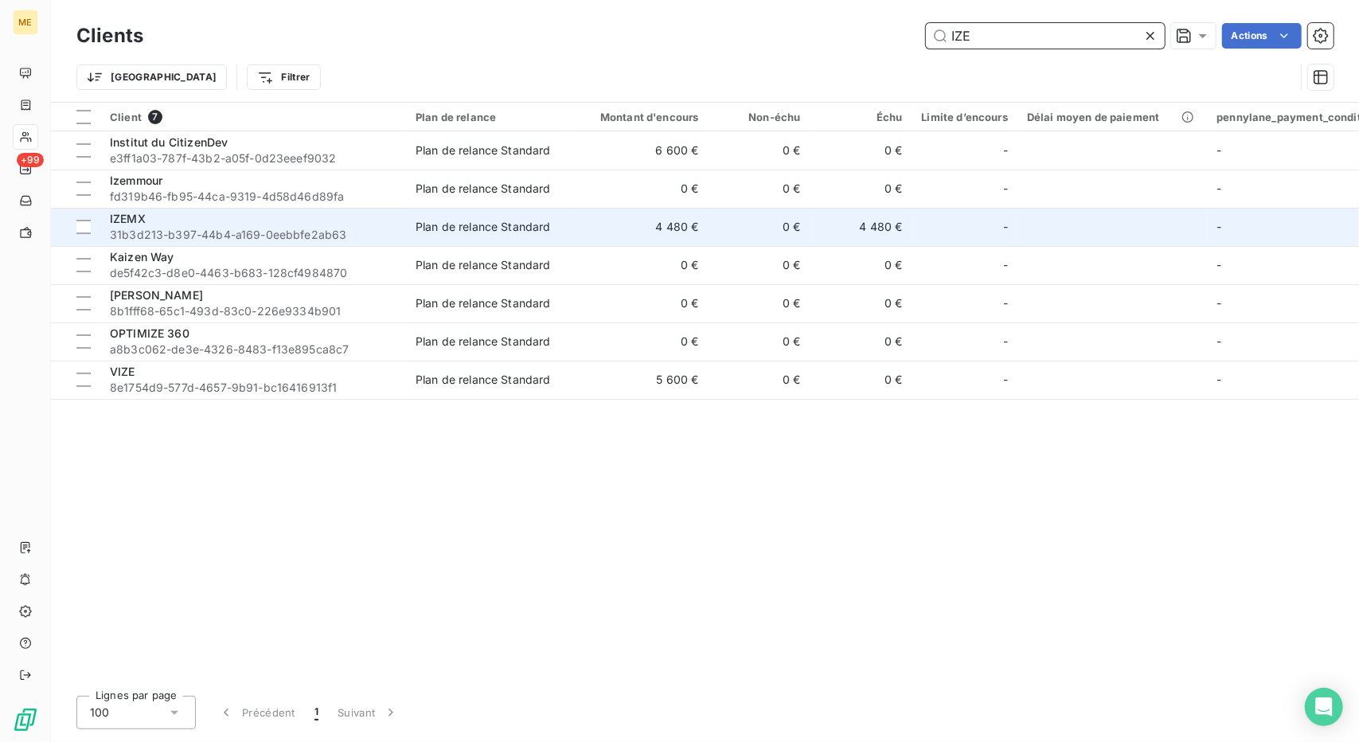
type input "IZE"
click at [305, 211] on div "IZEMX" at bounding box center [253, 219] width 287 height 16
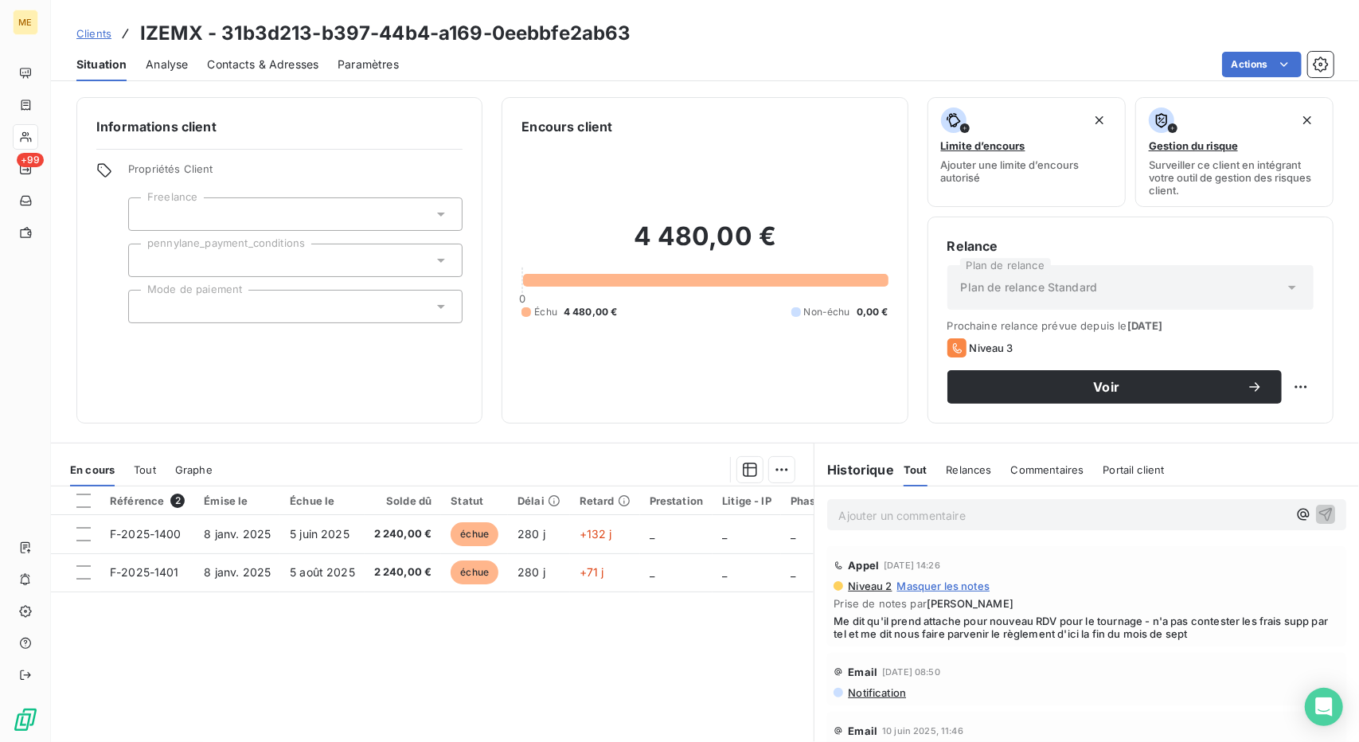
click at [901, 521] on p "Ajouter un commentaire ﻿" at bounding box center [1062, 515] width 449 height 20
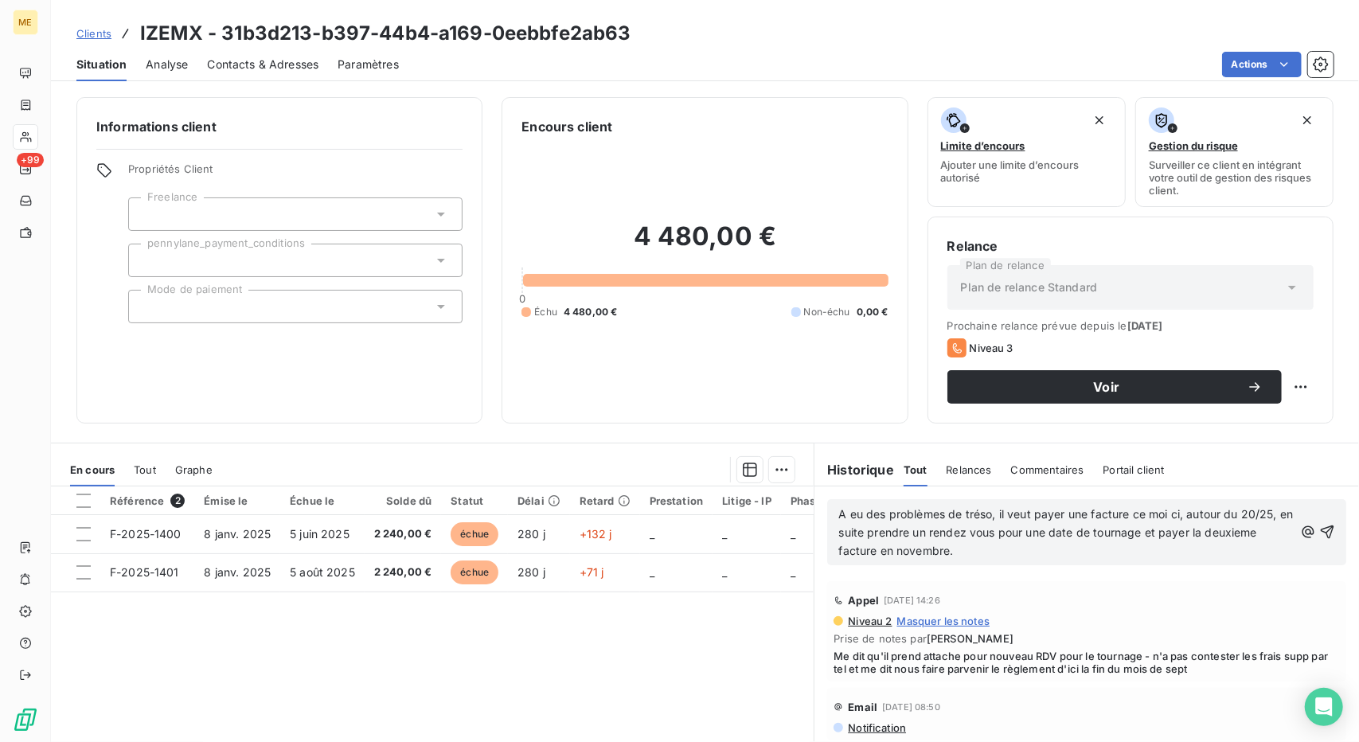
click at [1006, 548] on p "A eu des problèmes de tréso, il veut payer une facture ce moi ci, autour du 20/…" at bounding box center [1065, 532] width 455 height 55
copy span "A eu des problèmes de tréso, il veut payer une facture ce moi ci, autour du 20/…"
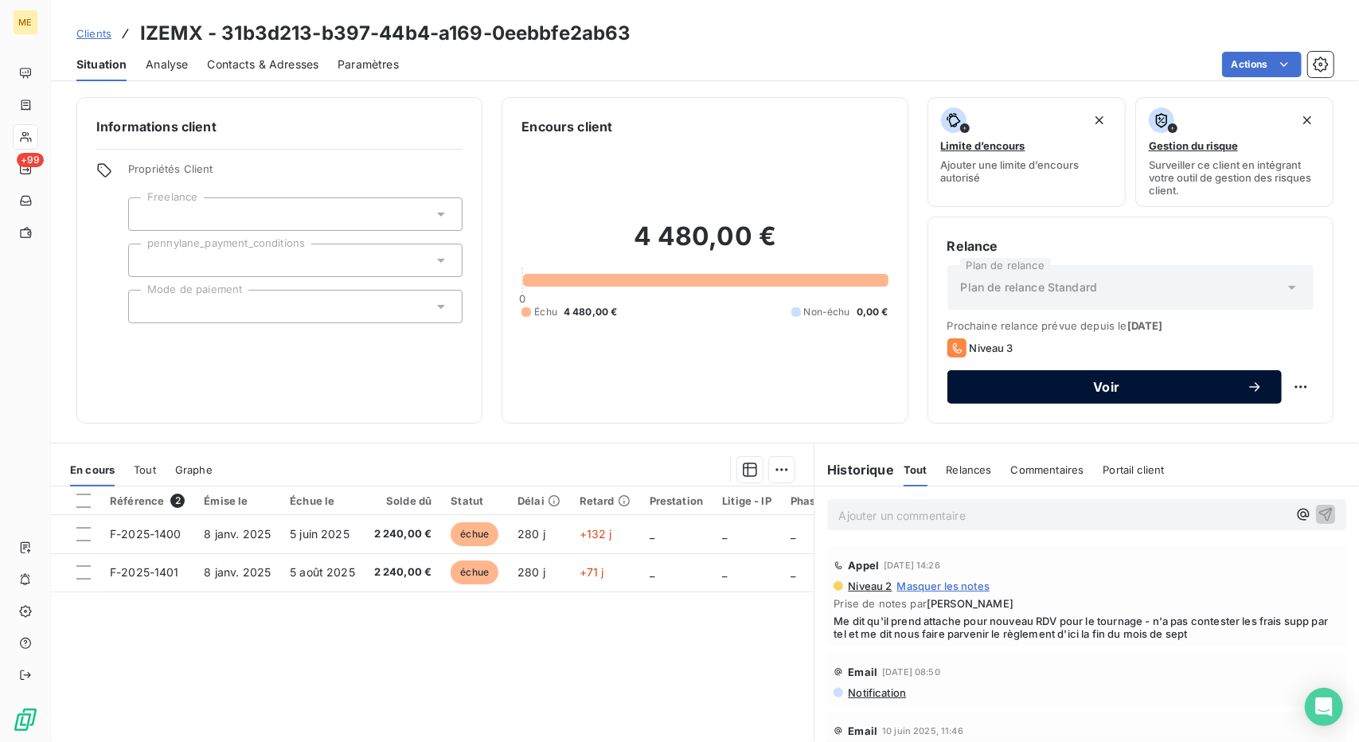
click at [1102, 371] on button "Voir" at bounding box center [1114, 386] width 334 height 33
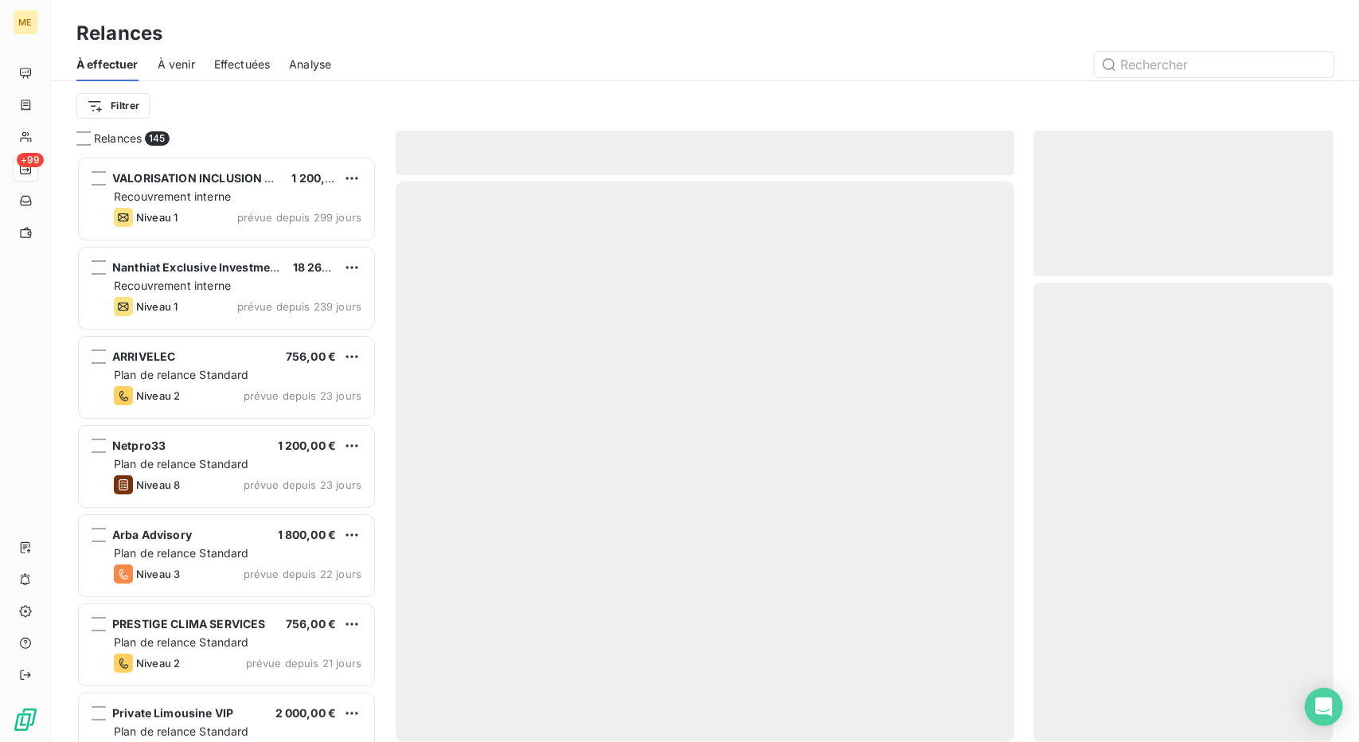
scroll to position [573, 288]
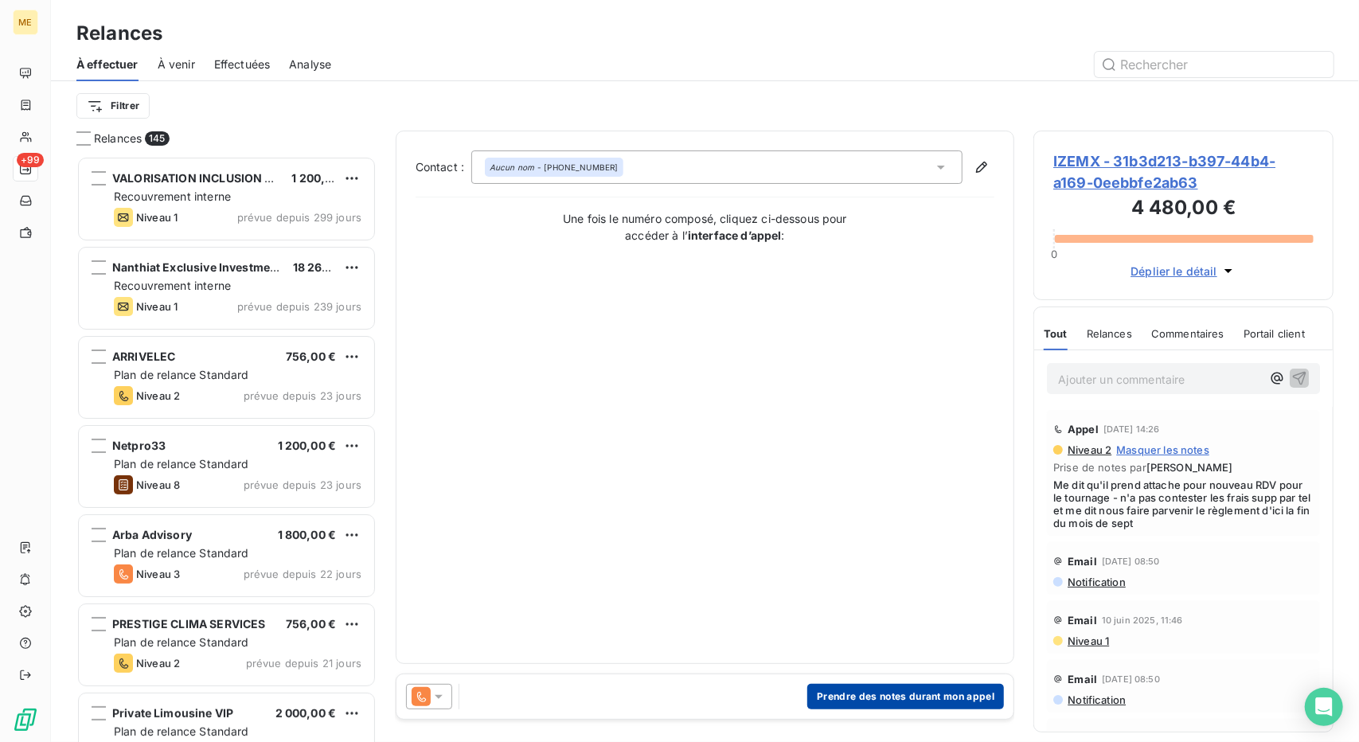
click at [856, 695] on button "Prendre des notes durant mon appel" at bounding box center [905, 696] width 197 height 25
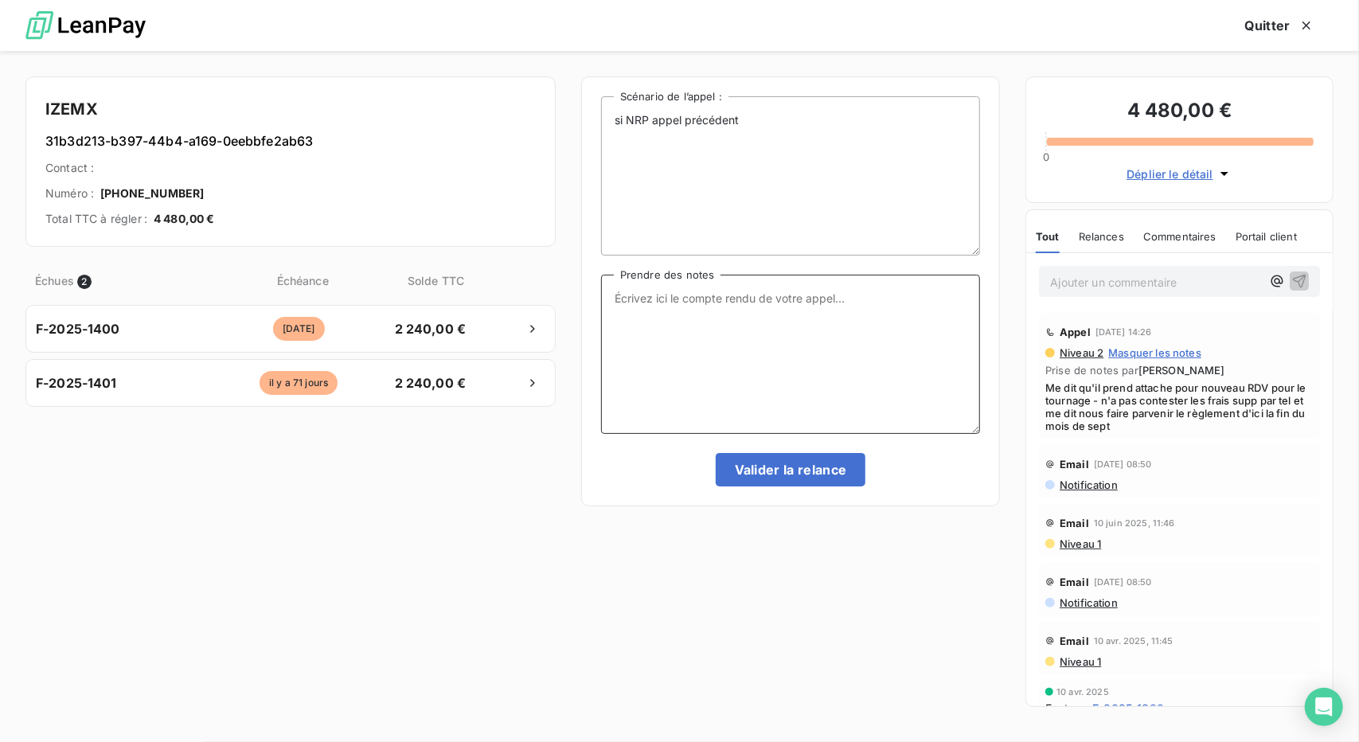
click at [777, 384] on textarea "Prendre des notes" at bounding box center [790, 354] width 379 height 159
paste textarea "A eu des problèmes de tréso, il veut payer une facture ce moi ci, autour du 20/…"
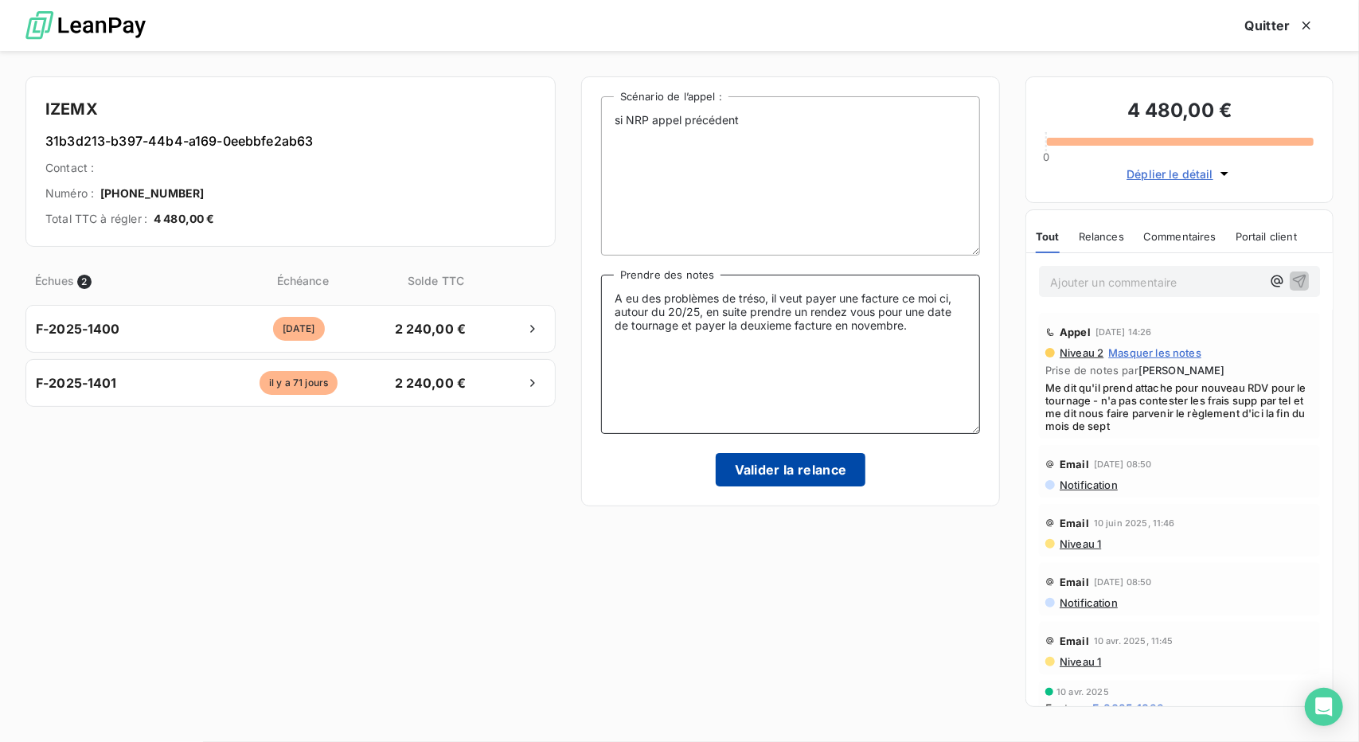
type textarea "A eu des problèmes de tréso, il veut payer une facture ce moi ci, autour du 20/…"
click at [809, 468] on button "Valider la relance" at bounding box center [790, 469] width 150 height 33
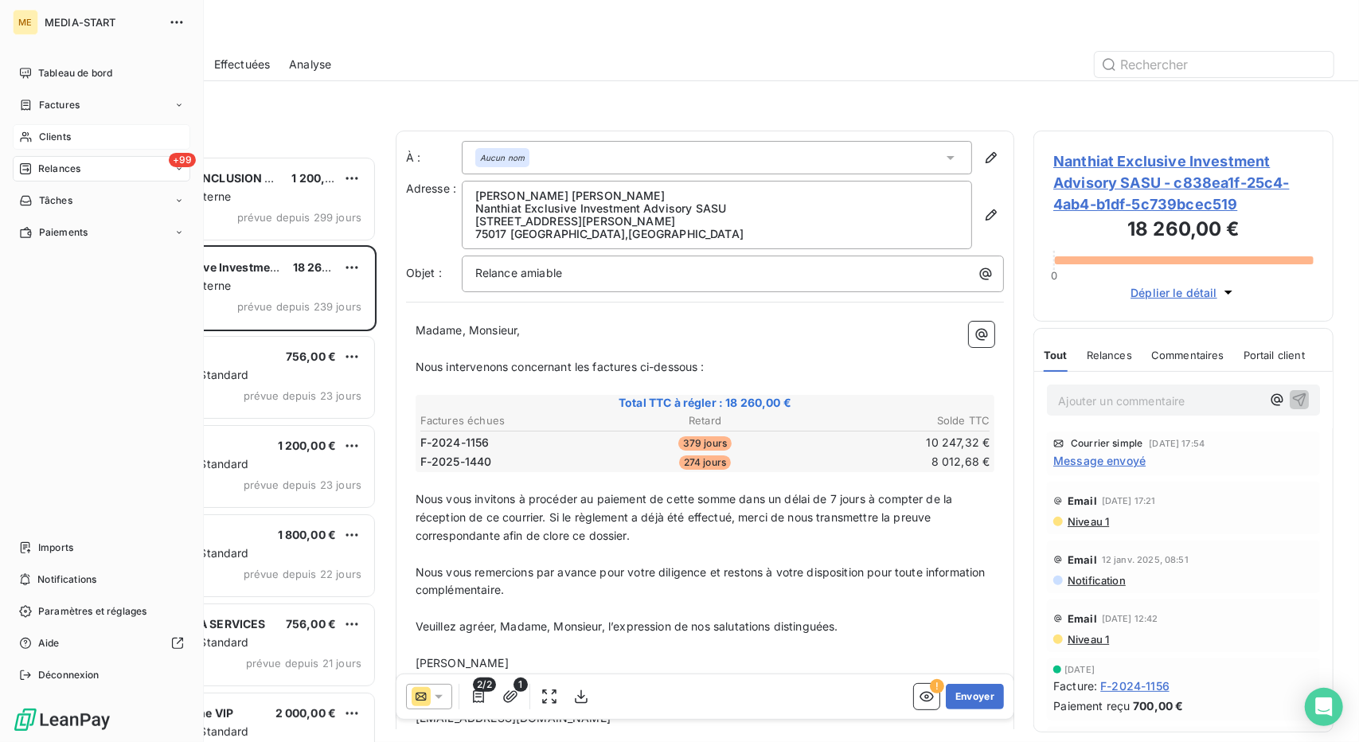
click at [60, 144] on div "Clients" at bounding box center [101, 136] width 177 height 25
